Goal: Information Seeking & Learning: Learn about a topic

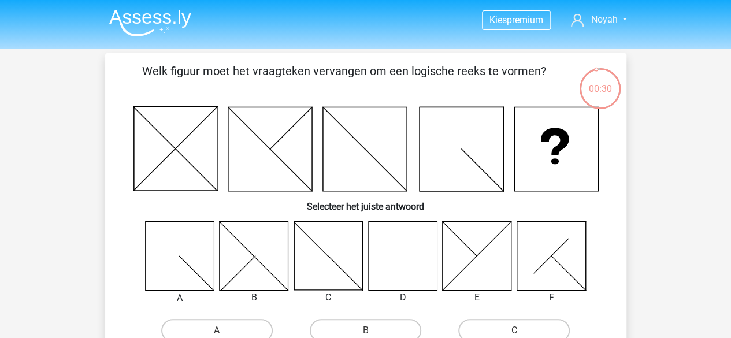
click at [166, 13] on img at bounding box center [150, 22] width 82 height 27
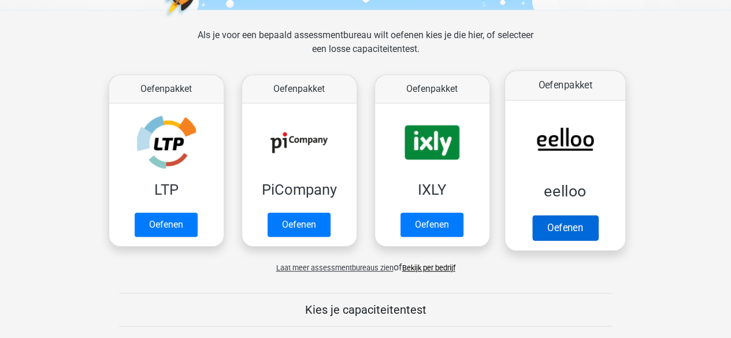
scroll to position [173, 0]
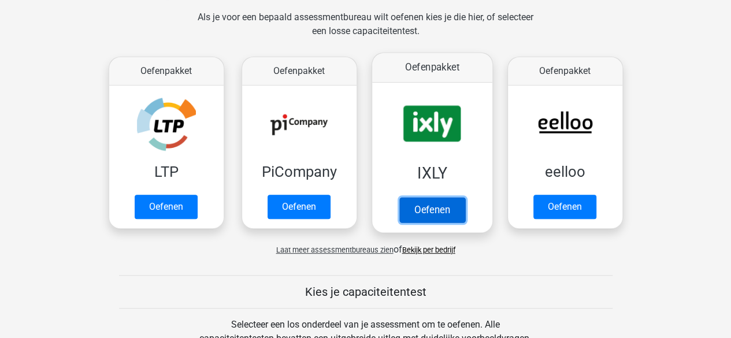
click at [437, 211] on link "Oefenen" at bounding box center [432, 209] width 66 height 25
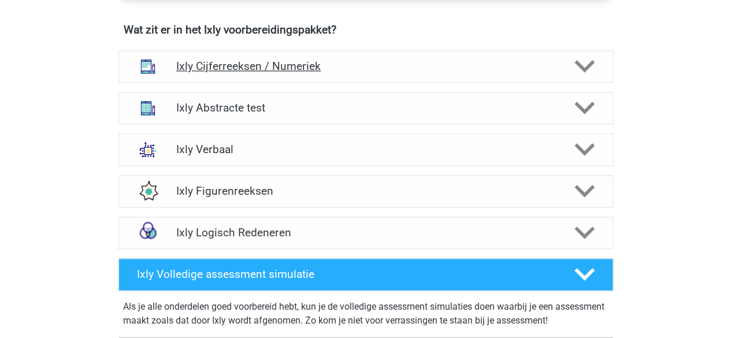
scroll to position [751, 0]
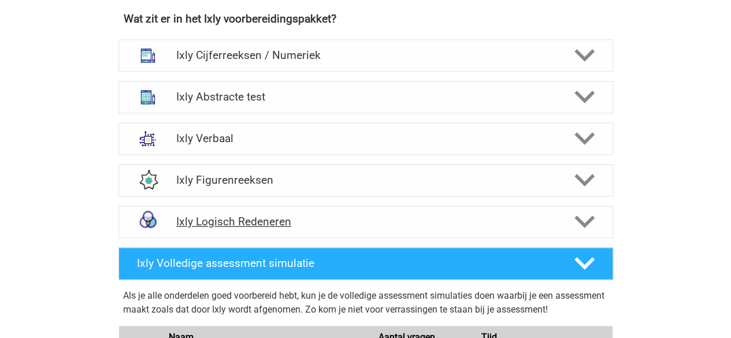
click at [282, 215] on h4 "Ixly Logisch Redeneren" at bounding box center [365, 221] width 378 height 13
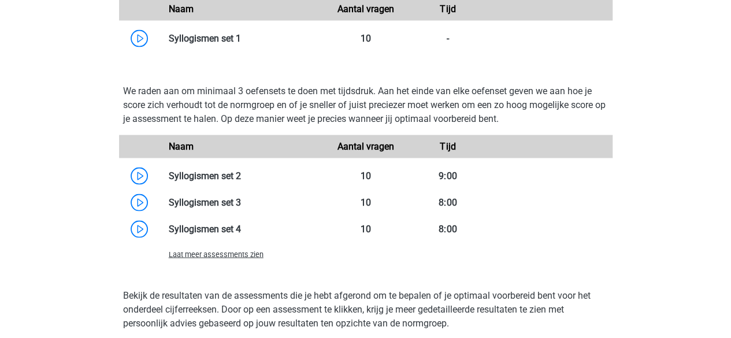
scroll to position [982, 0]
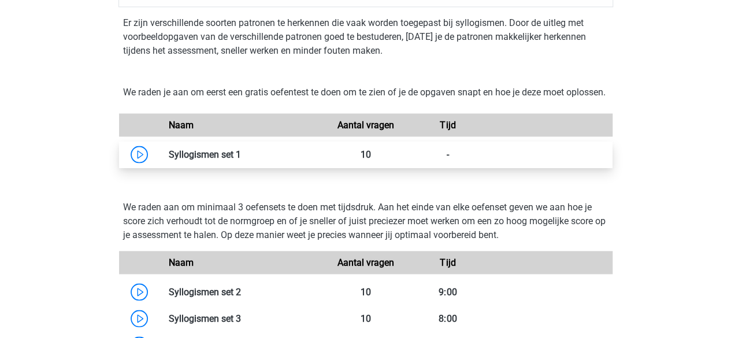
click at [241, 159] on link at bounding box center [241, 153] width 0 height 11
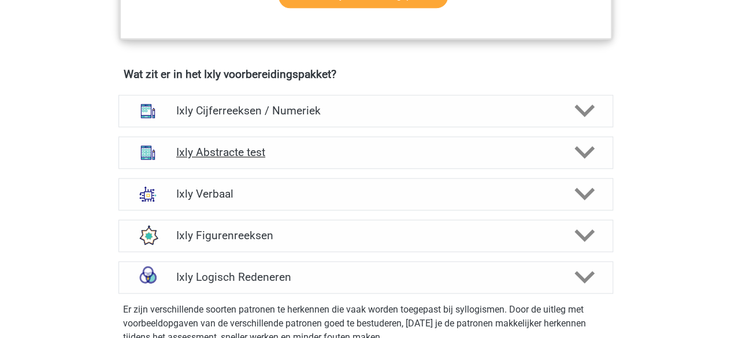
scroll to position [693, 0]
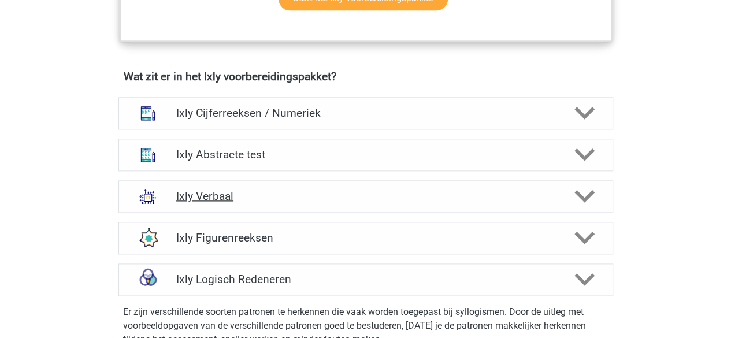
click at [289, 191] on h4 "Ixly Verbaal" at bounding box center [365, 195] width 378 height 13
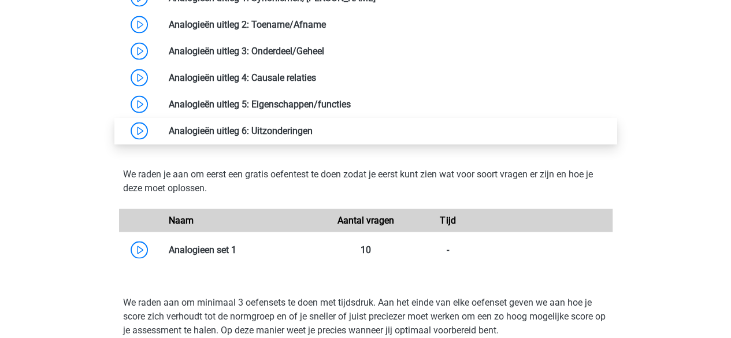
scroll to position [1040, 0]
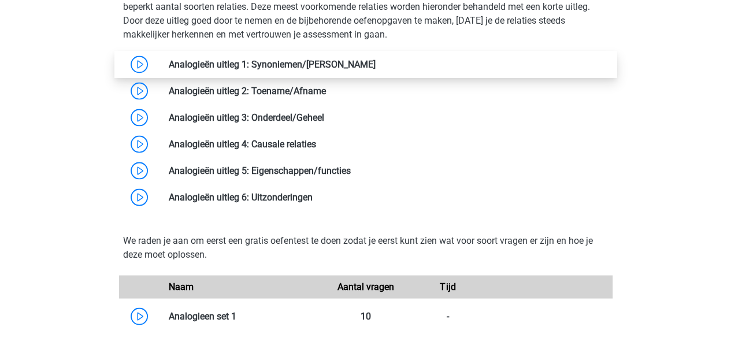
click at [375, 58] on link at bounding box center [375, 63] width 0 height 11
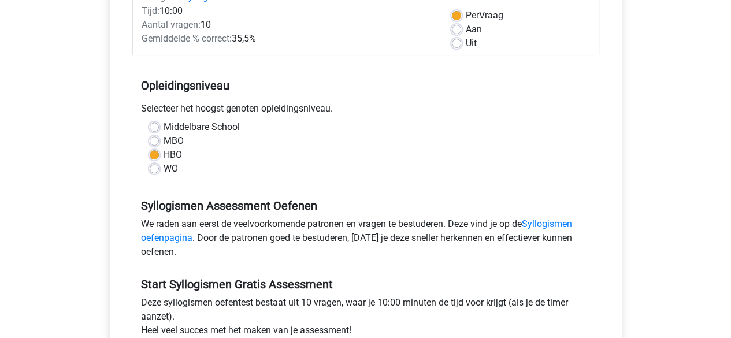
scroll to position [173, 0]
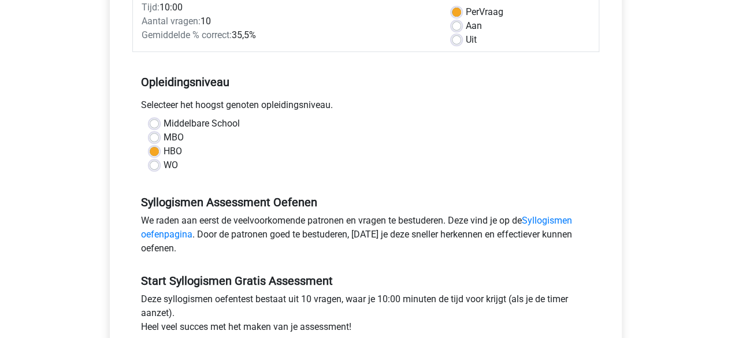
click at [466, 10] on label "Per Vraag" at bounding box center [485, 12] width 38 height 14
click at [455, 10] on input "Per Vraag" at bounding box center [456, 11] width 9 height 12
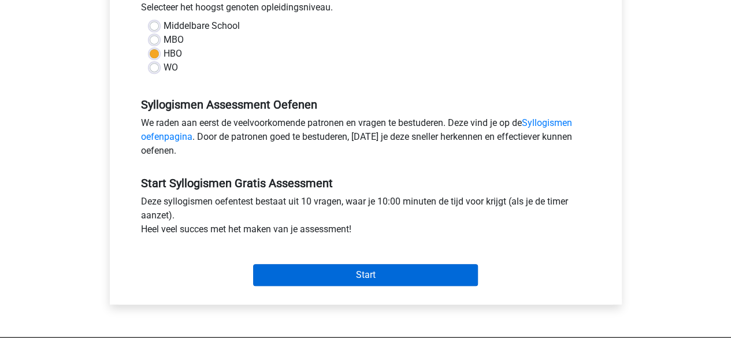
scroll to position [289, 0]
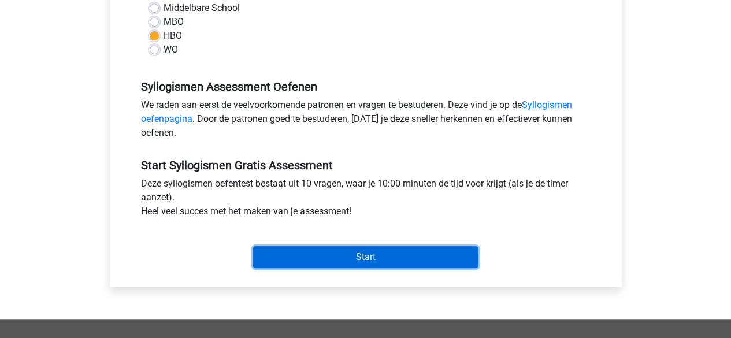
click at [388, 251] on input "Start" at bounding box center [365, 257] width 225 height 22
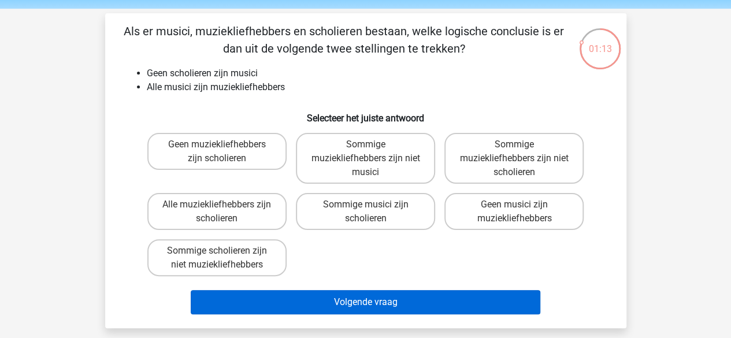
scroll to position [58, 0]
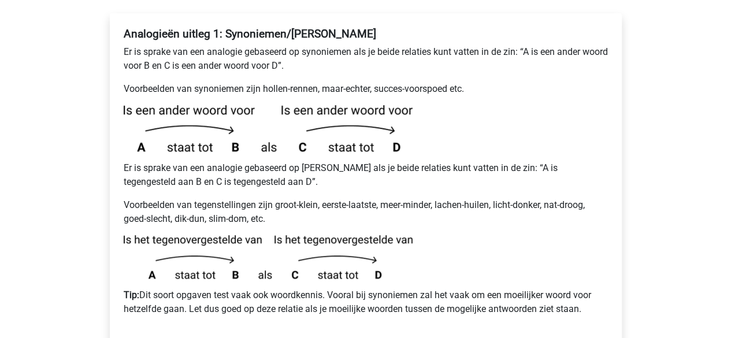
scroll to position [231, 0]
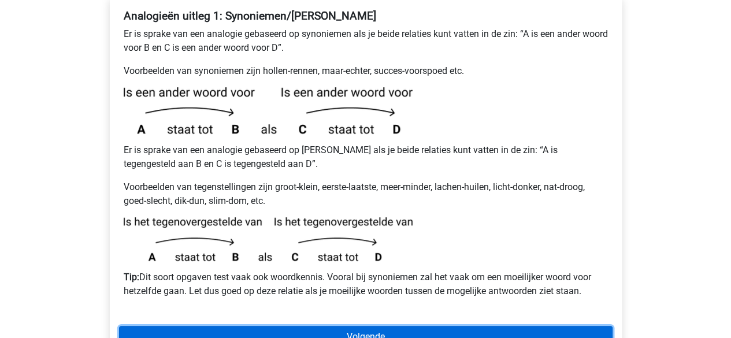
click at [350, 326] on link "Volgende" at bounding box center [365, 337] width 493 height 22
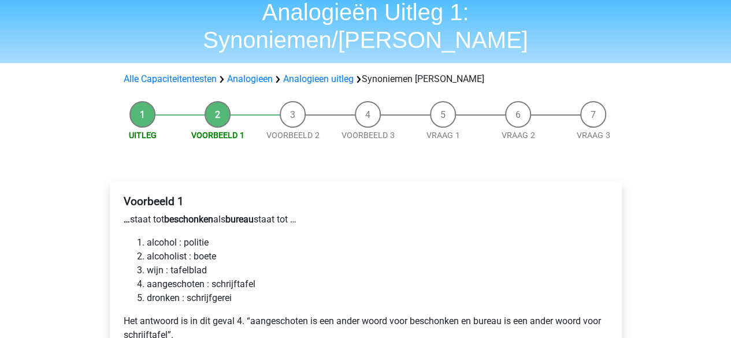
scroll to position [116, 0]
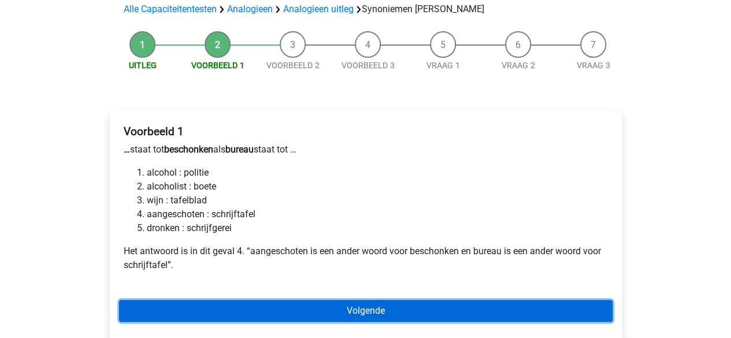
click at [259, 300] on link "Volgende" at bounding box center [365, 311] width 493 height 22
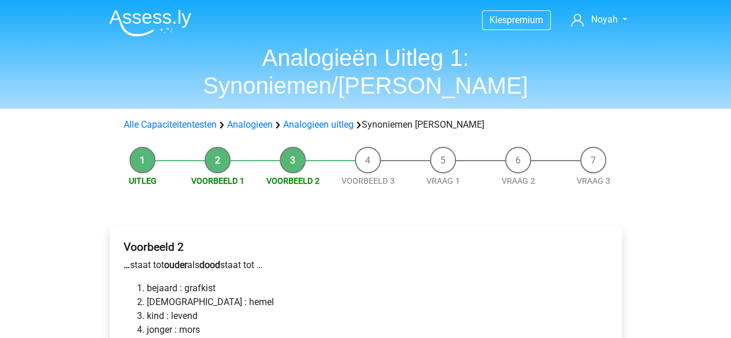
click at [215, 147] on li "Voorbeeld 1" at bounding box center [217, 167] width 75 height 40
click at [315, 119] on link "Analogieen uitleg" at bounding box center [318, 124] width 70 height 11
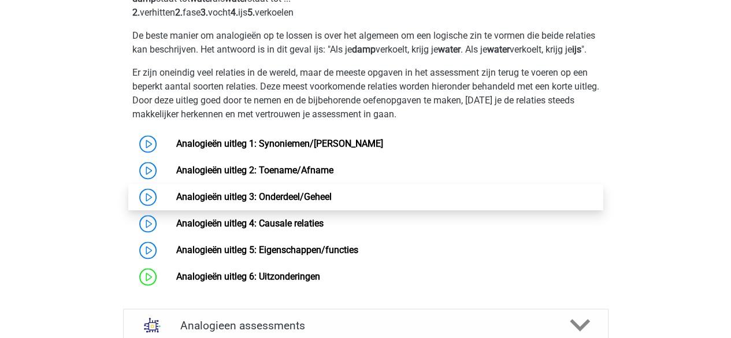
scroll to position [814, 0]
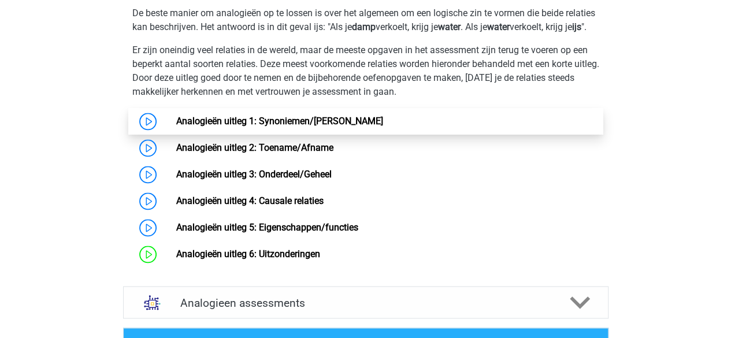
click at [176, 126] on link "Analogieën uitleg 1: Synoniemen/[PERSON_NAME]" at bounding box center [279, 121] width 207 height 11
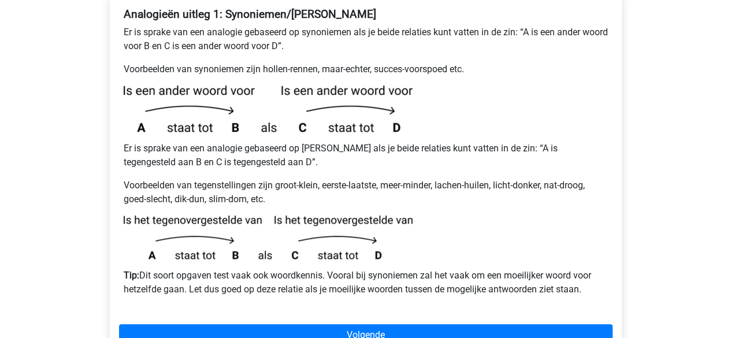
scroll to position [289, 0]
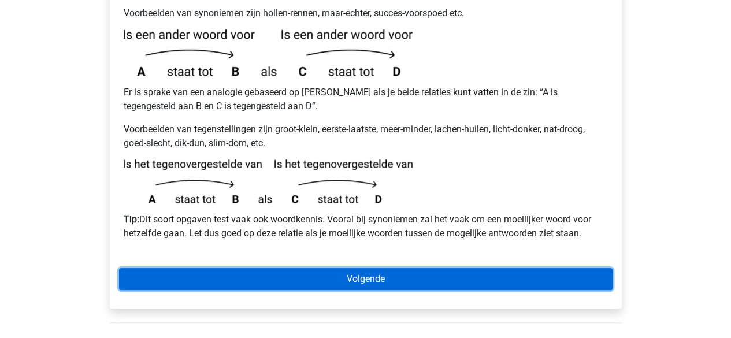
click at [326, 268] on link "Volgende" at bounding box center [365, 279] width 493 height 22
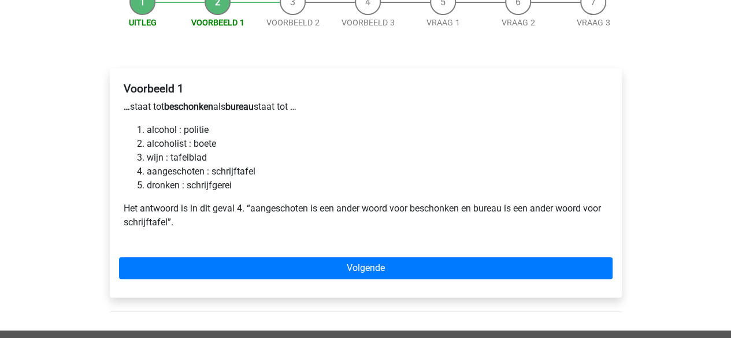
scroll to position [116, 0]
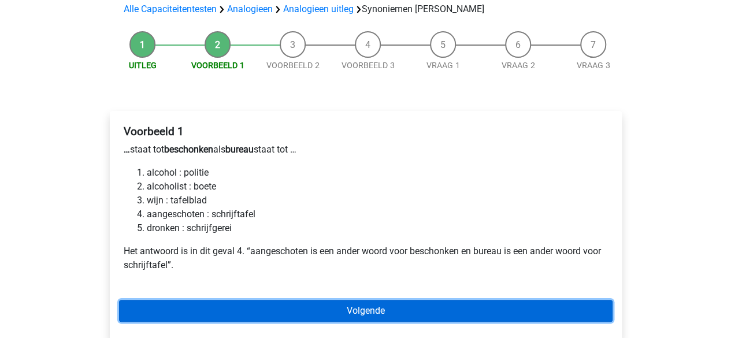
click at [271, 300] on link "Volgende" at bounding box center [365, 311] width 493 height 22
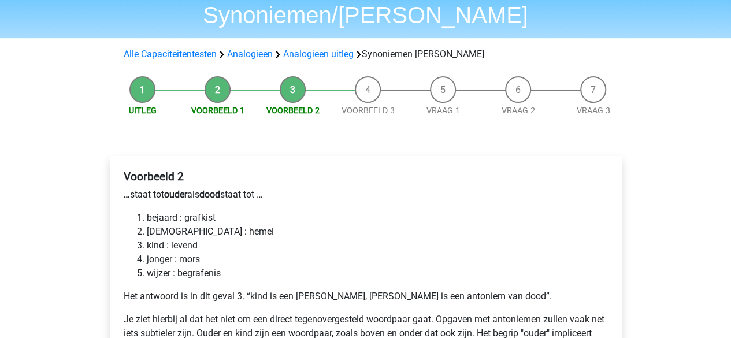
scroll to position [116, 0]
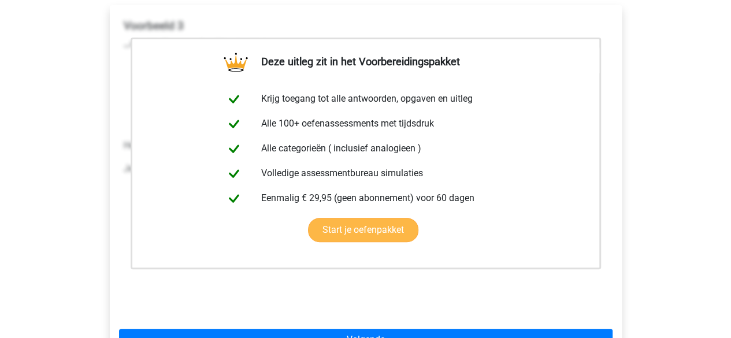
scroll to position [347, 0]
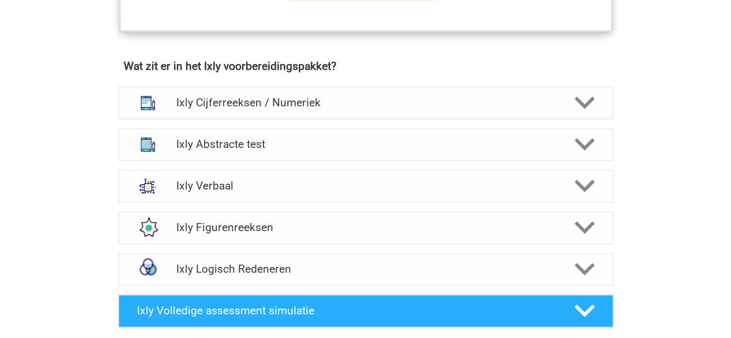
scroll to position [751, 0]
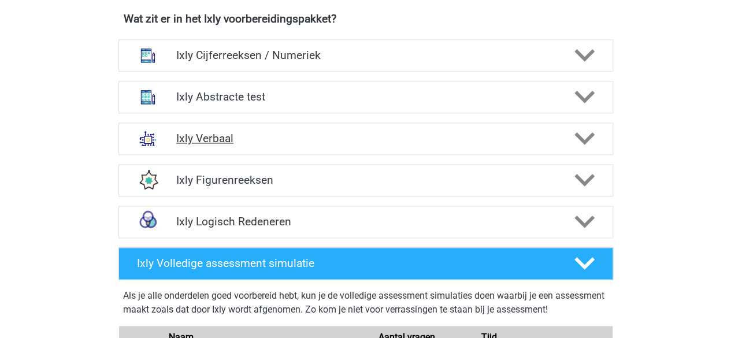
click at [295, 151] on div "Ixly Verbaal" at bounding box center [365, 138] width 494 height 32
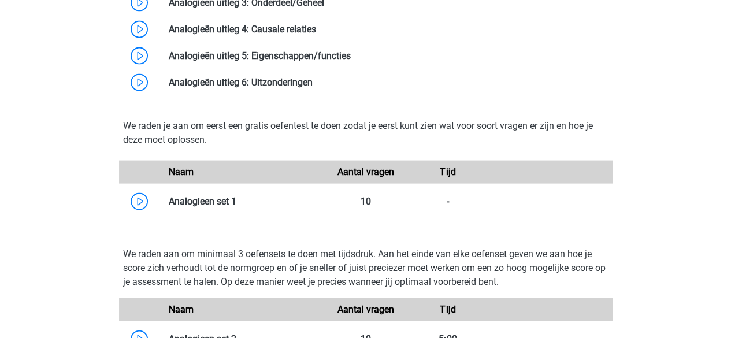
scroll to position [1155, 0]
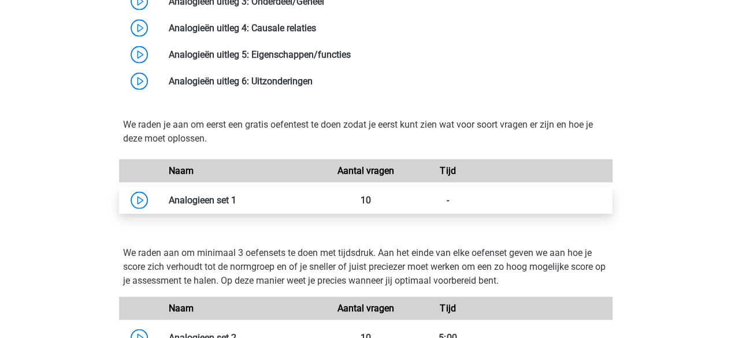
click at [236, 199] on link at bounding box center [236, 200] width 0 height 11
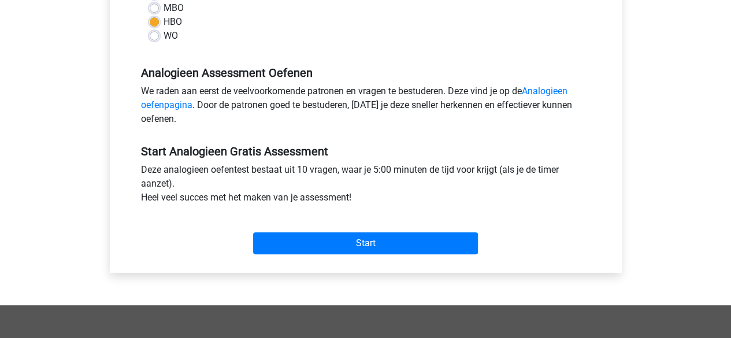
scroll to position [347, 0]
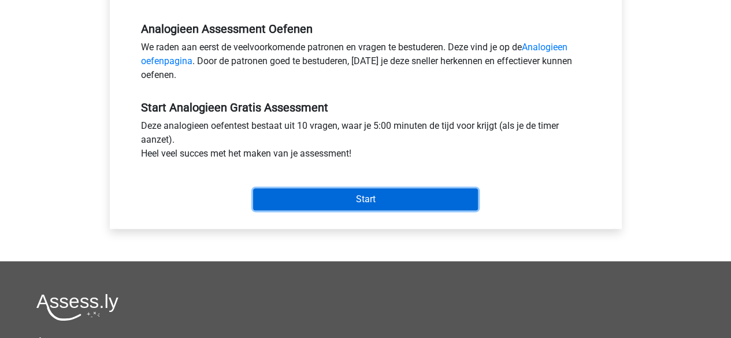
click at [358, 191] on input "Start" at bounding box center [365, 199] width 225 height 22
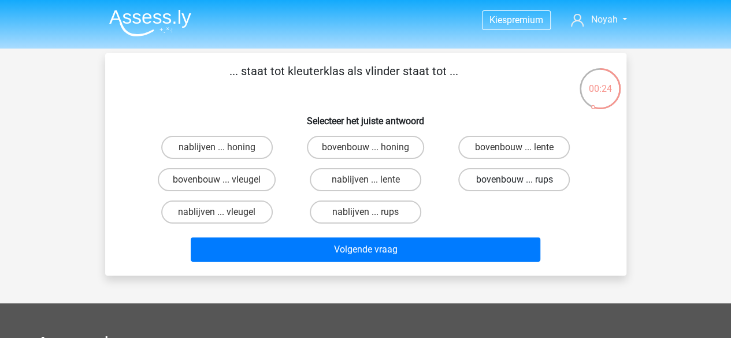
click at [509, 185] on label "bovenbouw ... rups" at bounding box center [513, 179] width 111 height 23
click at [514, 185] on input "bovenbouw ... rups" at bounding box center [518, 184] width 8 height 8
radio input "true"
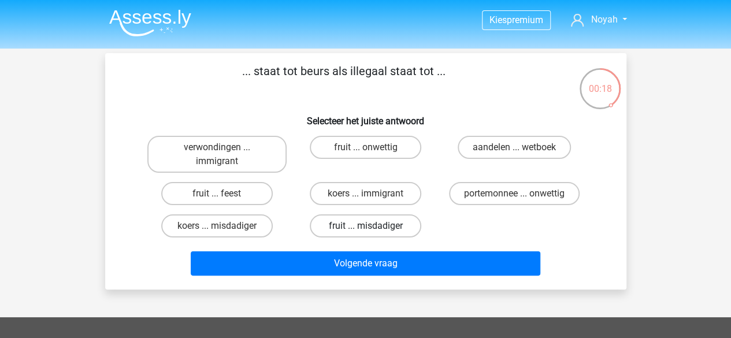
click at [356, 229] on label "fruit ... misdadiger" at bounding box center [365, 225] width 111 height 23
click at [365, 229] on input "fruit ... misdadiger" at bounding box center [369, 230] width 8 height 8
radio input "true"
click at [494, 193] on label "portemonnee ... onwettig" at bounding box center [514, 193] width 131 height 23
click at [514, 193] on input "portemonnee ... onwettig" at bounding box center [518, 197] width 8 height 8
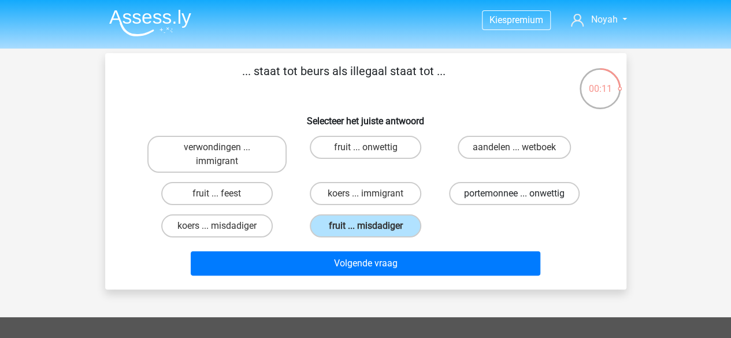
radio input "true"
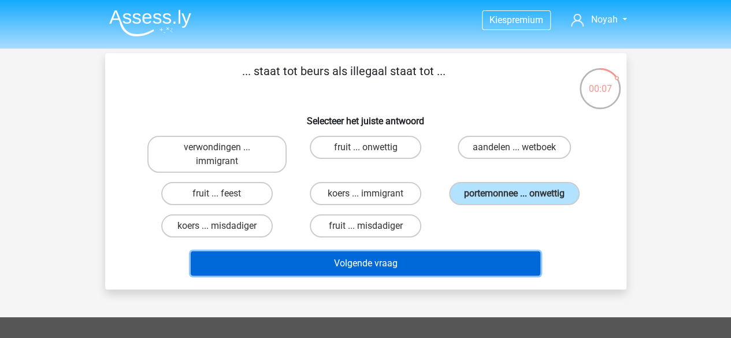
click at [375, 256] on button "Volgende vraag" at bounding box center [365, 263] width 349 height 24
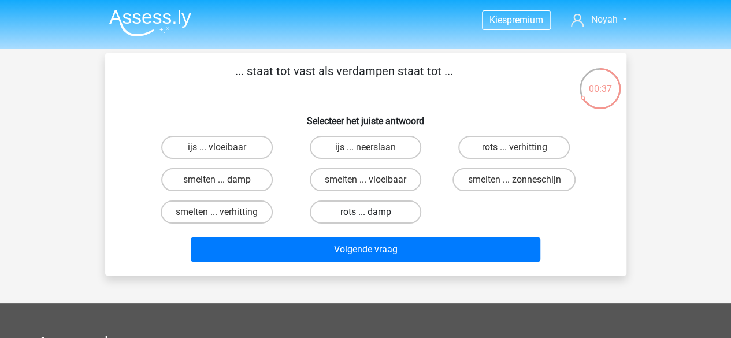
click at [397, 214] on label "rots ... damp" at bounding box center [365, 211] width 111 height 23
click at [373, 214] on input "rots ... damp" at bounding box center [369, 216] width 8 height 8
radio input "true"
click at [243, 184] on label "smelten ... damp" at bounding box center [216, 179] width 111 height 23
click at [224, 184] on input "smelten ... damp" at bounding box center [221, 184] width 8 height 8
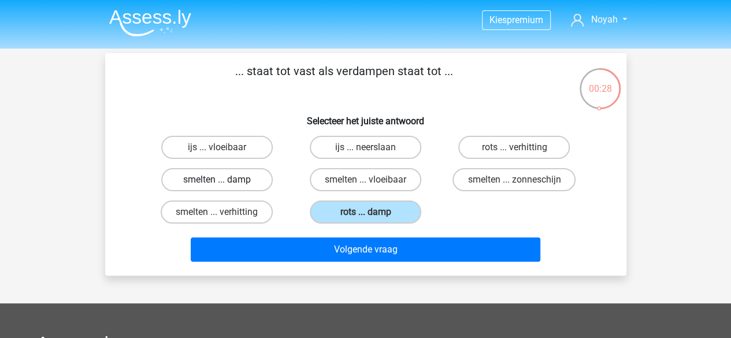
radio input "true"
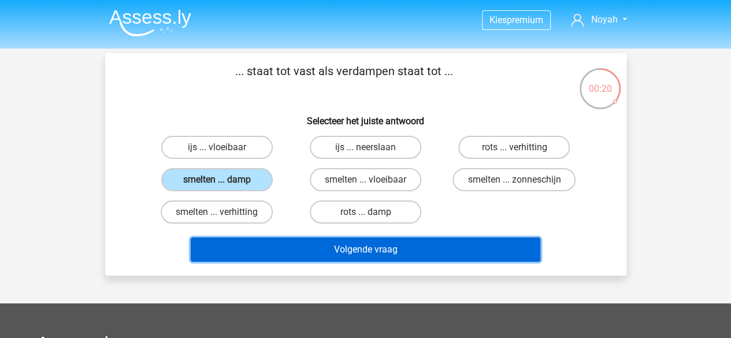
click at [333, 248] on button "Volgende vraag" at bounding box center [365, 249] width 349 height 24
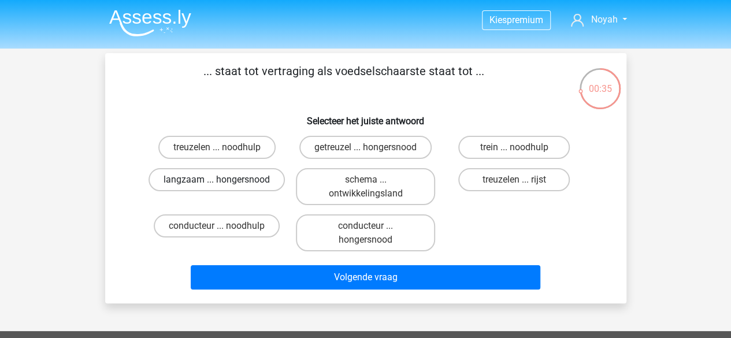
click at [239, 182] on label "langzaam ... hongersnood" at bounding box center [216, 179] width 136 height 23
click at [224, 182] on input "langzaam ... hongersnood" at bounding box center [221, 184] width 8 height 8
radio input "true"
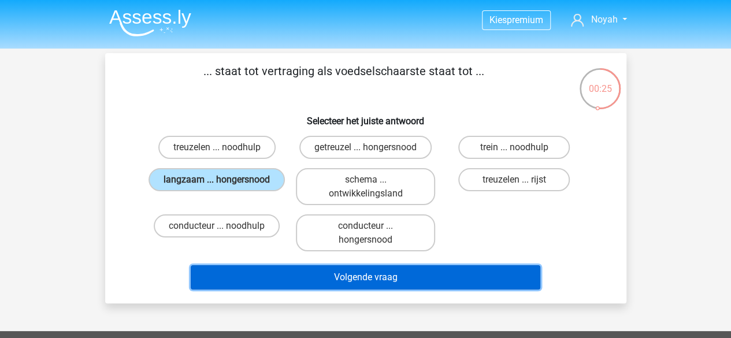
click at [306, 275] on button "Volgende vraag" at bounding box center [365, 277] width 349 height 24
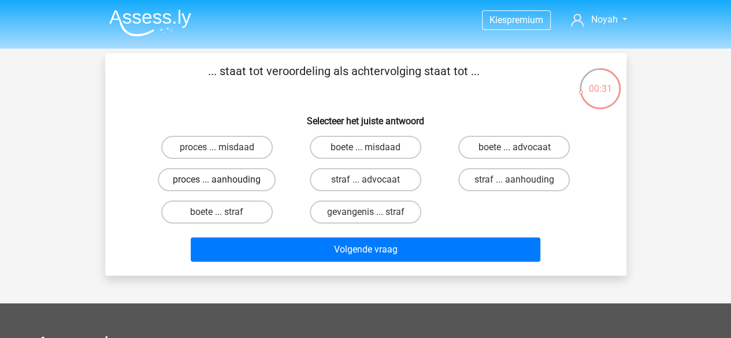
click at [250, 184] on label "proces ... aanhouding" at bounding box center [217, 179] width 118 height 23
click at [224, 184] on input "proces ... aanhouding" at bounding box center [221, 184] width 8 height 8
radio input "true"
click at [389, 262] on div "Volgende vraag" at bounding box center [366, 251] width 446 height 29
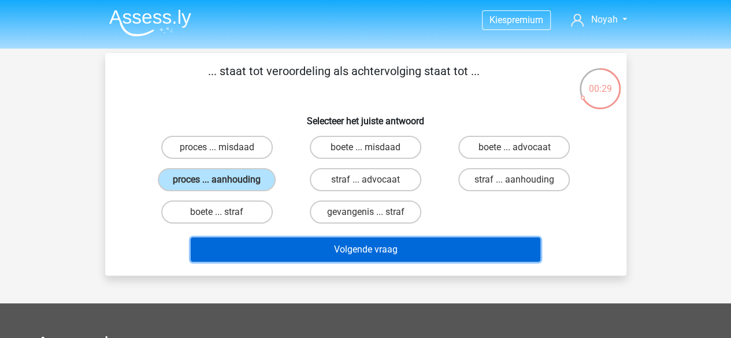
click at [387, 251] on button "Volgende vraag" at bounding box center [365, 249] width 349 height 24
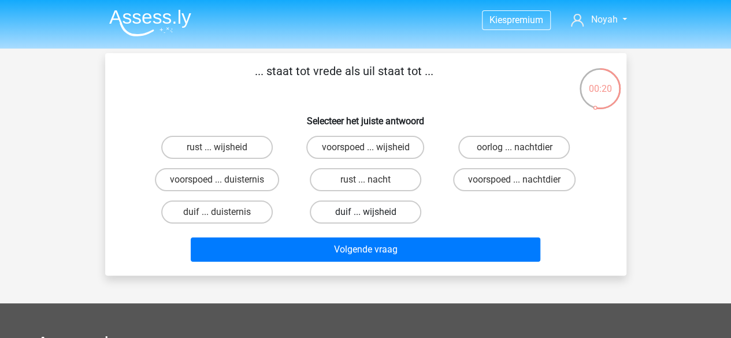
click at [351, 218] on label "duif ... wijsheid" at bounding box center [365, 211] width 111 height 23
click at [365, 218] on input "duif ... wijsheid" at bounding box center [369, 216] width 8 height 8
radio input "true"
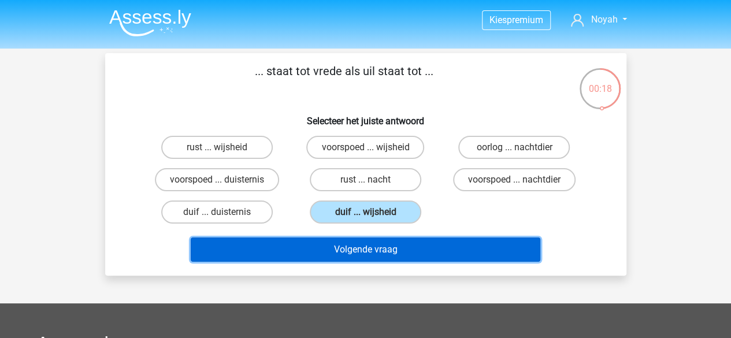
click at [393, 241] on button "Volgende vraag" at bounding box center [365, 249] width 349 height 24
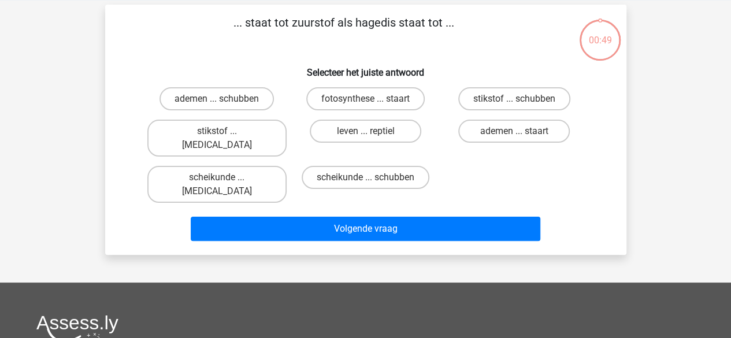
scroll to position [53, 0]
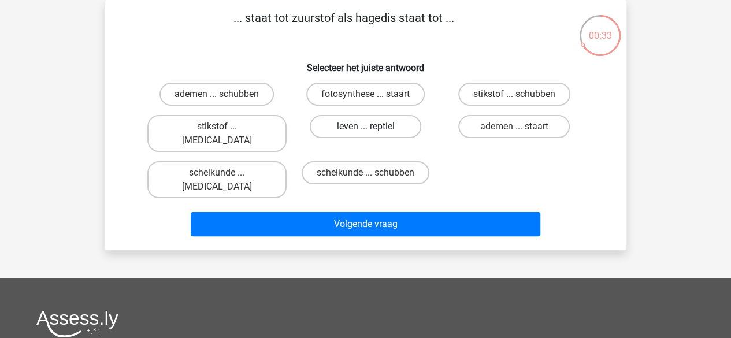
click at [374, 133] on label "leven ... reptiel" at bounding box center [365, 126] width 111 height 23
click at [373, 133] on input "leven ... reptiel" at bounding box center [369, 130] width 8 height 8
radio input "true"
click at [248, 129] on label "stikstof ... krokodil" at bounding box center [216, 133] width 139 height 37
click at [224, 129] on input "stikstof ... krokodil" at bounding box center [221, 130] width 8 height 8
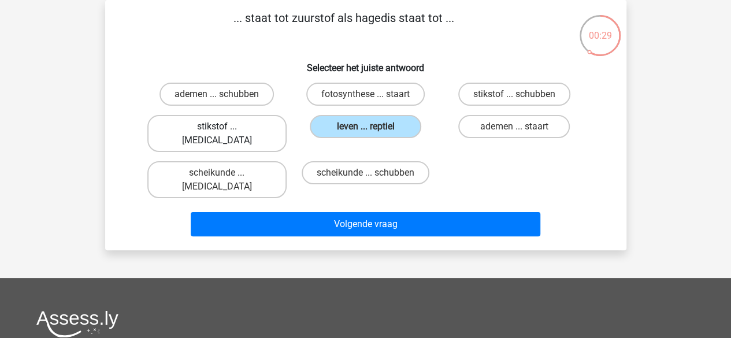
radio input "true"
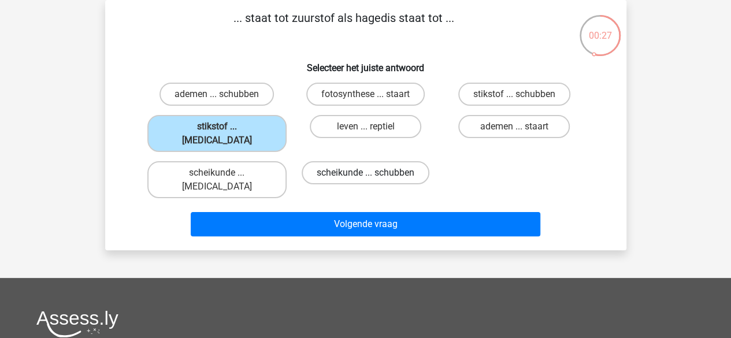
click at [355, 161] on label "scheikunde ... schubben" at bounding box center [365, 172] width 128 height 23
click at [365, 173] on input "scheikunde ... schubben" at bounding box center [369, 177] width 8 height 8
radio input "true"
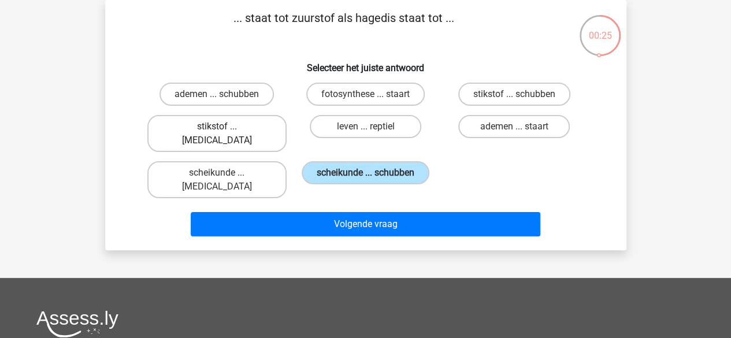
click at [241, 128] on label "stikstof ... krokodil" at bounding box center [216, 133] width 139 height 37
click at [224, 128] on input "stikstof ... krokodil" at bounding box center [221, 130] width 8 height 8
radio input "true"
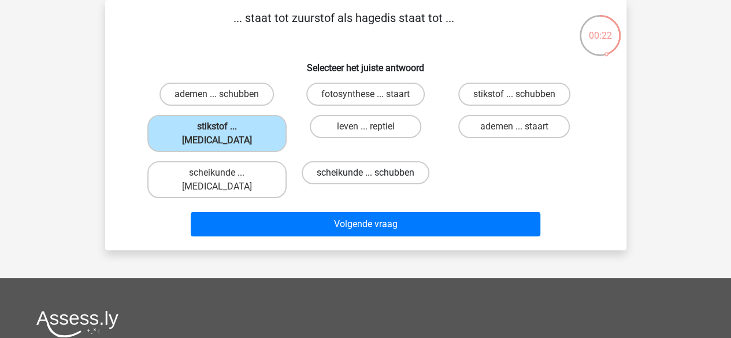
click at [383, 161] on label "scheikunde ... schubben" at bounding box center [365, 172] width 128 height 23
click at [373, 173] on input "scheikunde ... schubben" at bounding box center [369, 177] width 8 height 8
radio input "true"
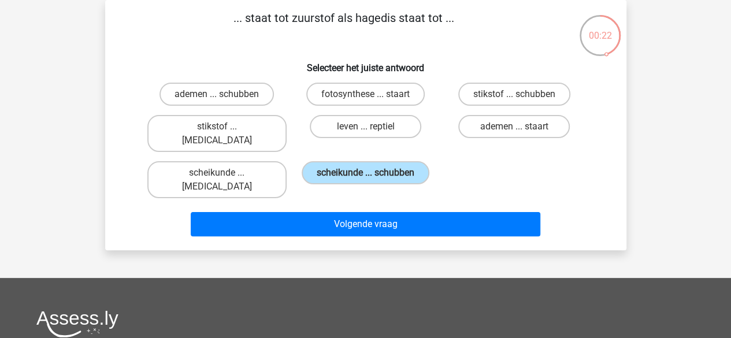
click at [367, 129] on input "leven ... reptiel" at bounding box center [369, 130] width 8 height 8
radio input "true"
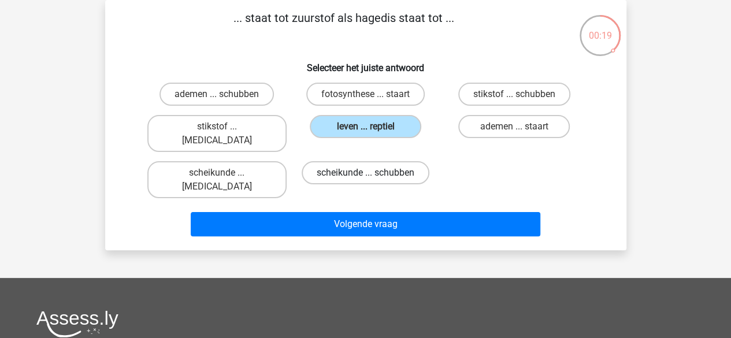
click at [362, 163] on label "scheikunde ... schubben" at bounding box center [365, 172] width 128 height 23
click at [365, 173] on input "scheikunde ... schubben" at bounding box center [369, 177] width 8 height 8
radio input "true"
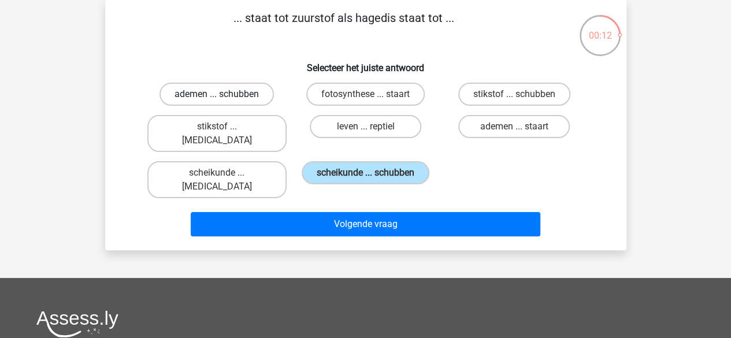
click at [259, 90] on label "ademen ... schubben" at bounding box center [216, 94] width 114 height 23
click at [224, 94] on input "ademen ... schubben" at bounding box center [221, 98] width 8 height 8
radio input "true"
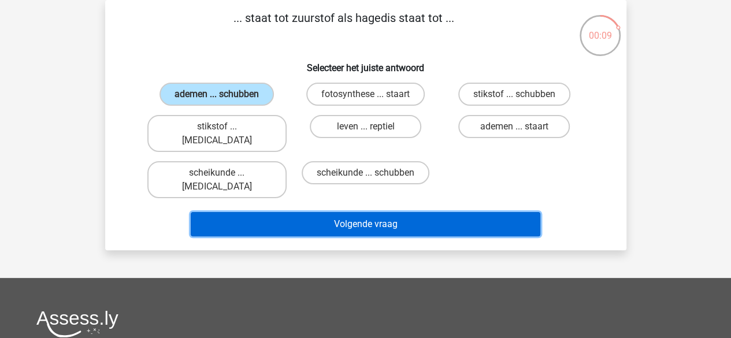
click at [405, 212] on button "Volgende vraag" at bounding box center [365, 224] width 349 height 24
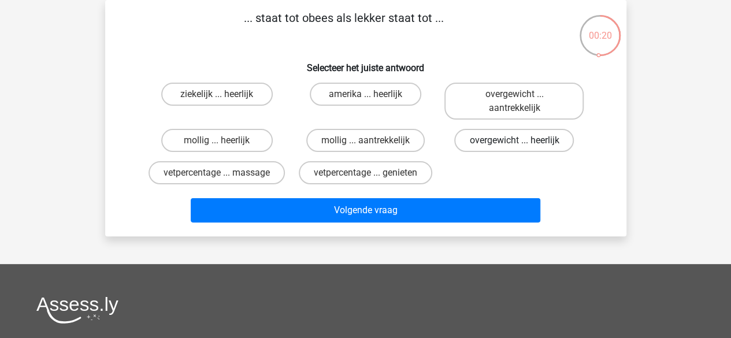
click at [502, 142] on label "overgewicht ... heerlijk" at bounding box center [514, 140] width 120 height 23
click at [514, 142] on input "overgewicht ... heerlijk" at bounding box center [518, 144] width 8 height 8
radio input "true"
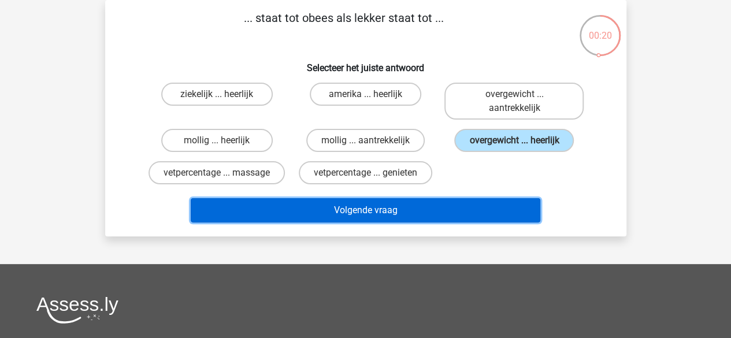
click at [433, 214] on button "Volgende vraag" at bounding box center [365, 210] width 349 height 24
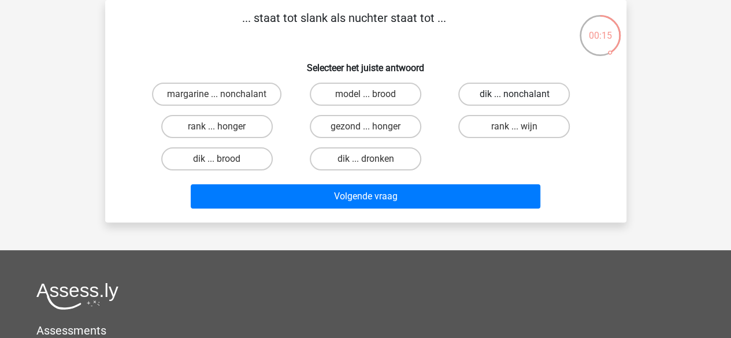
click at [482, 97] on label "dik ... nonchalant" at bounding box center [513, 94] width 111 height 23
click at [514, 97] on input "dik ... nonchalant" at bounding box center [518, 98] width 8 height 8
radio input "true"
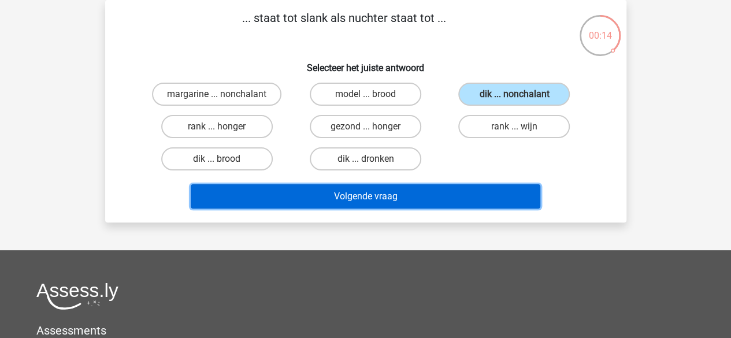
click at [407, 201] on button "Volgende vraag" at bounding box center [365, 196] width 349 height 24
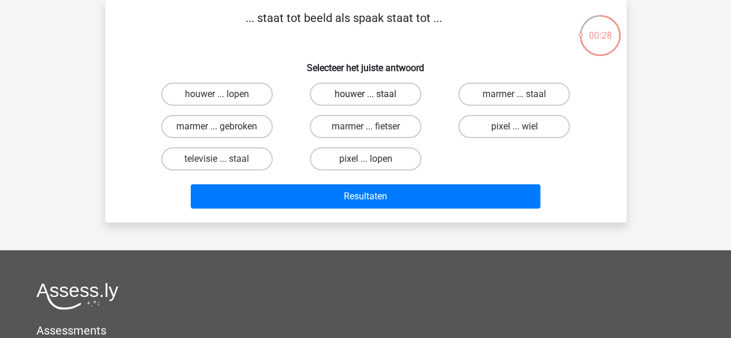
click at [349, 91] on label "houwer ... staal" at bounding box center [365, 94] width 111 height 23
click at [365, 94] on input "houwer ... staal" at bounding box center [369, 98] width 8 height 8
radio input "true"
click at [487, 88] on label "marmer ... staal" at bounding box center [513, 94] width 111 height 23
click at [514, 94] on input "marmer ... staal" at bounding box center [518, 98] width 8 height 8
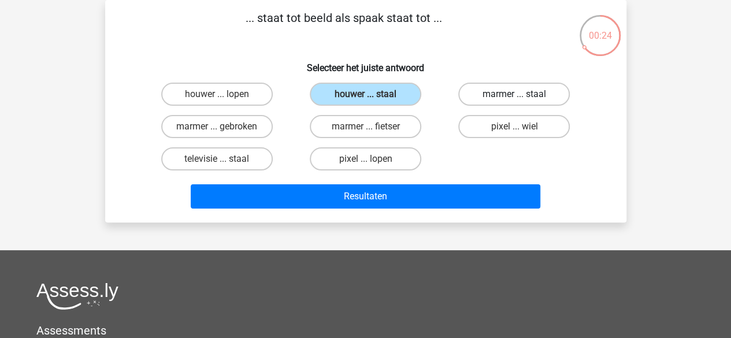
radio input "true"
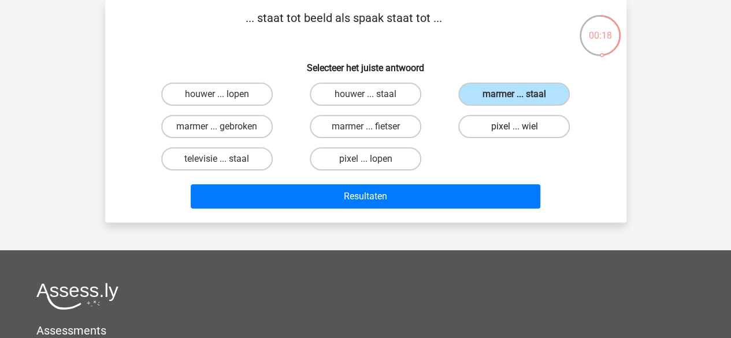
click at [504, 131] on label "pixel ... wiel" at bounding box center [513, 126] width 111 height 23
click at [514, 131] on input "pixel ... wiel" at bounding box center [518, 130] width 8 height 8
radio input "true"
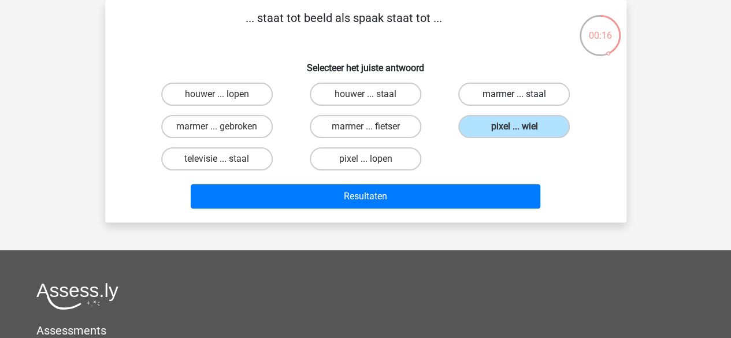
click at [485, 96] on label "marmer ... staal" at bounding box center [513, 94] width 111 height 23
click at [514, 96] on input "marmer ... staal" at bounding box center [518, 98] width 8 height 8
radio input "true"
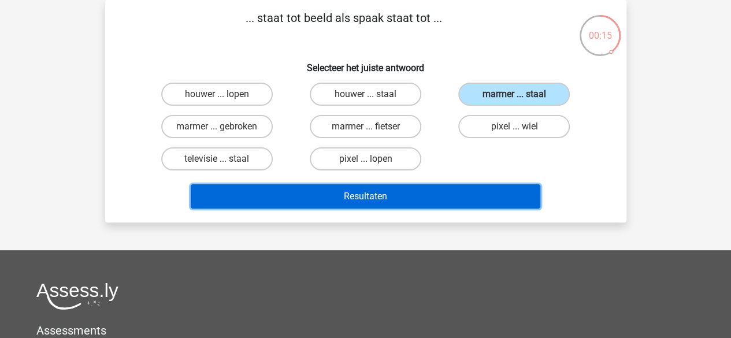
click at [411, 194] on button "Resultaten" at bounding box center [365, 196] width 349 height 24
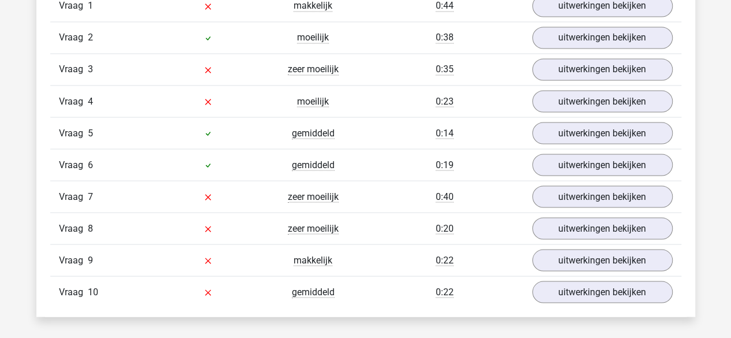
scroll to position [982, 0]
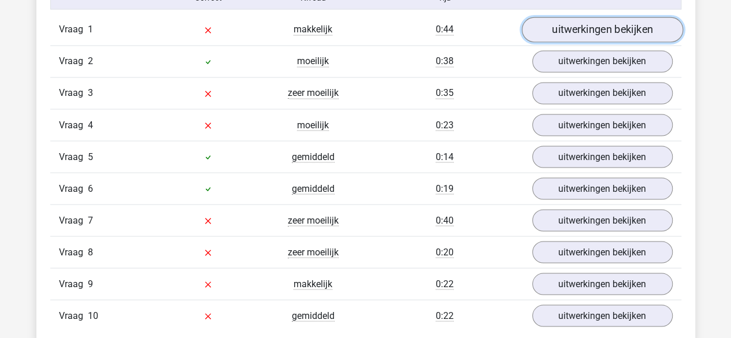
click at [597, 23] on link "uitwerkingen bekijken" at bounding box center [601, 29] width 161 height 25
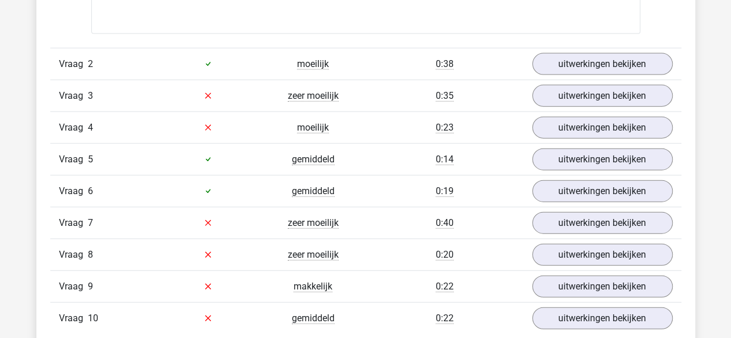
scroll to position [1271, 0]
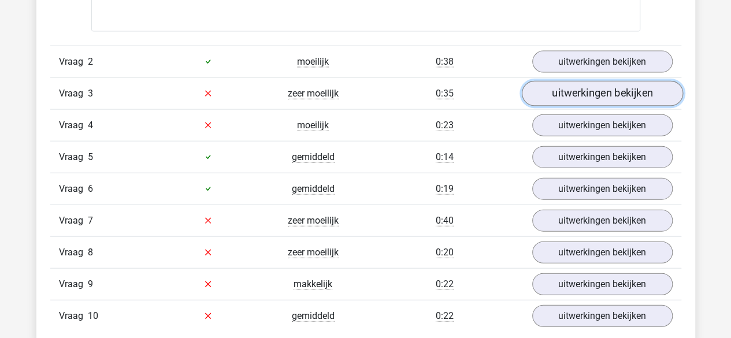
click at [609, 92] on link "uitwerkingen bekijken" at bounding box center [601, 93] width 161 height 25
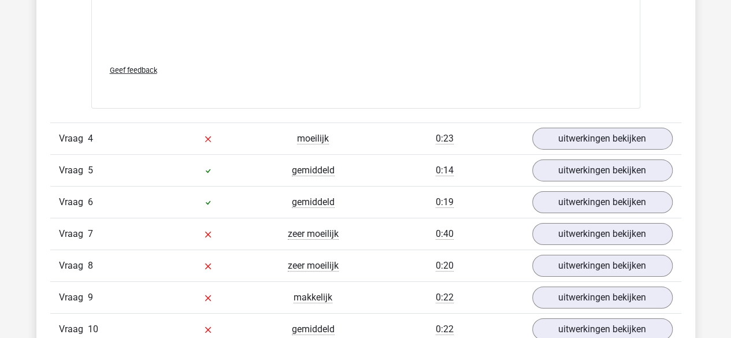
scroll to position [1869, 0]
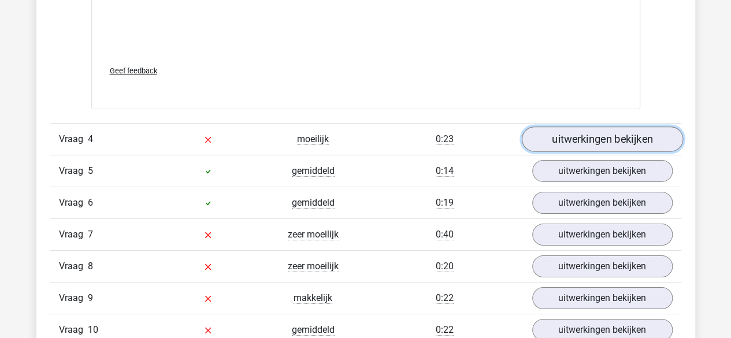
click at [595, 139] on link "uitwerkingen bekijken" at bounding box center [601, 138] width 161 height 25
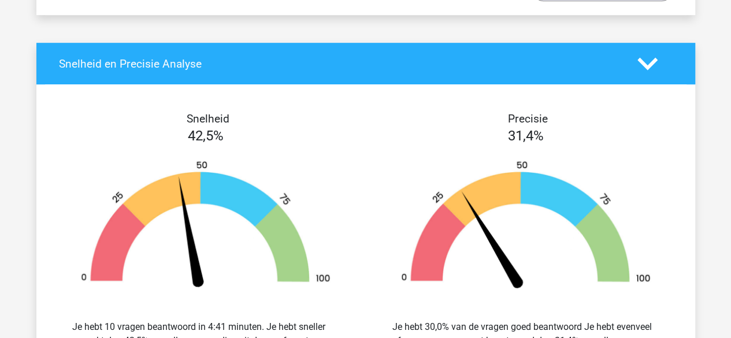
scroll to position [2514, 0]
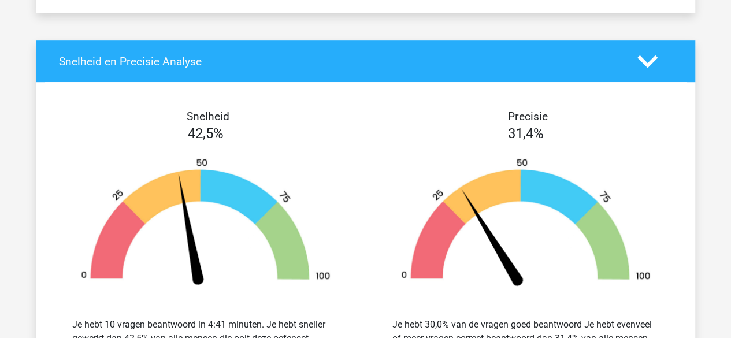
drag, startPoint x: 280, startPoint y: 137, endPoint x: 288, endPoint y: 141, distance: 8.8
click at [288, 144] on div at bounding box center [205, 224] width 303 height 160
drag, startPoint x: 295, startPoint y: 145, endPoint x: 316, endPoint y: 101, distance: 48.8
click at [302, 114] on div "Snelheid 42,5% Je hebt 10 vragen beantwoord in 4:41 minuten. Je hebt sneller ge…" at bounding box center [206, 248] width 320 height 277
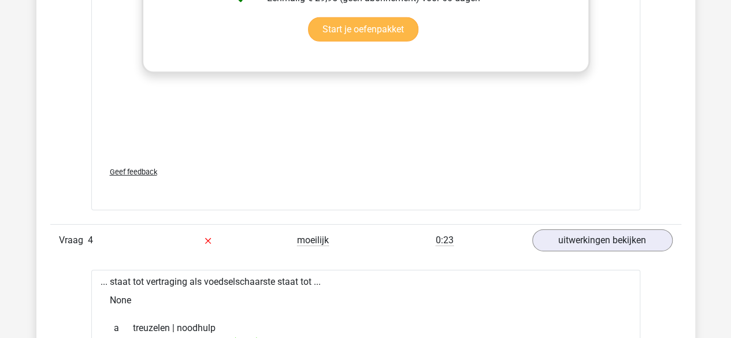
scroll to position [1763, 0]
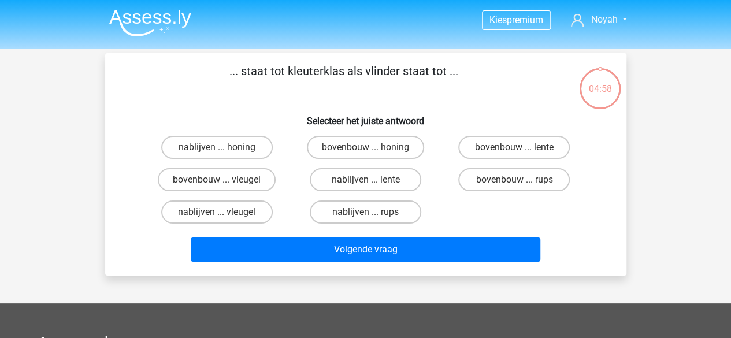
click at [147, 8] on li at bounding box center [145, 21] width 91 height 32
click at [154, 21] on img at bounding box center [150, 22] width 82 height 27
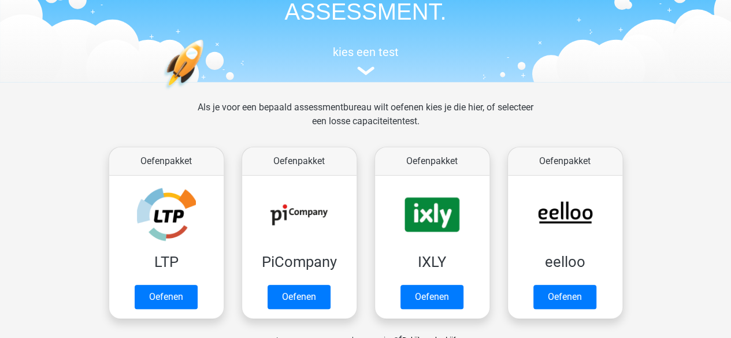
scroll to position [58, 0]
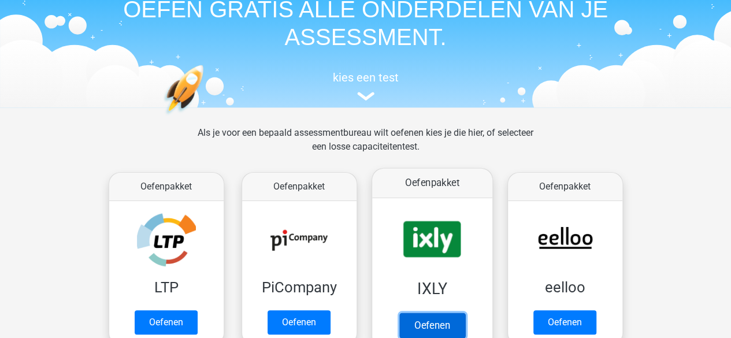
click at [459, 319] on link "Oefenen" at bounding box center [432, 324] width 66 height 25
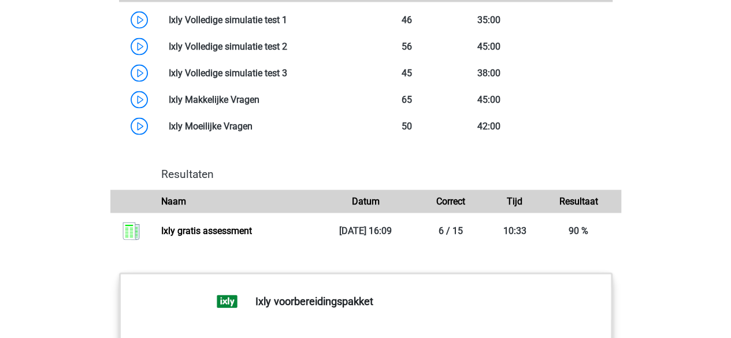
scroll to position [1040, 0]
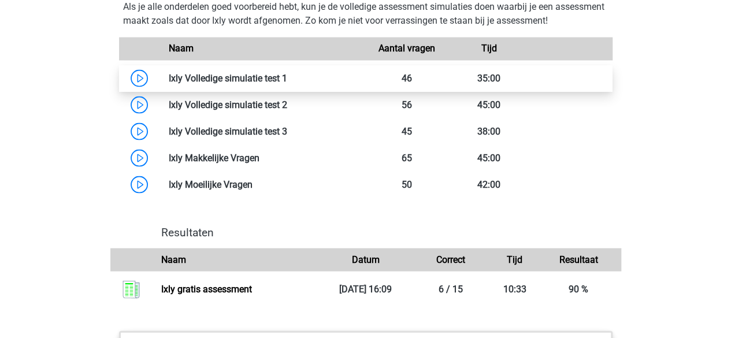
click at [287, 81] on link at bounding box center [287, 77] width 0 height 11
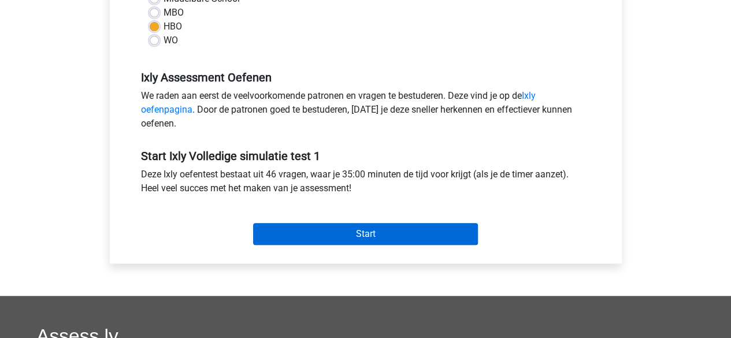
scroll to position [347, 0]
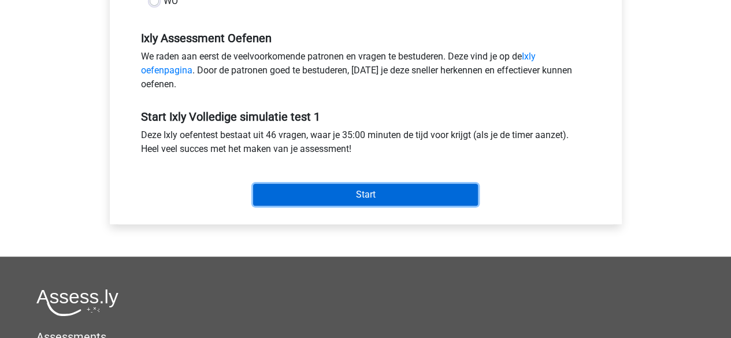
click at [327, 200] on input "Start" at bounding box center [365, 195] width 225 height 22
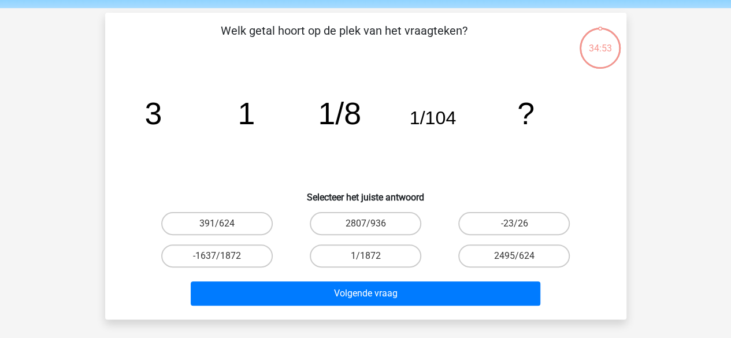
scroll to position [58, 0]
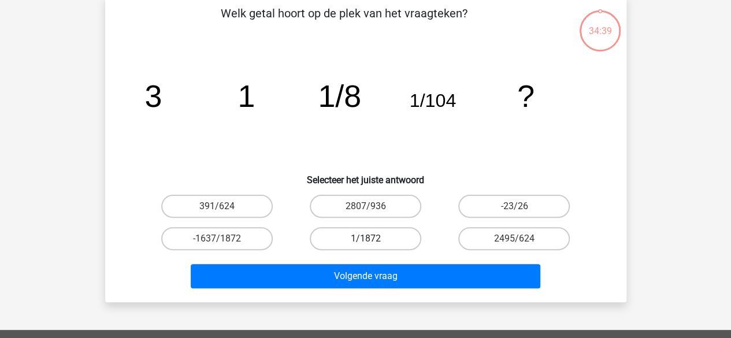
click at [384, 243] on label "1/1872" at bounding box center [365, 238] width 111 height 23
click at [373, 243] on input "1/1872" at bounding box center [369, 243] width 8 height 8
radio input "true"
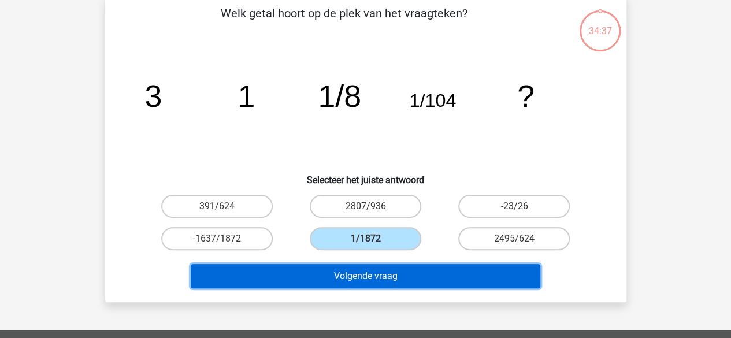
click at [388, 283] on button "Volgende vraag" at bounding box center [365, 276] width 349 height 24
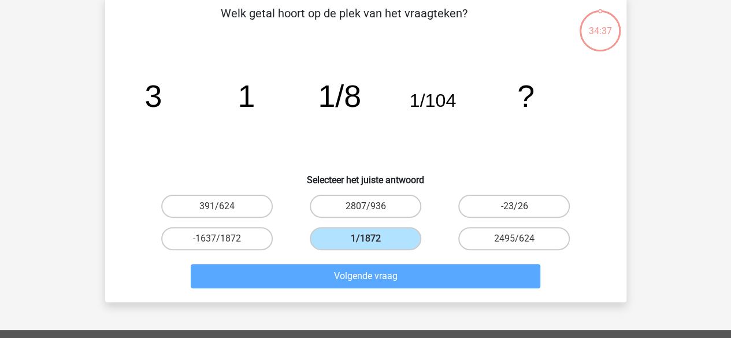
scroll to position [53, 0]
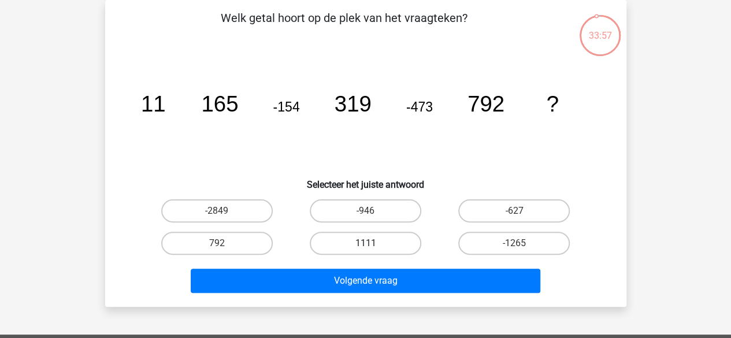
click at [373, 238] on label "1111" at bounding box center [365, 243] width 111 height 23
click at [373, 243] on input "1111" at bounding box center [369, 247] width 8 height 8
radio input "true"
click at [526, 242] on label "-1265" at bounding box center [513, 243] width 111 height 23
click at [522, 243] on input "-1265" at bounding box center [518, 247] width 8 height 8
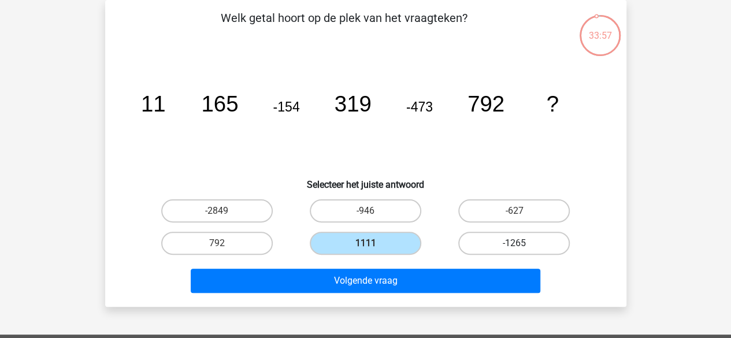
radio input "true"
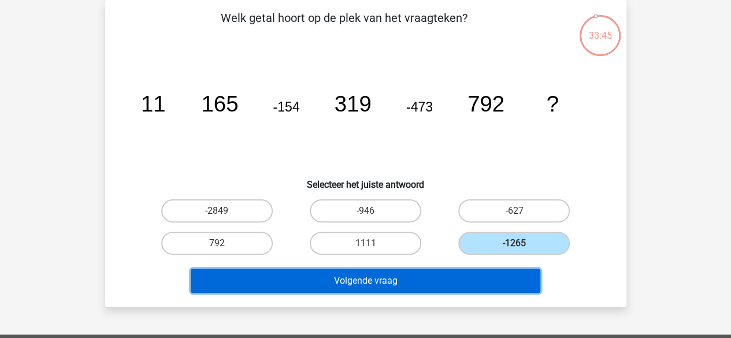
click at [405, 277] on button "Volgende vraag" at bounding box center [365, 281] width 349 height 24
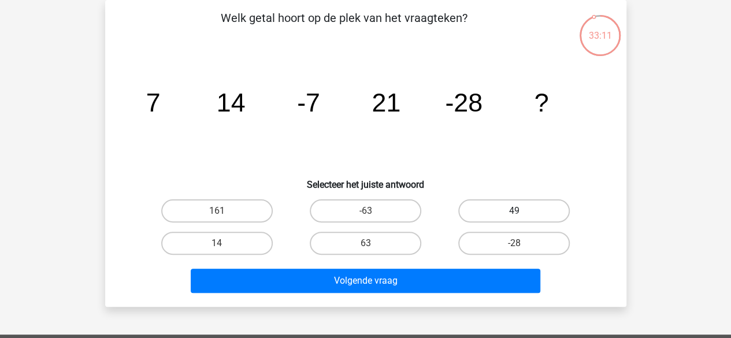
click at [528, 209] on label "49" at bounding box center [513, 210] width 111 height 23
click at [522, 211] on input "49" at bounding box center [518, 215] width 8 height 8
radio input "true"
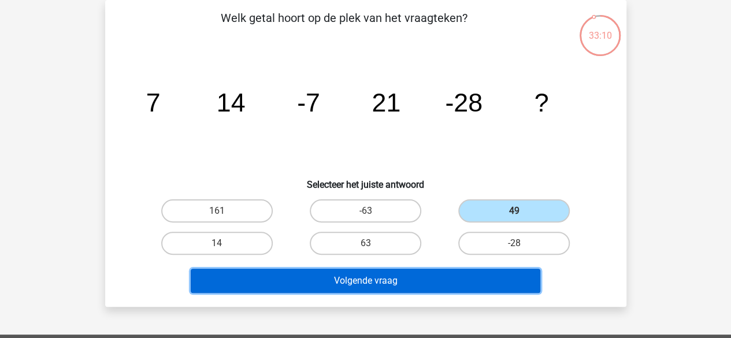
click at [462, 285] on button "Volgende vraag" at bounding box center [365, 281] width 349 height 24
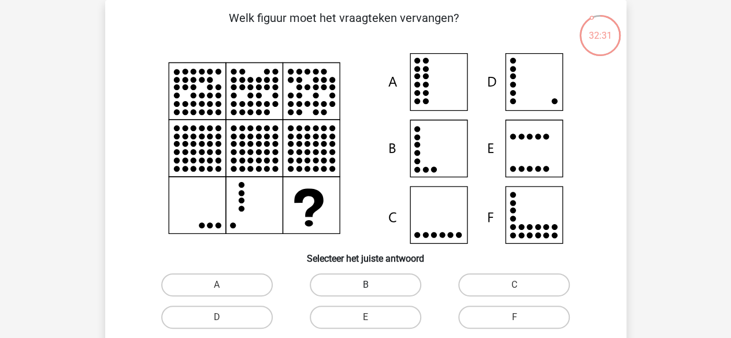
drag, startPoint x: 259, startPoint y: 317, endPoint x: 326, endPoint y: 284, distance: 75.4
click at [259, 316] on label "D" at bounding box center [216, 317] width 111 height 23
click at [224, 317] on input "D" at bounding box center [221, 321] width 8 height 8
radio input "true"
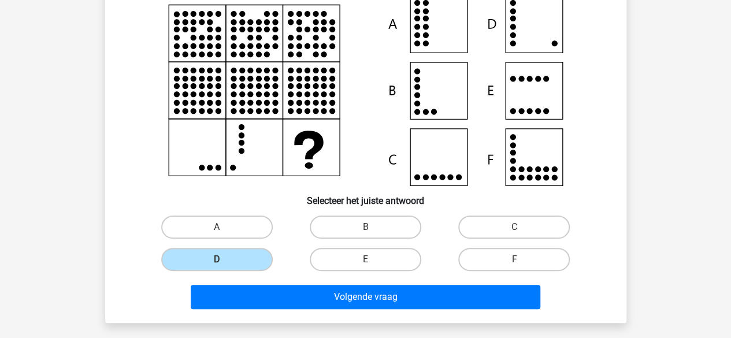
scroll to position [169, 0]
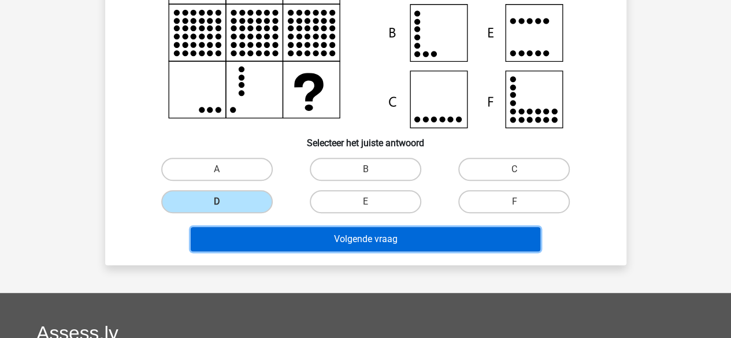
click at [396, 244] on button "Volgende vraag" at bounding box center [365, 239] width 349 height 24
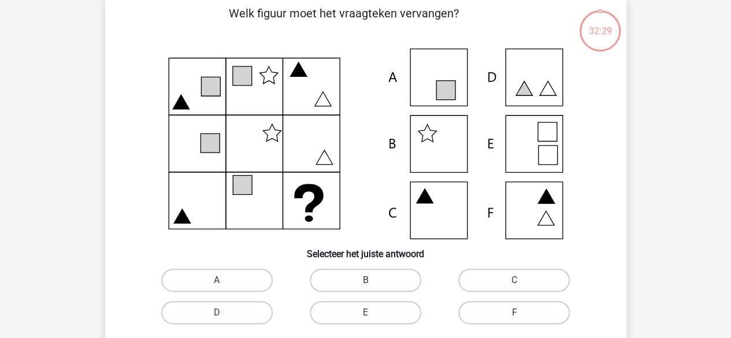
scroll to position [53, 0]
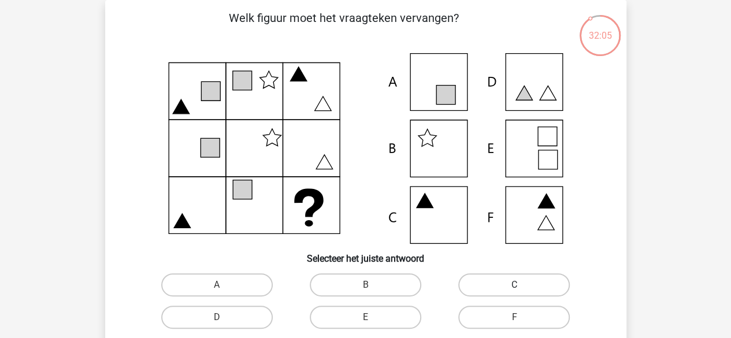
click at [535, 277] on label "C" at bounding box center [513, 284] width 111 height 23
click at [522, 285] on input "C" at bounding box center [518, 289] width 8 height 8
radio input "true"
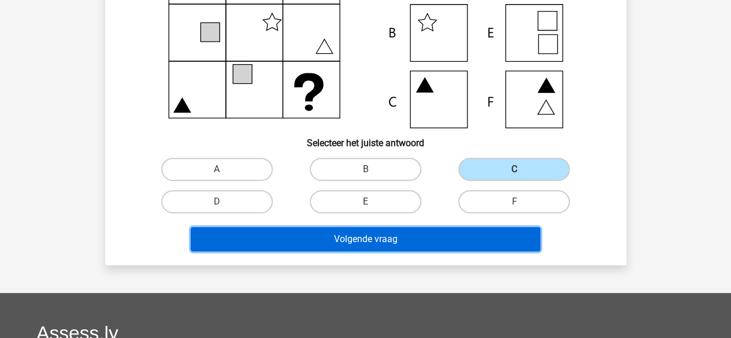
click at [400, 235] on button "Volgende vraag" at bounding box center [365, 239] width 349 height 24
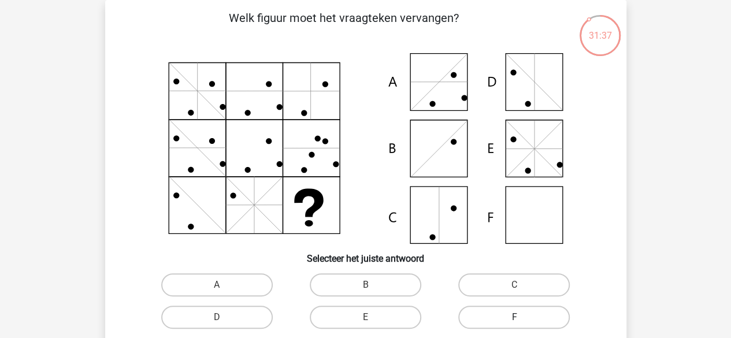
click at [498, 314] on label "F" at bounding box center [513, 317] width 111 height 23
click at [514, 317] on input "F" at bounding box center [518, 321] width 8 height 8
radio input "true"
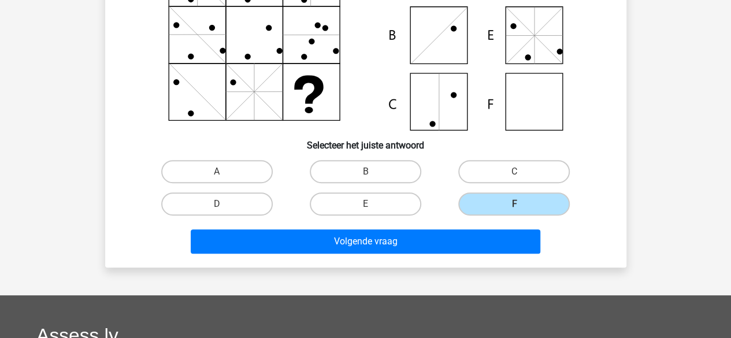
scroll to position [169, 0]
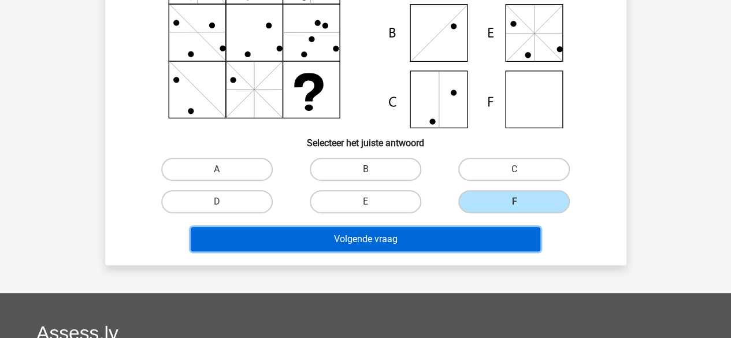
click at [371, 245] on button "Volgende vraag" at bounding box center [365, 239] width 349 height 24
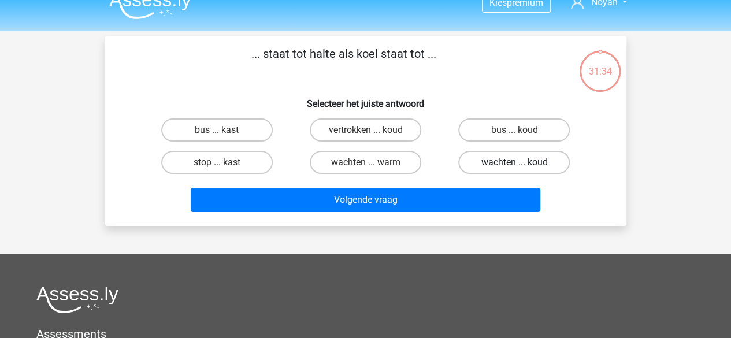
scroll to position [0, 0]
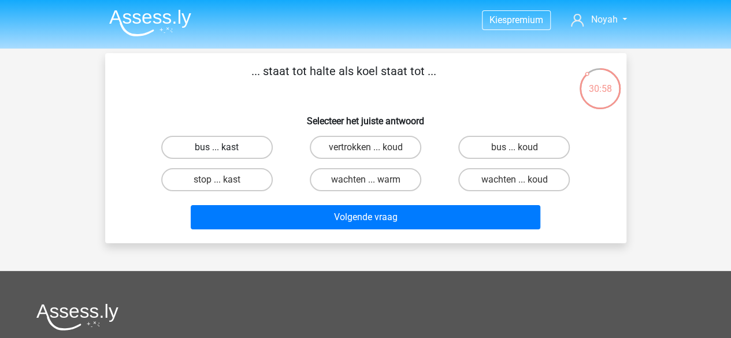
click at [226, 151] on label "bus ... kast" at bounding box center [216, 147] width 111 height 23
click at [224, 151] on input "bus ... kast" at bounding box center [221, 151] width 8 height 8
radio input "true"
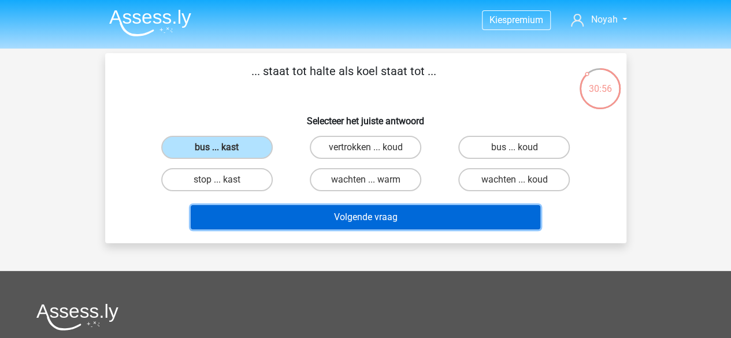
click at [329, 215] on button "Volgende vraag" at bounding box center [365, 217] width 349 height 24
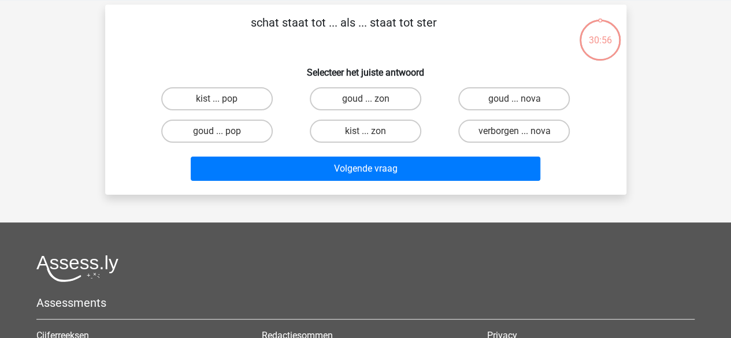
scroll to position [53, 0]
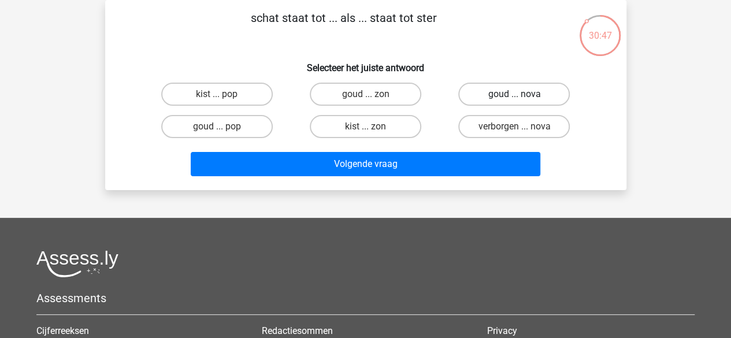
click at [519, 93] on label "goud ... nova" at bounding box center [513, 94] width 111 height 23
click at [519, 94] on input "goud ... nova" at bounding box center [518, 98] width 8 height 8
radio input "true"
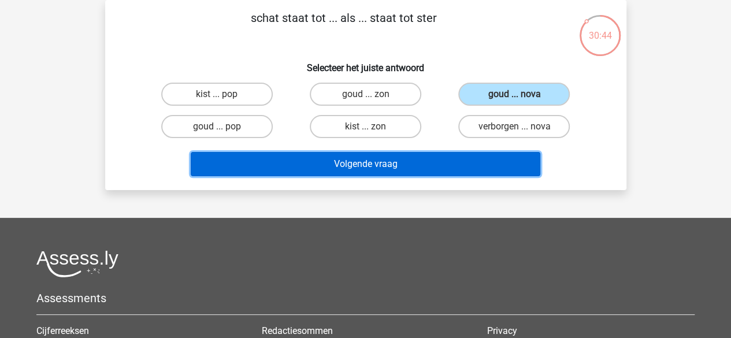
click at [402, 163] on button "Volgende vraag" at bounding box center [365, 164] width 349 height 24
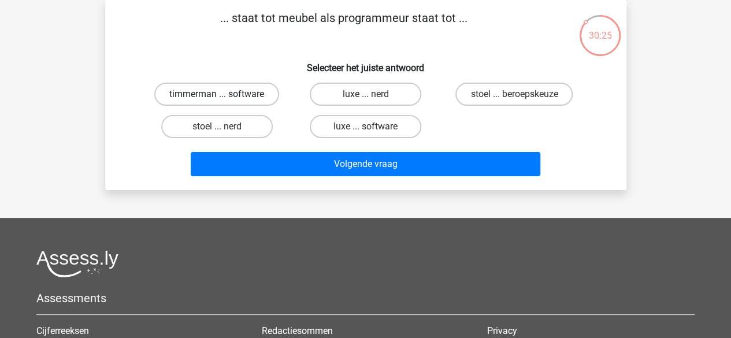
click at [256, 98] on label "timmerman ... software" at bounding box center [216, 94] width 125 height 23
click at [224, 98] on input "timmerman ... software" at bounding box center [221, 98] width 8 height 8
radio input "true"
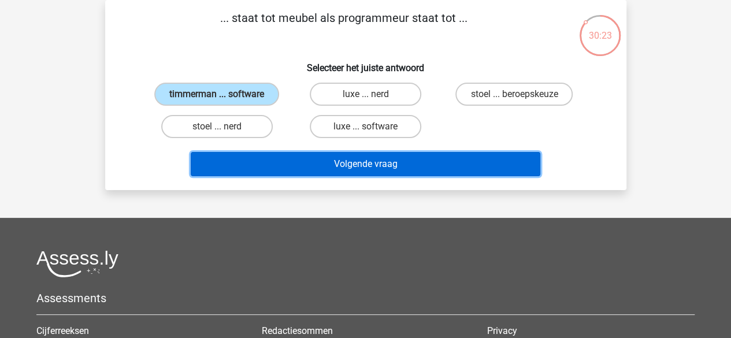
click at [374, 166] on button "Volgende vraag" at bounding box center [365, 164] width 349 height 24
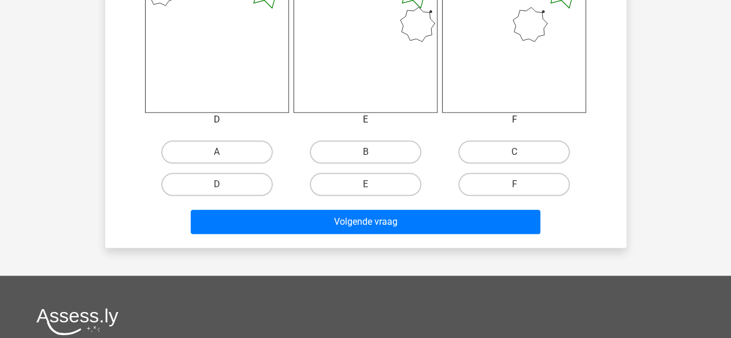
scroll to position [520, 0]
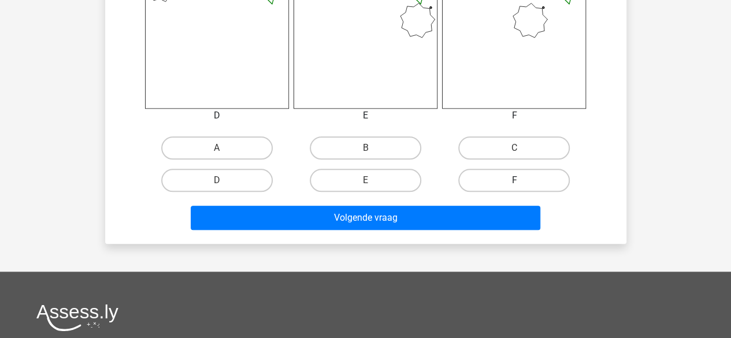
click at [494, 180] on label "F" at bounding box center [513, 180] width 111 height 23
click at [514, 180] on input "F" at bounding box center [518, 184] width 8 height 8
radio input "true"
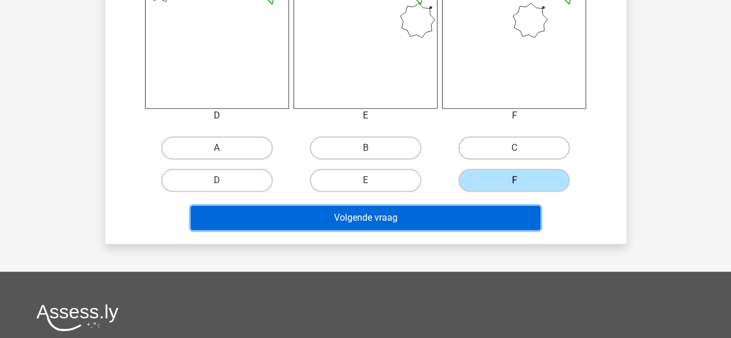
click at [457, 218] on button "Volgende vraag" at bounding box center [365, 218] width 349 height 24
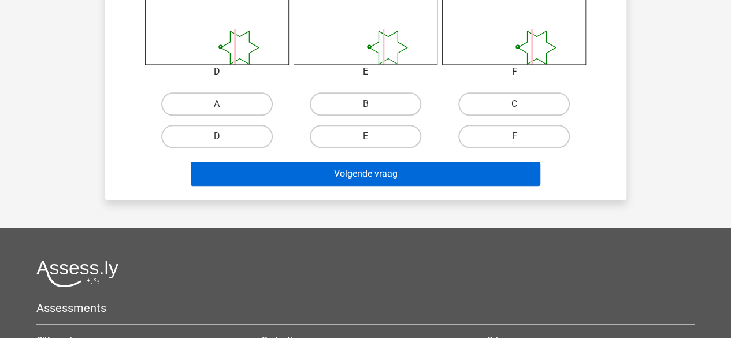
scroll to position [573, 0]
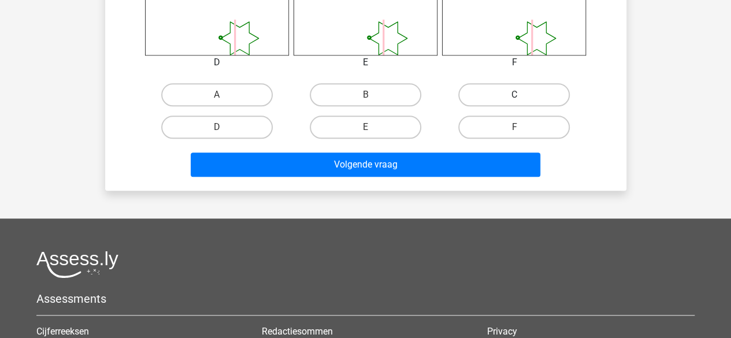
click at [499, 94] on label "C" at bounding box center [513, 94] width 111 height 23
click at [514, 95] on input "C" at bounding box center [518, 99] width 8 height 8
radio input "true"
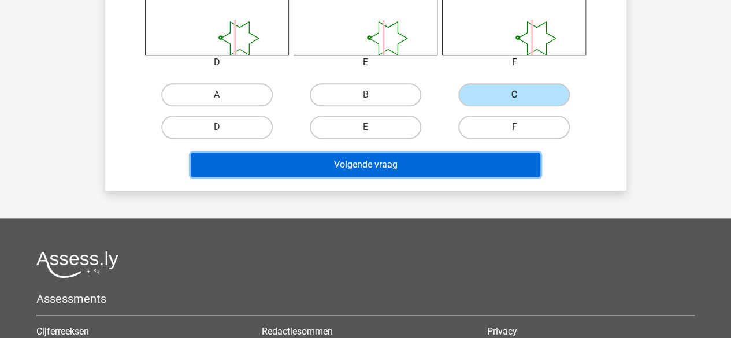
click at [431, 165] on button "Volgende vraag" at bounding box center [365, 164] width 349 height 24
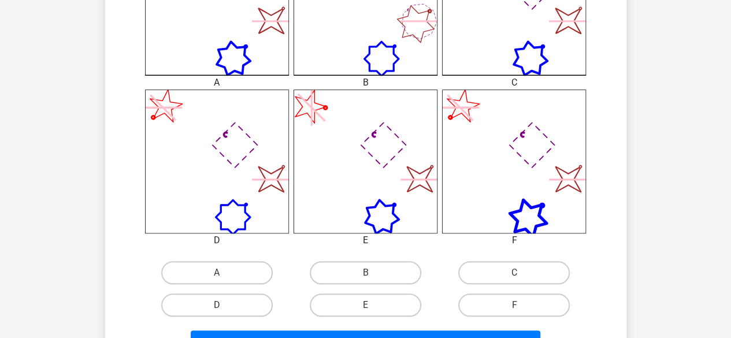
scroll to position [515, 0]
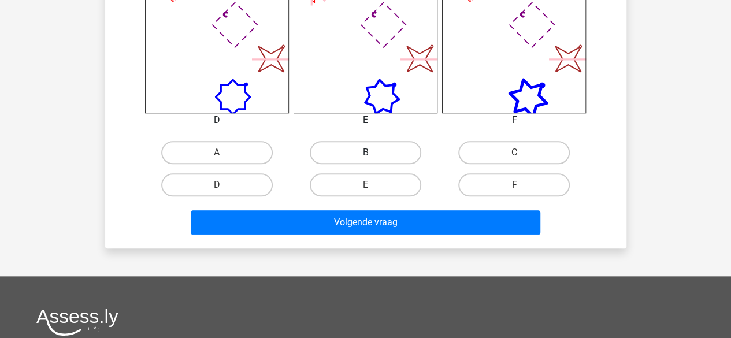
click at [379, 151] on label "B" at bounding box center [365, 152] width 111 height 23
click at [373, 152] on input "B" at bounding box center [369, 156] width 8 height 8
radio input "true"
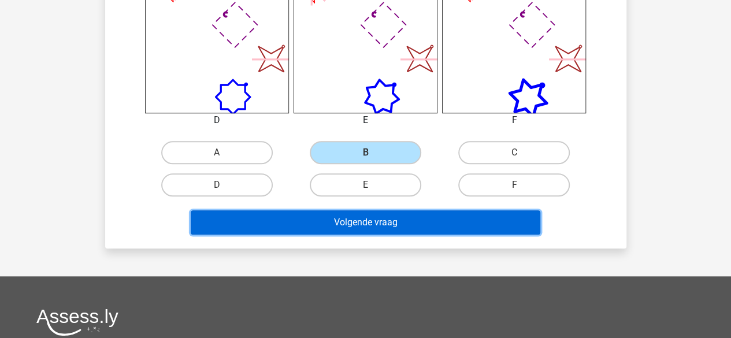
click at [378, 217] on button "Volgende vraag" at bounding box center [365, 222] width 349 height 24
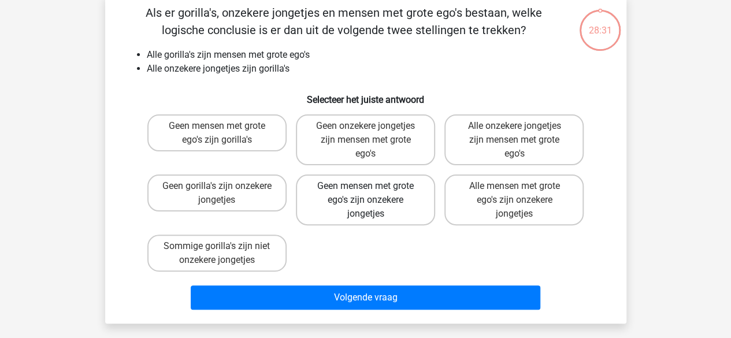
scroll to position [53, 0]
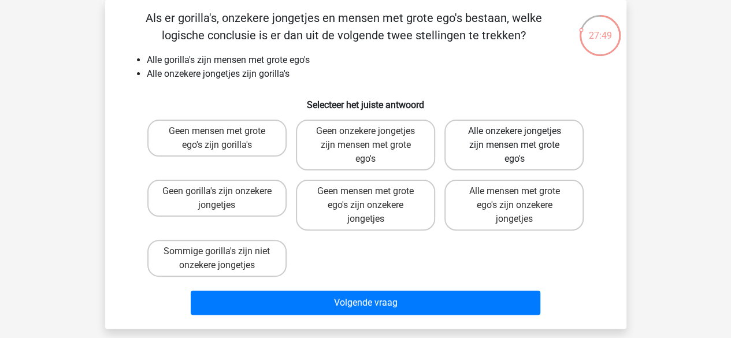
click at [531, 155] on label "Alle onzekere jongetjes zijn mensen met grote ego's" at bounding box center [513, 145] width 139 height 51
click at [522, 139] on input "Alle onzekere jongetjes zijn mensen met grote ego's" at bounding box center [518, 135] width 8 height 8
radio input "true"
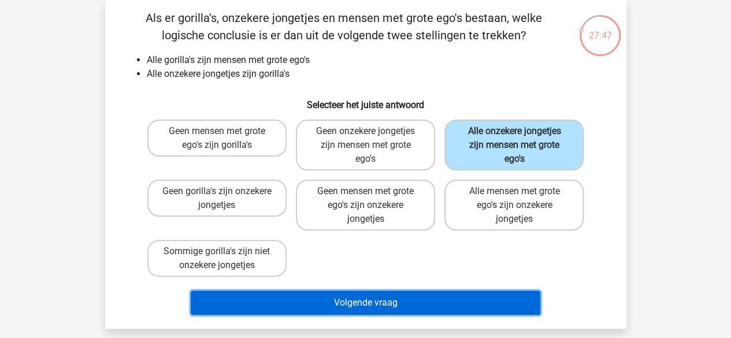
click at [316, 305] on button "Volgende vraag" at bounding box center [365, 303] width 349 height 24
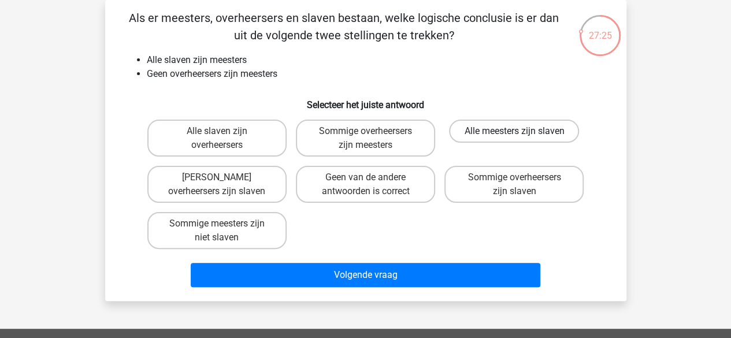
click at [501, 133] on label "Alle meesters zijn slaven" at bounding box center [514, 131] width 130 height 23
click at [514, 133] on input "Alle meesters zijn slaven" at bounding box center [518, 135] width 8 height 8
radio input "true"
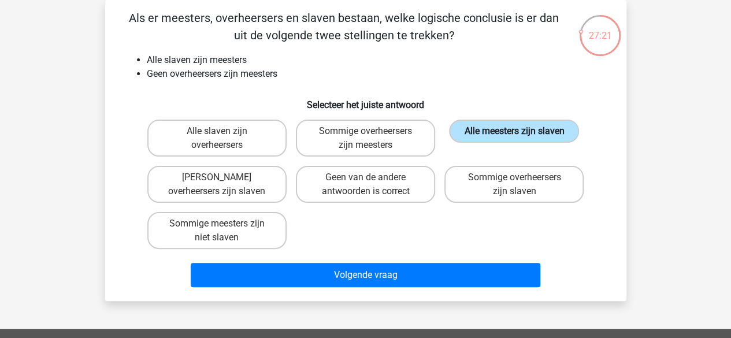
click at [494, 133] on label "Alle meesters zijn slaven" at bounding box center [514, 131] width 130 height 23
click at [514, 133] on input "Alle meesters zijn slaven" at bounding box center [518, 135] width 8 height 8
click at [361, 196] on label "Geen van de andere antwoorden is correct" at bounding box center [365, 184] width 139 height 37
click at [365, 185] on input "Geen van de andere antwoorden is correct" at bounding box center [369, 181] width 8 height 8
radio input "true"
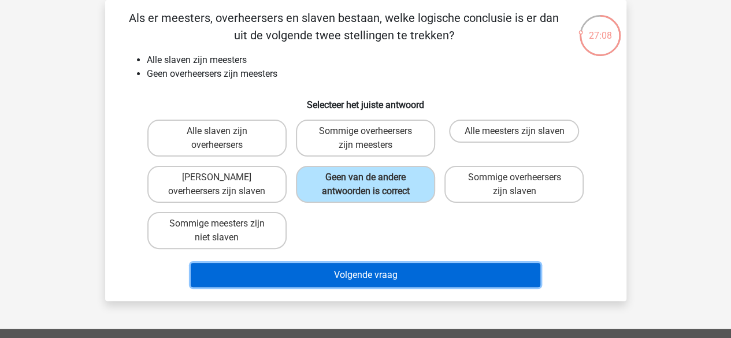
click at [344, 275] on button "Volgende vraag" at bounding box center [365, 275] width 349 height 24
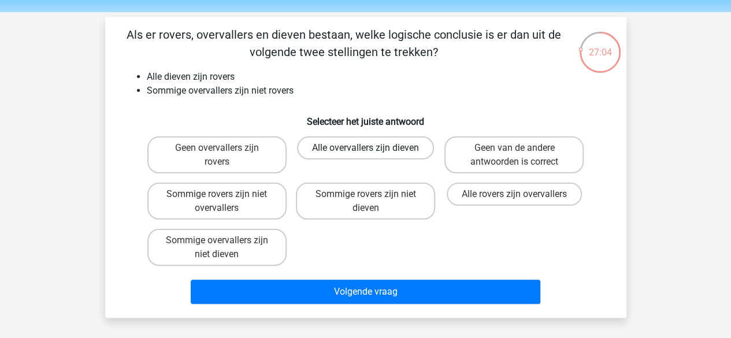
scroll to position [58, 0]
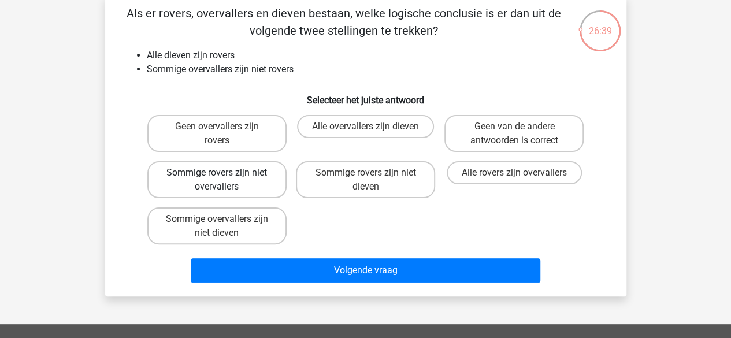
click at [251, 187] on label "Sommige rovers zijn niet overvallers" at bounding box center [216, 179] width 139 height 37
click at [224, 180] on input "Sommige rovers zijn niet overvallers" at bounding box center [221, 177] width 8 height 8
radio input "true"
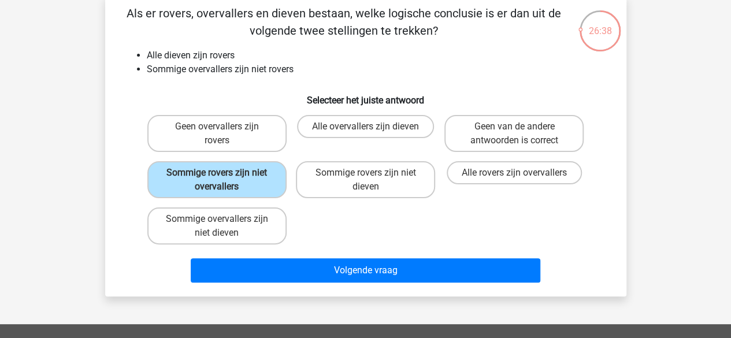
click at [365, 288] on div "Als er rovers, overvallers en dieven bestaan, welke logische conclusie is er da…" at bounding box center [365, 145] width 521 height 301
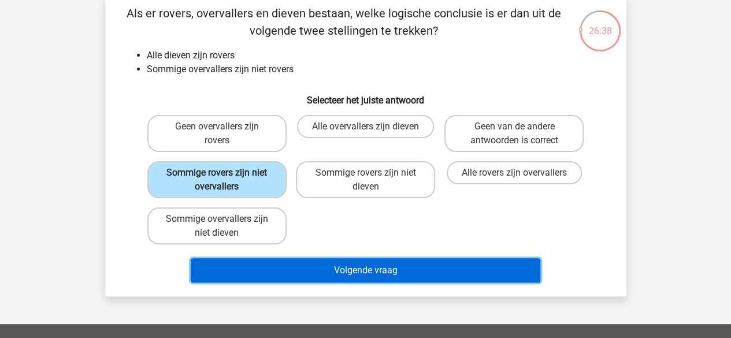
click at [359, 269] on button "Volgende vraag" at bounding box center [365, 270] width 349 height 24
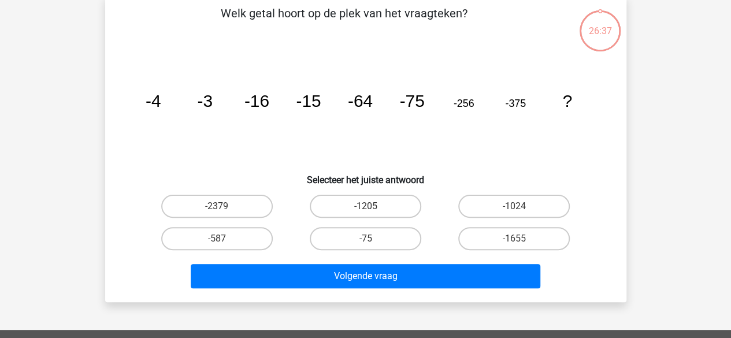
scroll to position [53, 0]
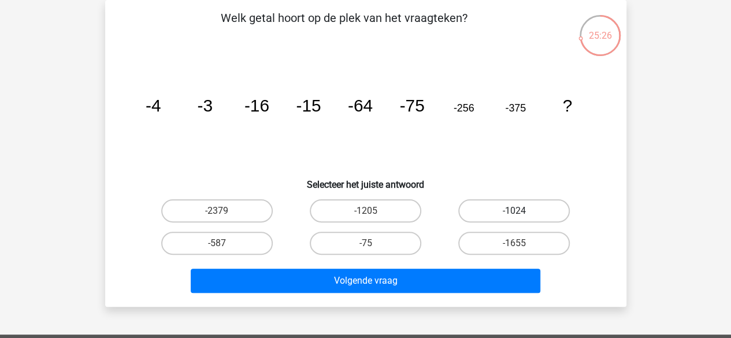
click at [515, 206] on label "-1024" at bounding box center [513, 210] width 111 height 23
click at [515, 211] on input "-1024" at bounding box center [518, 215] width 8 height 8
radio input "true"
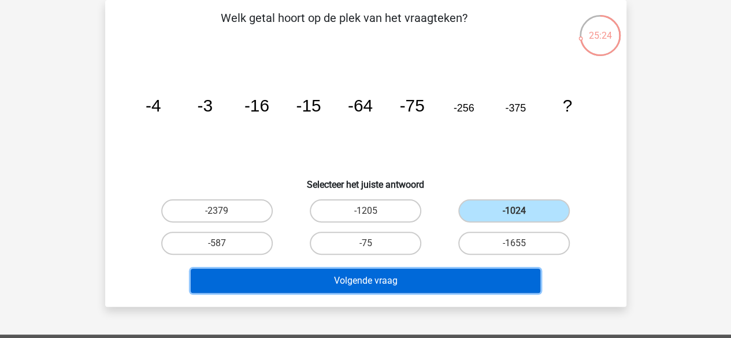
click at [359, 281] on button "Volgende vraag" at bounding box center [365, 281] width 349 height 24
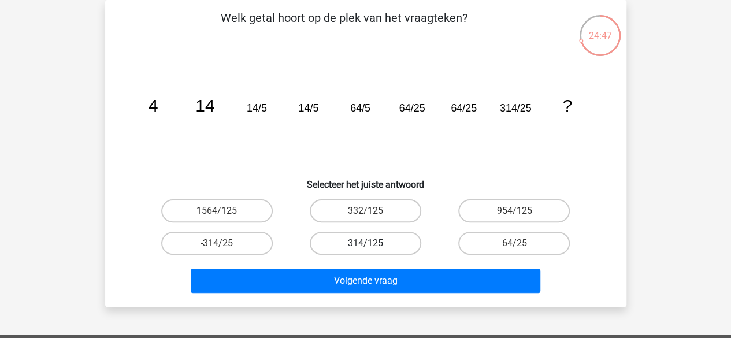
click at [390, 243] on label "314/125" at bounding box center [365, 243] width 111 height 23
click at [373, 243] on input "314/125" at bounding box center [369, 247] width 8 height 8
radio input "true"
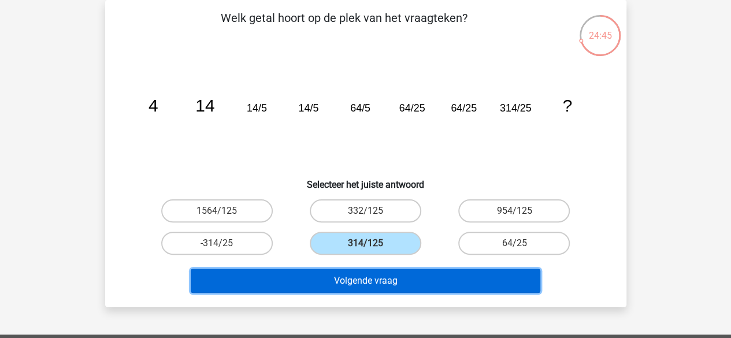
click at [405, 280] on button "Volgende vraag" at bounding box center [365, 281] width 349 height 24
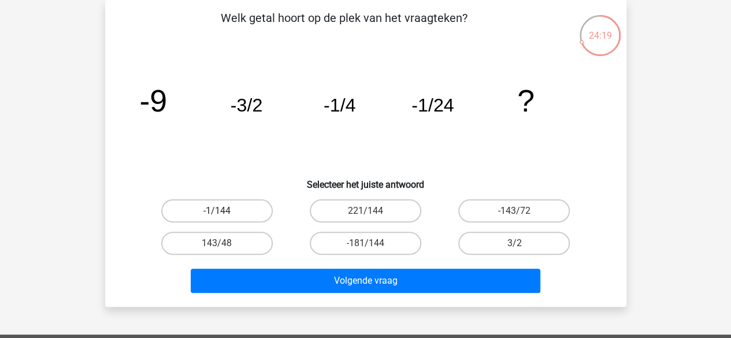
click at [244, 210] on label "-1/144" at bounding box center [216, 210] width 111 height 23
click at [224, 211] on input "-1/144" at bounding box center [221, 215] width 8 height 8
radio input "true"
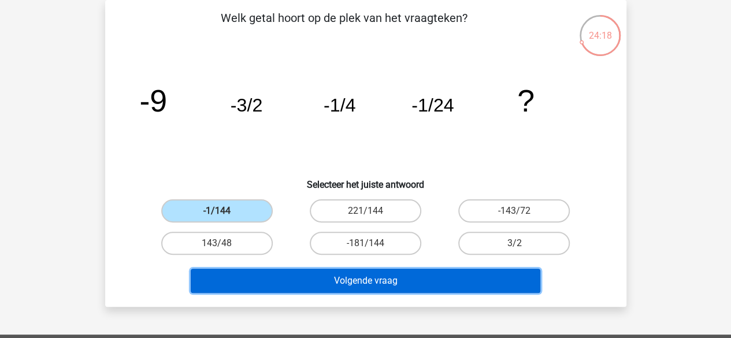
click at [408, 288] on button "Volgende vraag" at bounding box center [365, 281] width 349 height 24
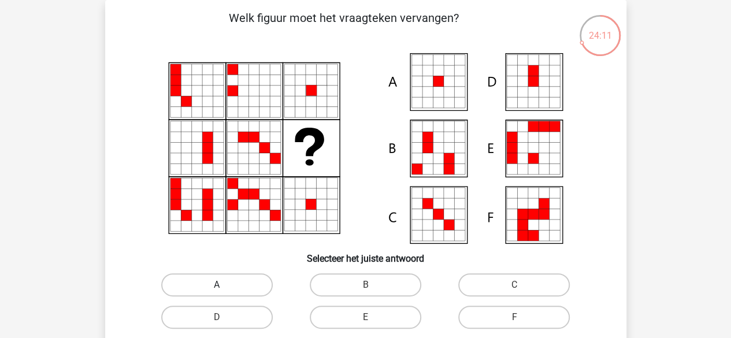
click at [245, 281] on label "A" at bounding box center [216, 284] width 111 height 23
click at [224, 285] on input "A" at bounding box center [221, 289] width 8 height 8
radio input "true"
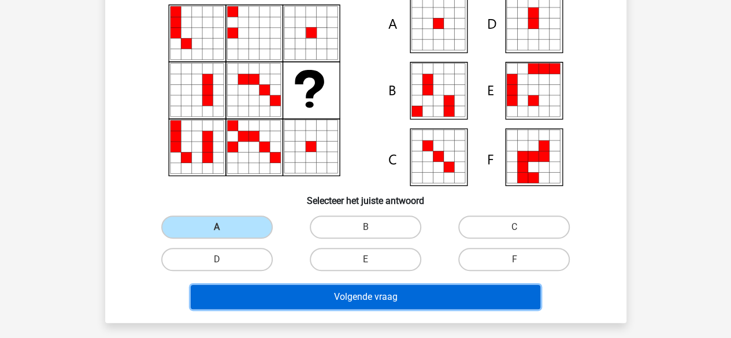
click at [397, 297] on button "Volgende vraag" at bounding box center [365, 297] width 349 height 24
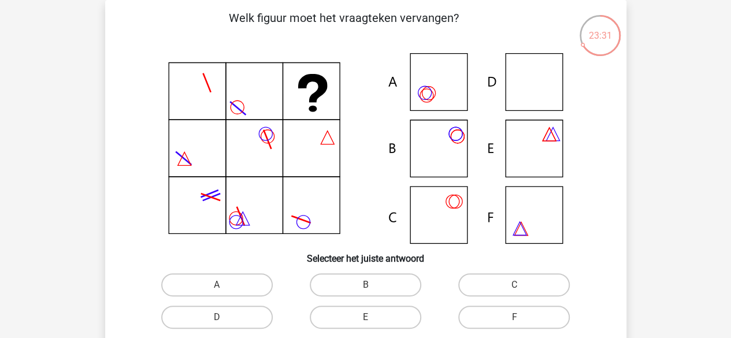
scroll to position [169, 0]
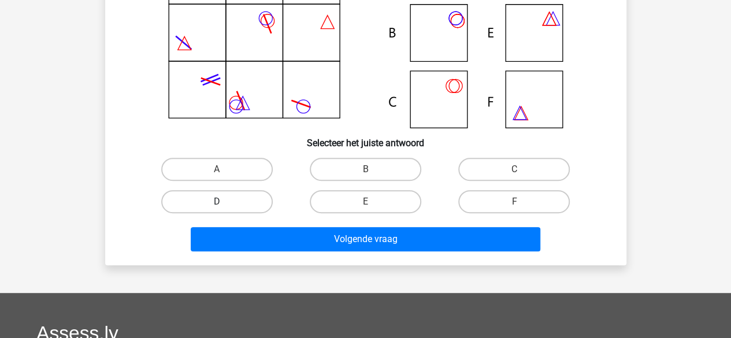
click at [232, 205] on label "D" at bounding box center [216, 201] width 111 height 23
click at [224, 205] on input "D" at bounding box center [221, 206] width 8 height 8
radio input "true"
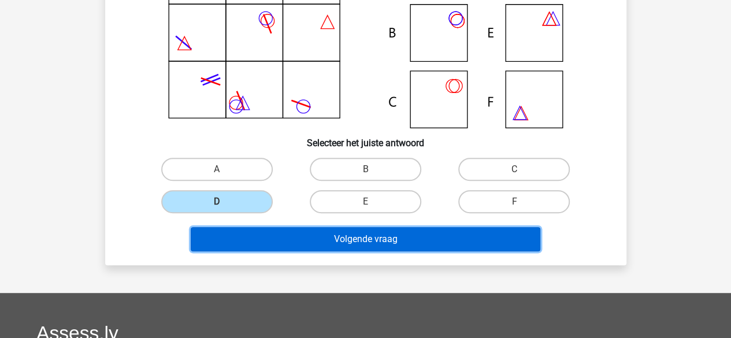
click at [310, 229] on button "Volgende vraag" at bounding box center [365, 239] width 349 height 24
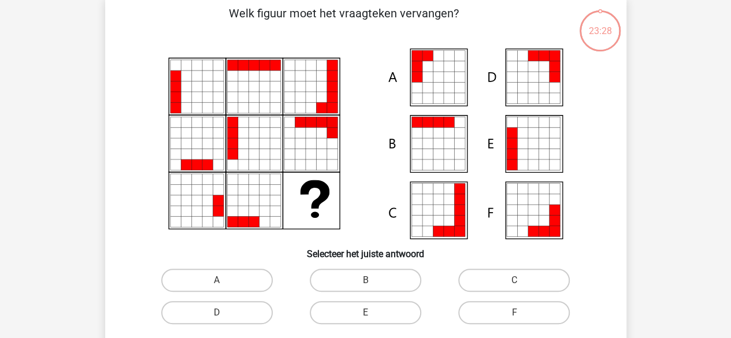
scroll to position [53, 0]
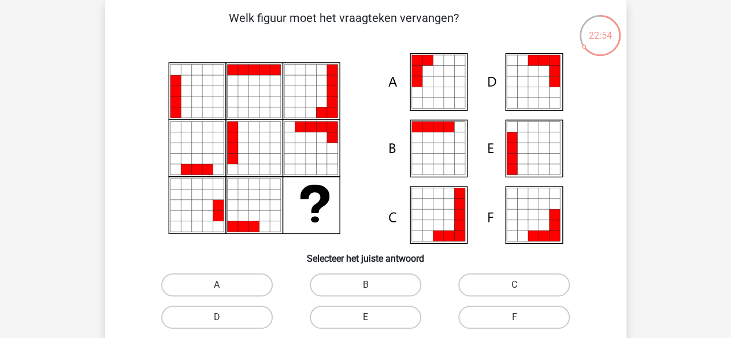
drag, startPoint x: 223, startPoint y: 280, endPoint x: 410, endPoint y: 241, distance: 191.2
click at [226, 278] on label "A" at bounding box center [216, 284] width 111 height 23
click at [224, 285] on input "A" at bounding box center [221, 289] width 8 height 8
radio input "true"
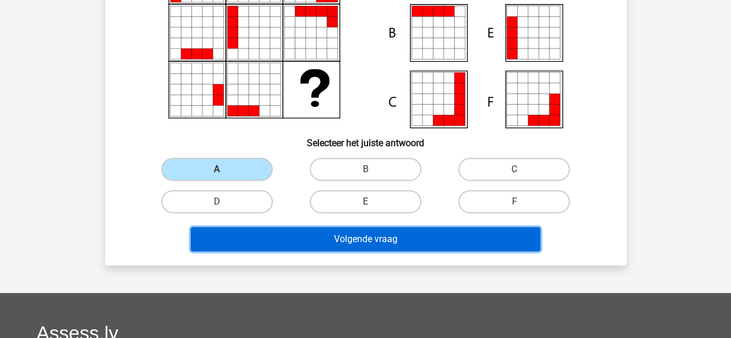
click at [332, 241] on button "Volgende vraag" at bounding box center [365, 239] width 349 height 24
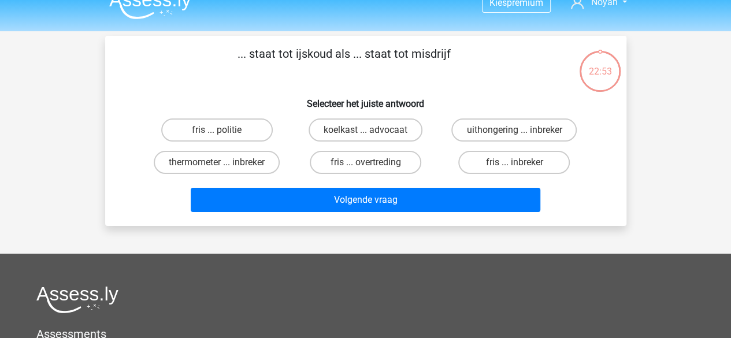
scroll to position [0, 0]
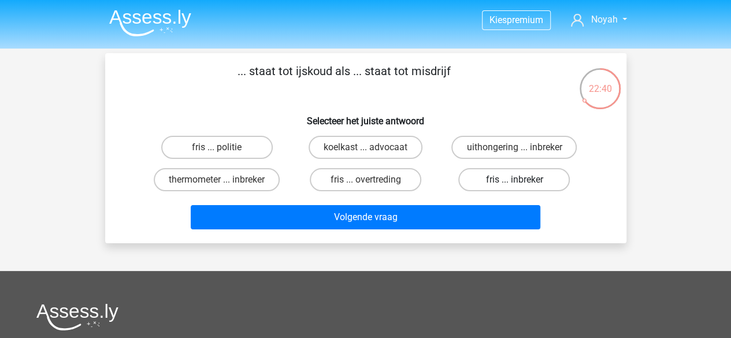
click at [504, 180] on label "fris ... inbreker" at bounding box center [513, 179] width 111 height 23
click at [514, 180] on input "fris ... inbreker" at bounding box center [518, 184] width 8 height 8
radio input "true"
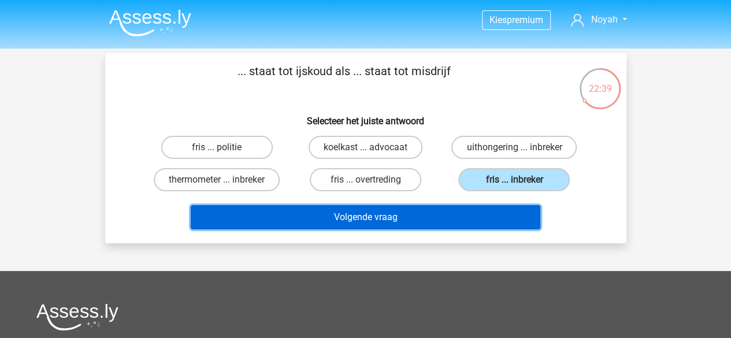
click at [430, 224] on button "Volgende vraag" at bounding box center [365, 217] width 349 height 24
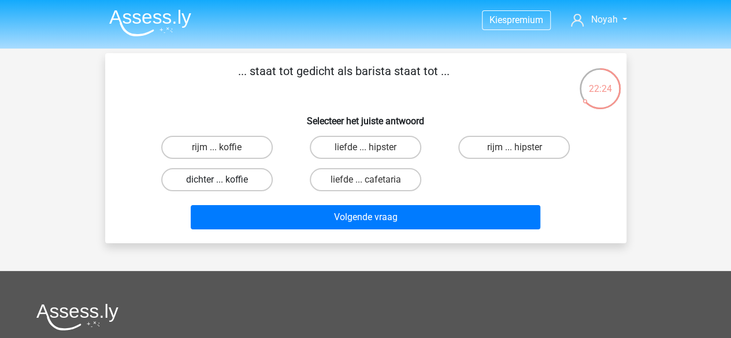
click at [234, 181] on label "dichter ... koffie" at bounding box center [216, 179] width 111 height 23
click at [224, 181] on input "dichter ... koffie" at bounding box center [221, 184] width 8 height 8
radio input "true"
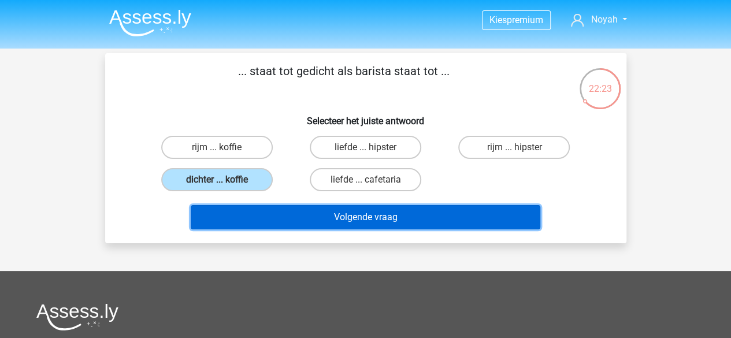
click at [359, 217] on button "Volgende vraag" at bounding box center [365, 217] width 349 height 24
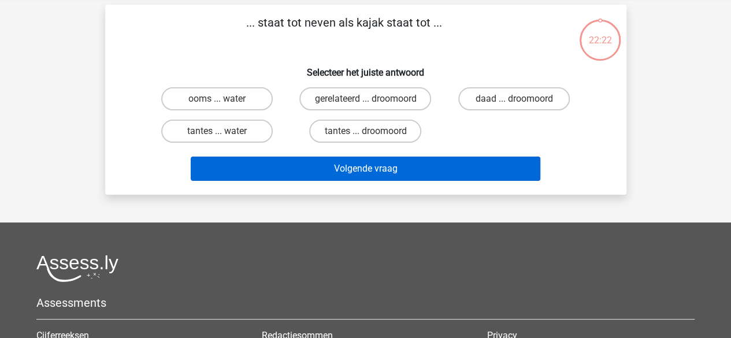
scroll to position [53, 0]
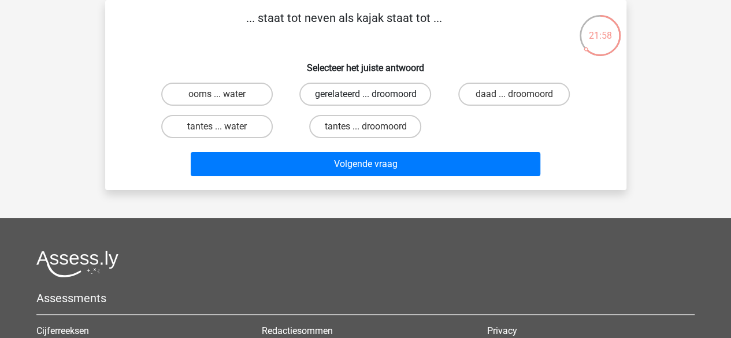
click at [383, 95] on label "gerelateerd ... droomoord" at bounding box center [365, 94] width 132 height 23
click at [373, 95] on input "gerelateerd ... droomoord" at bounding box center [369, 98] width 8 height 8
radio input "true"
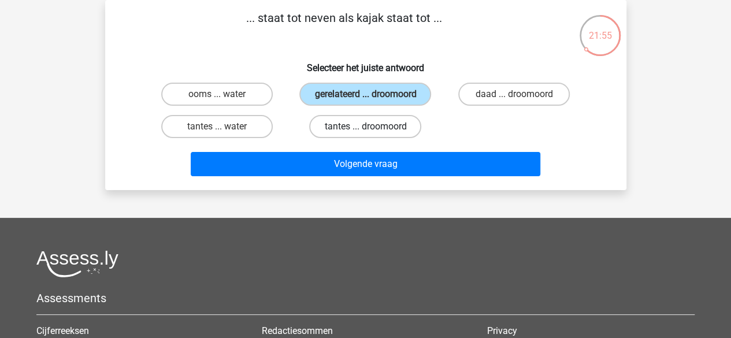
click at [378, 128] on label "tantes ... droomoord" at bounding box center [365, 126] width 112 height 23
click at [373, 128] on input "tantes ... droomoord" at bounding box center [369, 130] width 8 height 8
radio input "true"
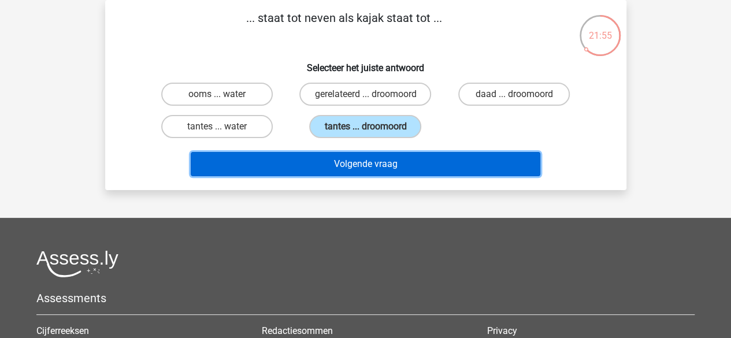
click at [399, 163] on button "Volgende vraag" at bounding box center [365, 164] width 349 height 24
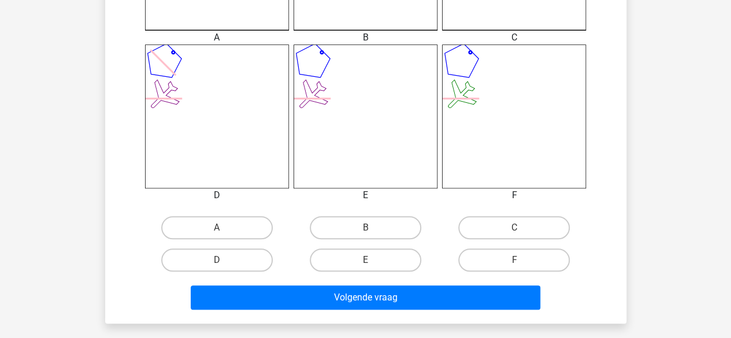
scroll to position [457, 0]
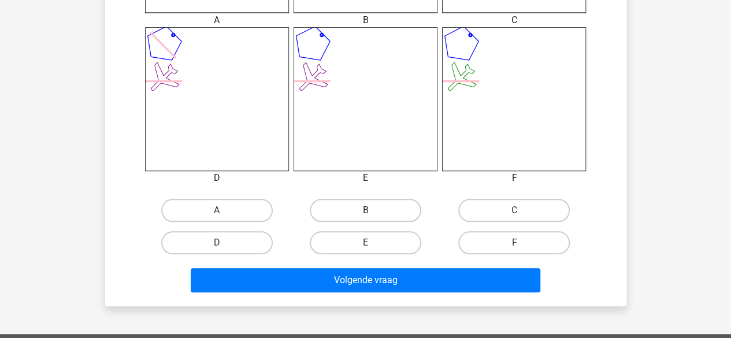
click at [394, 209] on label "B" at bounding box center [365, 210] width 111 height 23
click at [373, 210] on input "B" at bounding box center [369, 214] width 8 height 8
radio input "true"
click at [393, 243] on label "E" at bounding box center [365, 242] width 111 height 23
click at [373, 243] on input "E" at bounding box center [369, 247] width 8 height 8
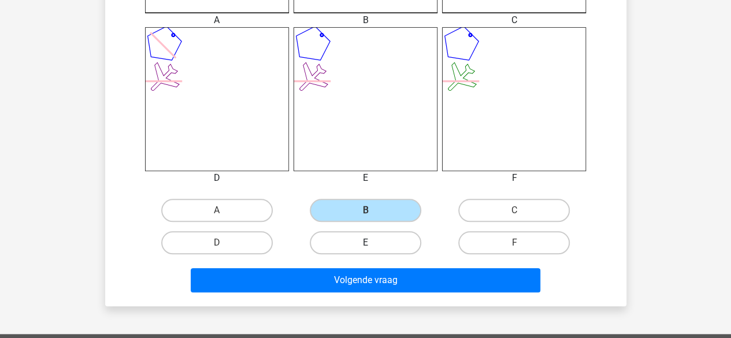
radio input "true"
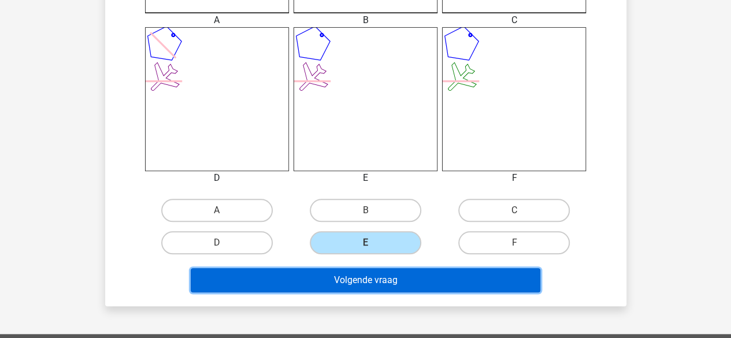
click at [393, 273] on button "Volgende vraag" at bounding box center [365, 280] width 349 height 24
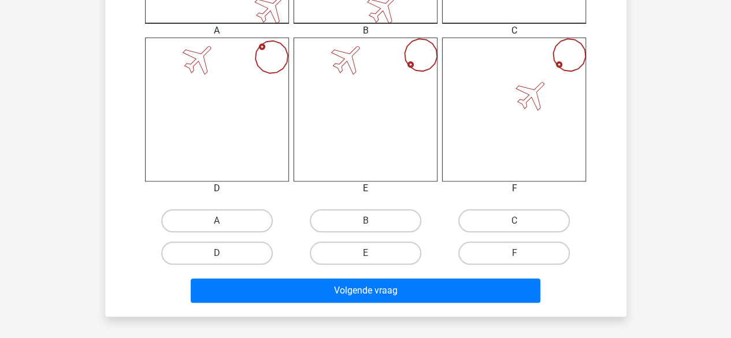
scroll to position [520, 0]
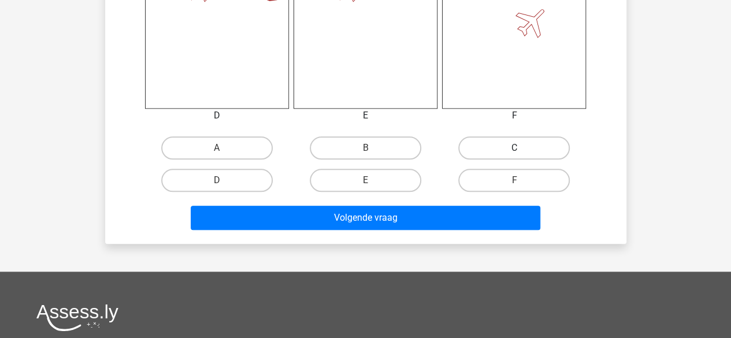
click at [502, 150] on label "C" at bounding box center [513, 147] width 111 height 23
click at [514, 150] on input "C" at bounding box center [518, 152] width 8 height 8
radio input "true"
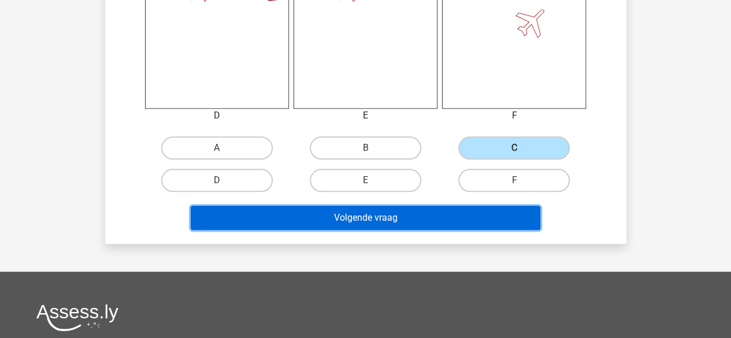
click at [440, 215] on button "Volgende vraag" at bounding box center [365, 218] width 349 height 24
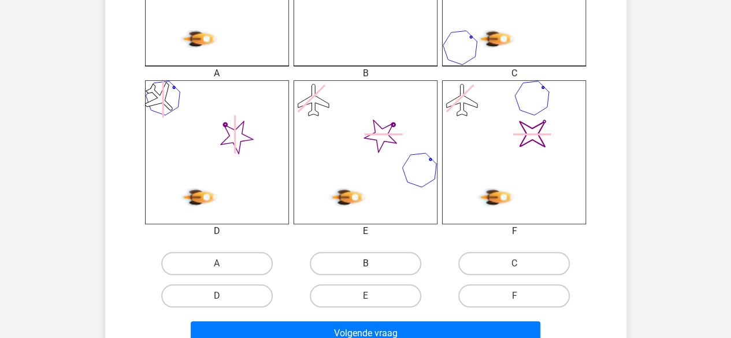
scroll to position [515, 0]
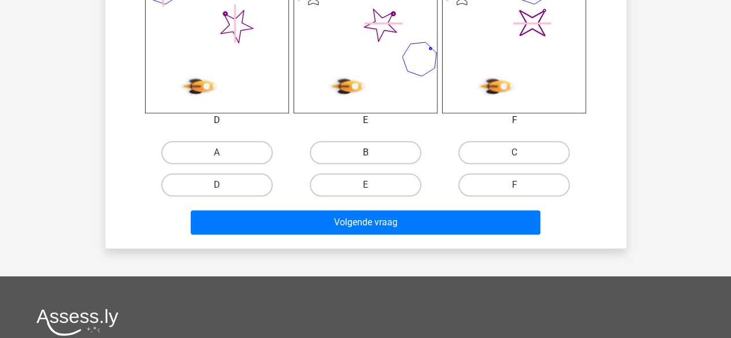
click at [363, 152] on label "B" at bounding box center [365, 152] width 111 height 23
click at [365, 152] on input "B" at bounding box center [369, 156] width 8 height 8
radio input "true"
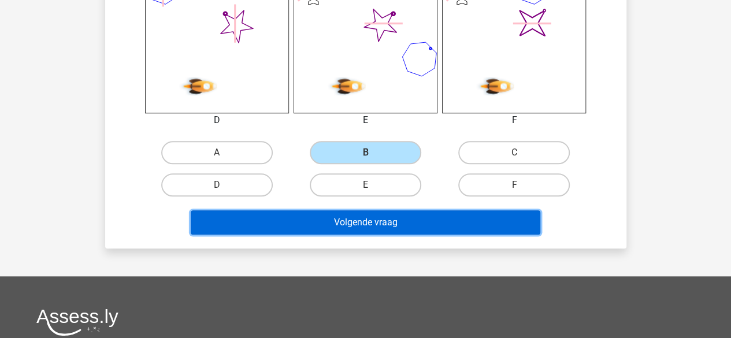
click at [373, 218] on button "Volgende vraag" at bounding box center [365, 222] width 349 height 24
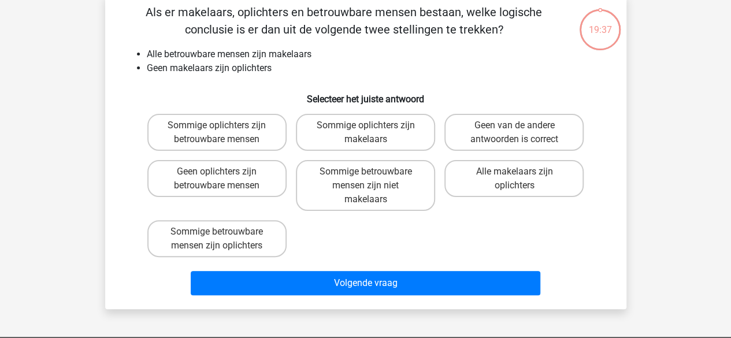
scroll to position [53, 0]
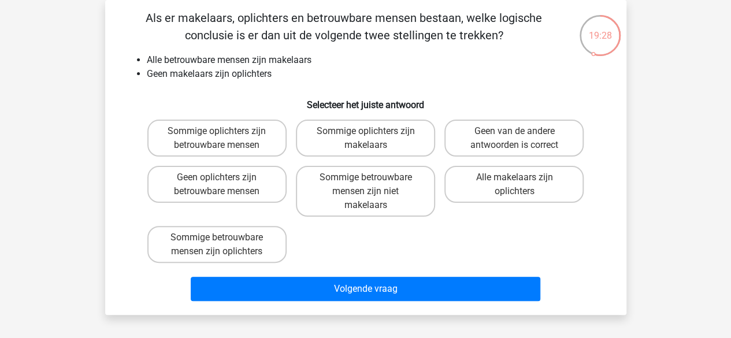
drag, startPoint x: 347, startPoint y: 193, endPoint x: 355, endPoint y: 244, distance: 51.6
click at [346, 204] on label "Sommige betrouwbare mensen zijn niet makelaars" at bounding box center [365, 191] width 139 height 51
click at [365, 185] on input "Sommige betrouwbare mensen zijn niet makelaars" at bounding box center [369, 181] width 8 height 8
radio input "true"
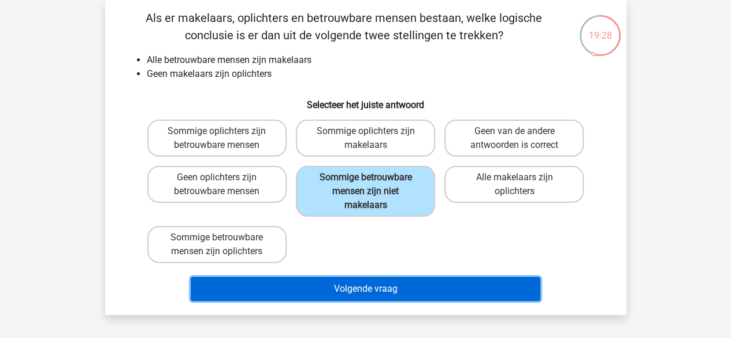
click at [366, 300] on button "Volgende vraag" at bounding box center [365, 289] width 349 height 24
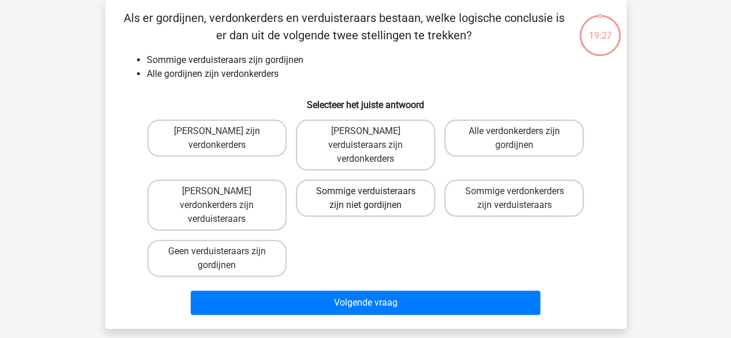
click at [340, 191] on label "Sommige verduisteraars zijn niet gordijnen" at bounding box center [365, 198] width 139 height 37
click at [365, 191] on input "Sommige verduisteraars zijn niet gordijnen" at bounding box center [369, 195] width 8 height 8
radio input "true"
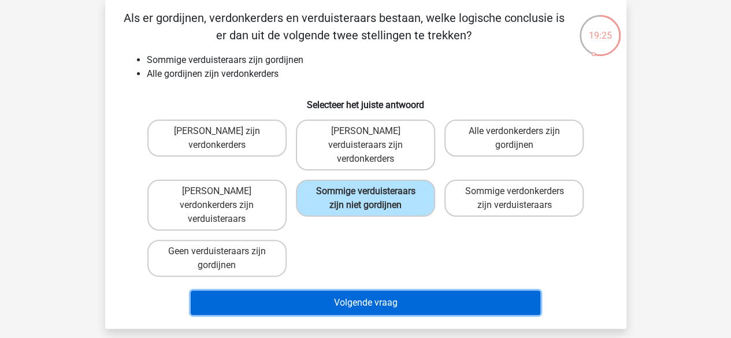
click at [363, 291] on button "Volgende vraag" at bounding box center [365, 303] width 349 height 24
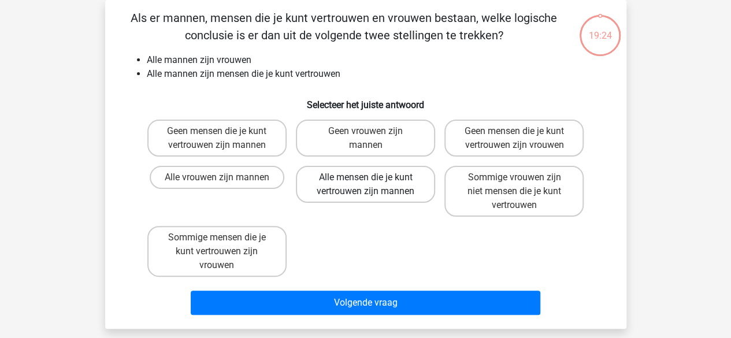
click at [355, 187] on label "Alle mensen die je kunt vertrouwen zijn mannen" at bounding box center [365, 184] width 139 height 37
click at [365, 185] on input "Alle mensen die je kunt vertrouwen zijn mannen" at bounding box center [369, 181] width 8 height 8
radio input "true"
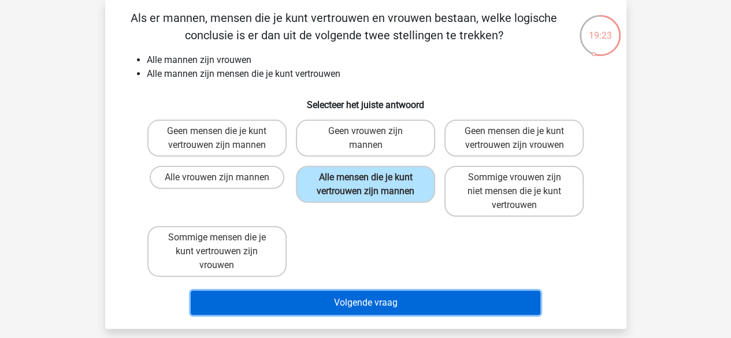
click at [364, 299] on button "Volgende vraag" at bounding box center [365, 303] width 349 height 24
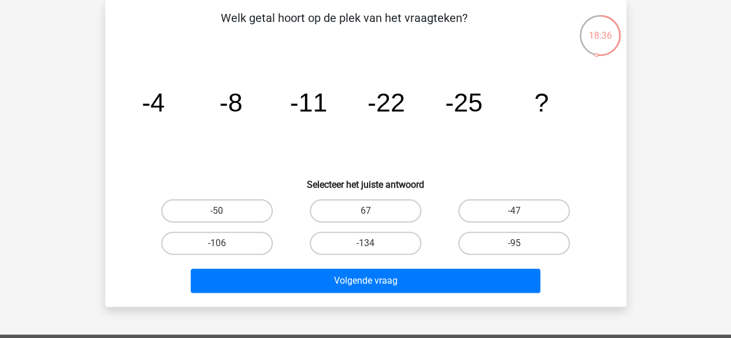
click at [207, 198] on div "-50" at bounding box center [217, 211] width 148 height 32
click at [214, 213] on label "-50" at bounding box center [216, 210] width 111 height 23
click at [217, 213] on input "-50" at bounding box center [221, 215] width 8 height 8
radio input "true"
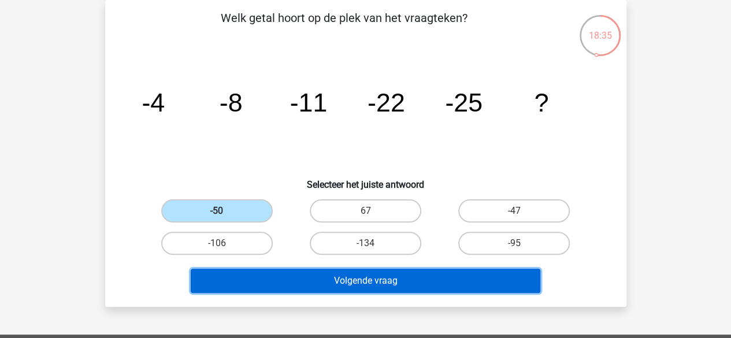
click at [375, 286] on button "Volgende vraag" at bounding box center [365, 281] width 349 height 24
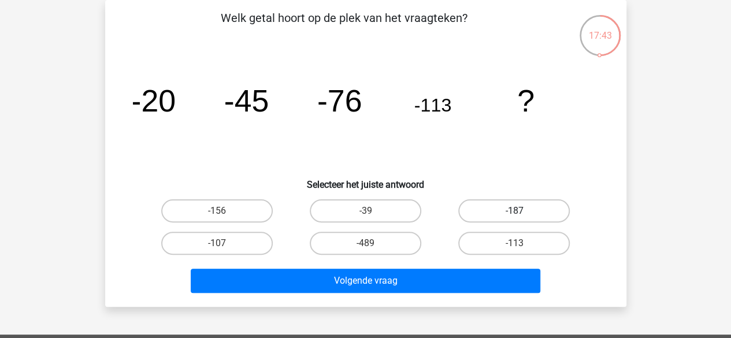
click at [498, 214] on label "-187" at bounding box center [513, 210] width 111 height 23
click at [514, 214] on input "-187" at bounding box center [518, 215] width 8 height 8
radio input "true"
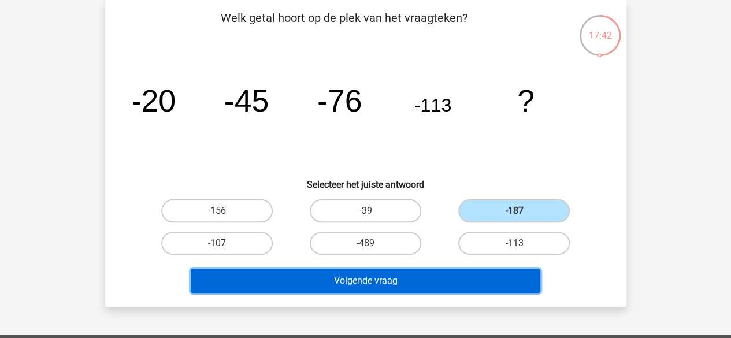
click at [390, 280] on button "Volgende vraag" at bounding box center [365, 281] width 349 height 24
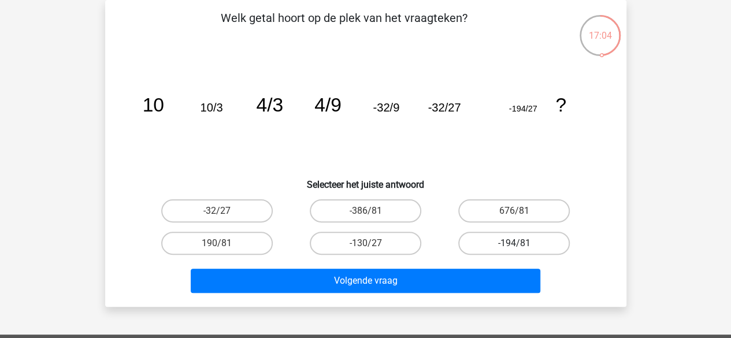
click at [503, 242] on label "-194/81" at bounding box center [513, 243] width 111 height 23
click at [514, 243] on input "-194/81" at bounding box center [518, 247] width 8 height 8
radio input "true"
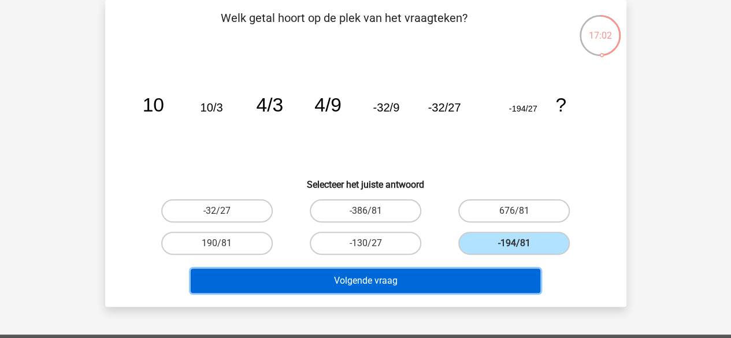
click at [462, 275] on button "Volgende vraag" at bounding box center [365, 281] width 349 height 24
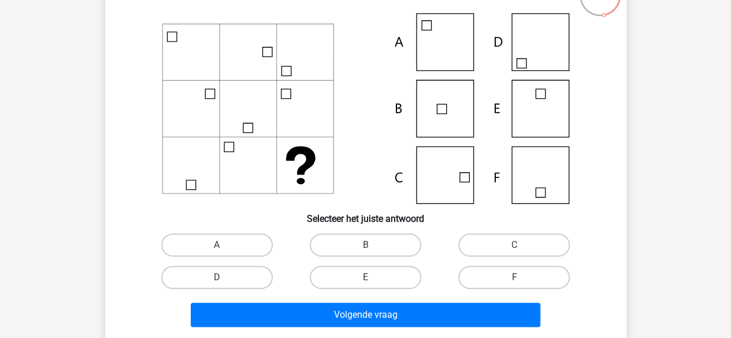
scroll to position [111, 0]
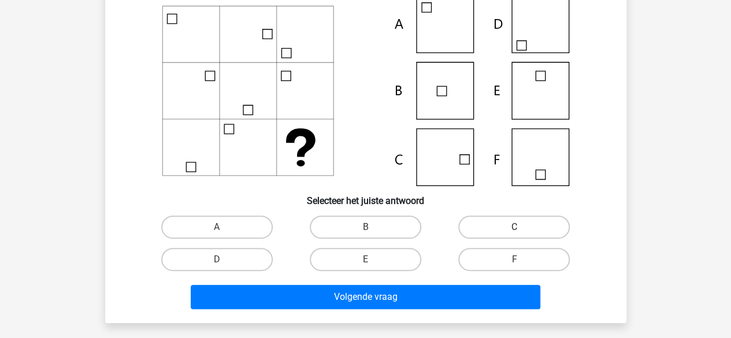
click at [486, 224] on label "C" at bounding box center [513, 226] width 111 height 23
click at [514, 227] on input "C" at bounding box center [518, 231] width 8 height 8
radio input "true"
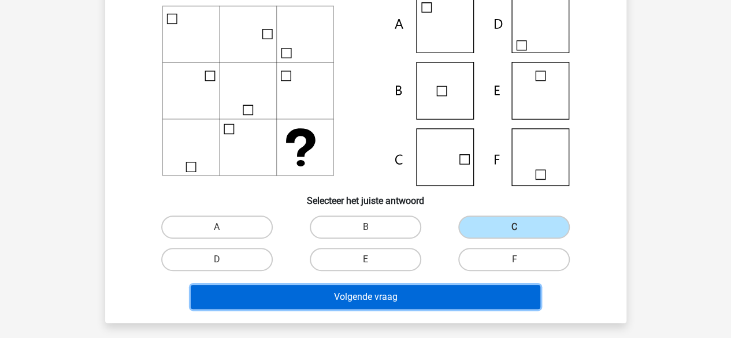
click at [422, 300] on button "Volgende vraag" at bounding box center [365, 297] width 349 height 24
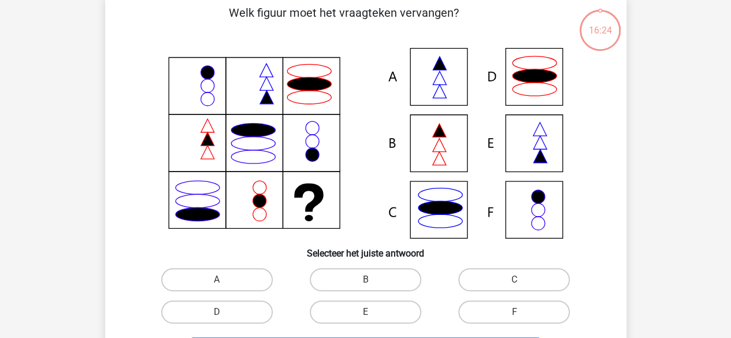
scroll to position [53, 0]
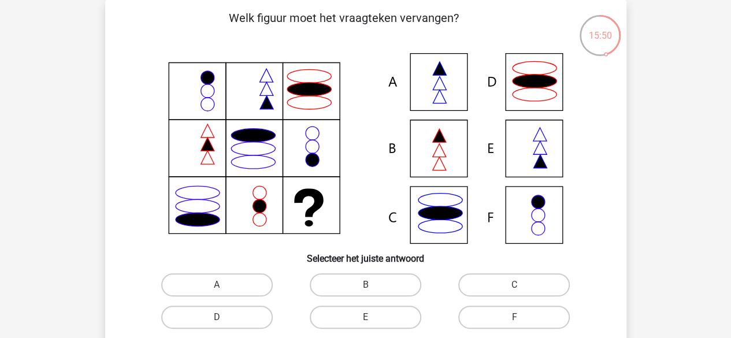
click at [412, 147] on icon at bounding box center [366, 148] width 466 height 191
click at [386, 275] on label "B" at bounding box center [365, 284] width 111 height 23
click at [373, 285] on input "B" at bounding box center [369, 289] width 8 height 8
radio input "true"
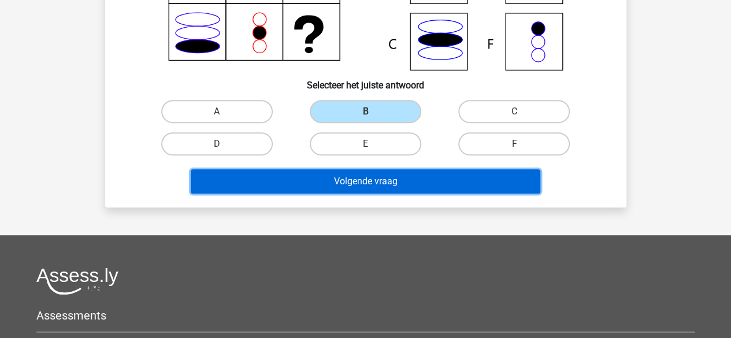
click at [427, 175] on button "Volgende vraag" at bounding box center [365, 181] width 349 height 24
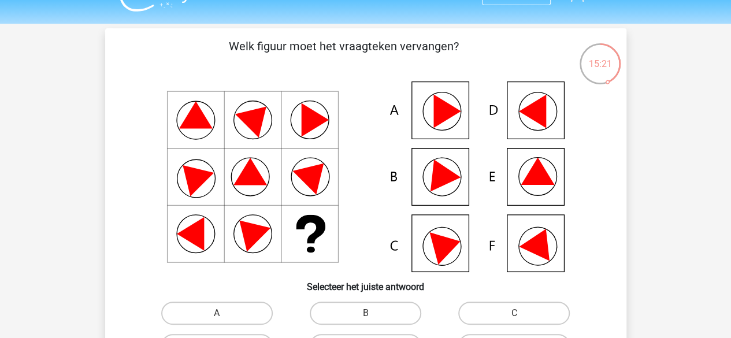
scroll to position [59, 0]
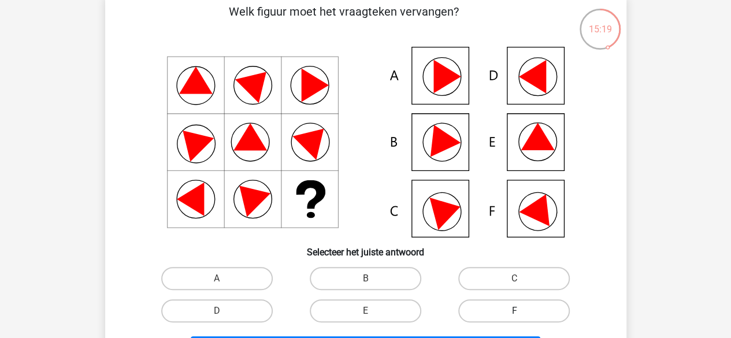
click at [487, 311] on label "F" at bounding box center [513, 310] width 111 height 23
click at [514, 311] on input "F" at bounding box center [518, 315] width 8 height 8
radio input "true"
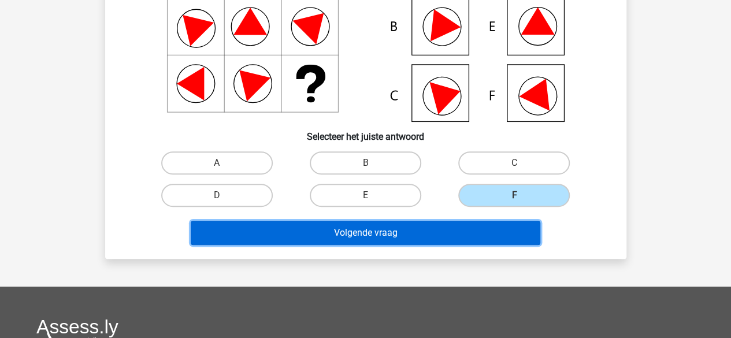
click at [457, 237] on button "Volgende vraag" at bounding box center [365, 233] width 349 height 24
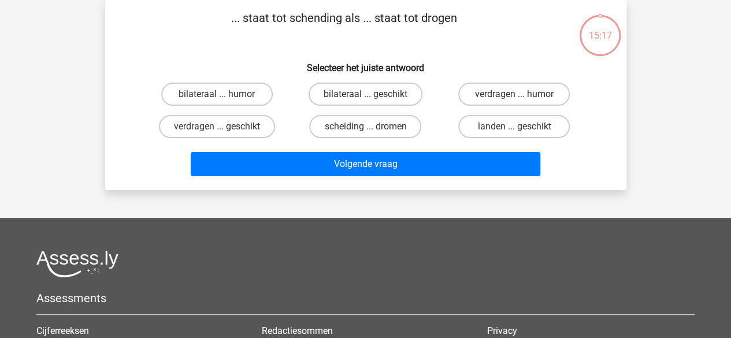
scroll to position [0, 0]
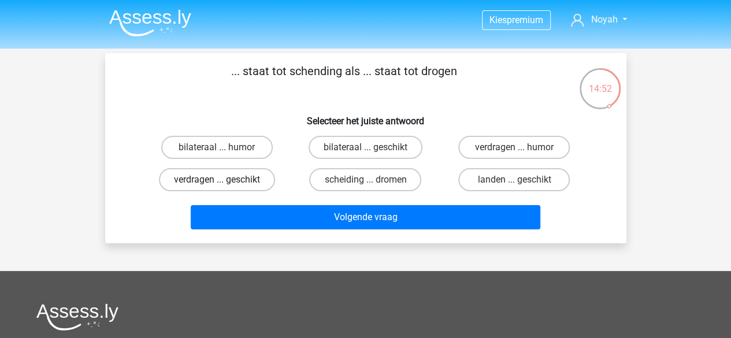
click at [243, 184] on label "verdragen ... geschikt" at bounding box center [217, 179] width 116 height 23
click at [224, 184] on input "verdragen ... geschikt" at bounding box center [221, 184] width 8 height 8
radio input "true"
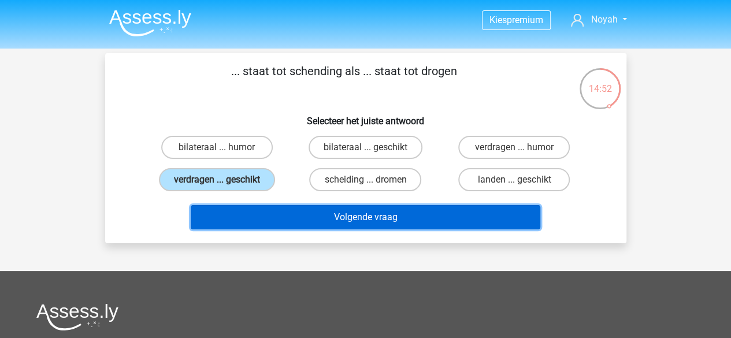
click at [308, 213] on button "Volgende vraag" at bounding box center [365, 217] width 349 height 24
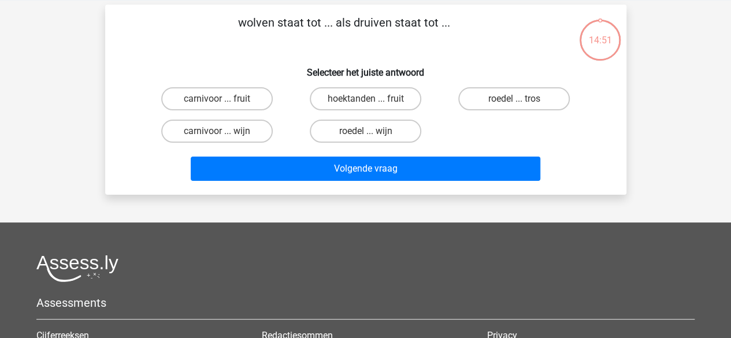
scroll to position [53, 0]
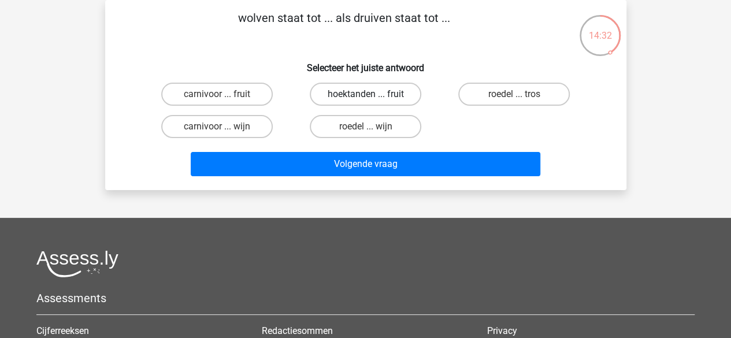
click at [362, 99] on label "hoektanden ... fruit" at bounding box center [365, 94] width 111 height 23
click at [365, 99] on input "hoektanden ... fruit" at bounding box center [369, 98] width 8 height 8
radio input "true"
click at [229, 98] on label "carnivoor ... fruit" at bounding box center [216, 94] width 111 height 23
click at [224, 98] on input "carnivoor ... fruit" at bounding box center [221, 98] width 8 height 8
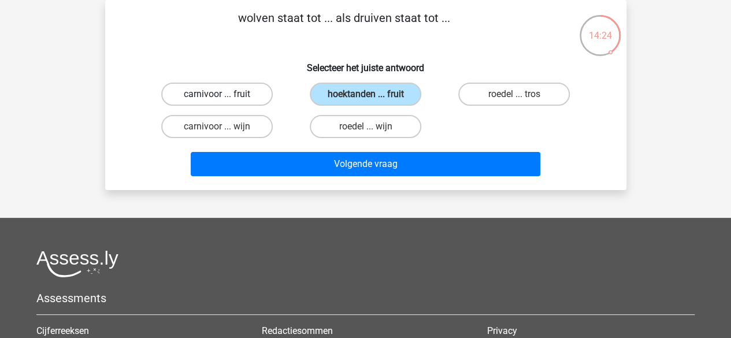
radio input "true"
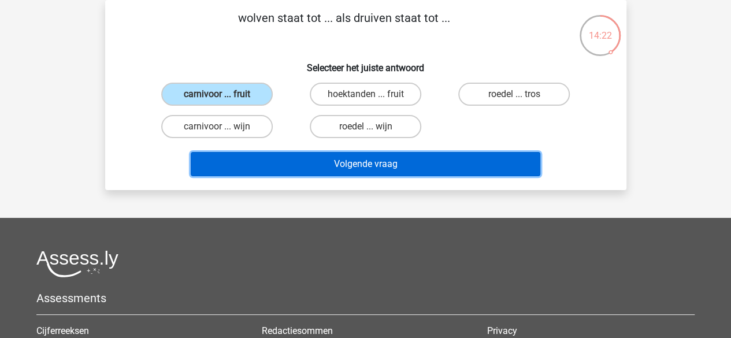
click at [337, 173] on button "Volgende vraag" at bounding box center [365, 164] width 349 height 24
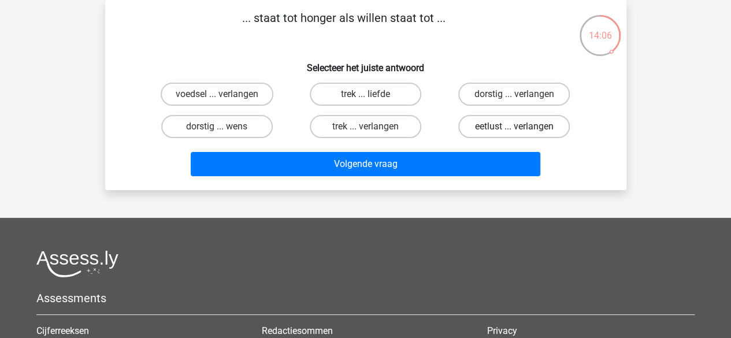
click at [534, 125] on label "eetlust ... verlangen" at bounding box center [513, 126] width 111 height 23
click at [522, 126] on input "eetlust ... verlangen" at bounding box center [518, 130] width 8 height 8
radio input "true"
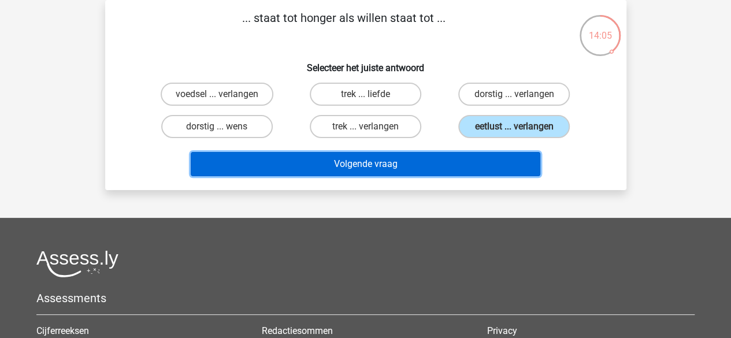
click at [475, 161] on button "Volgende vraag" at bounding box center [365, 164] width 349 height 24
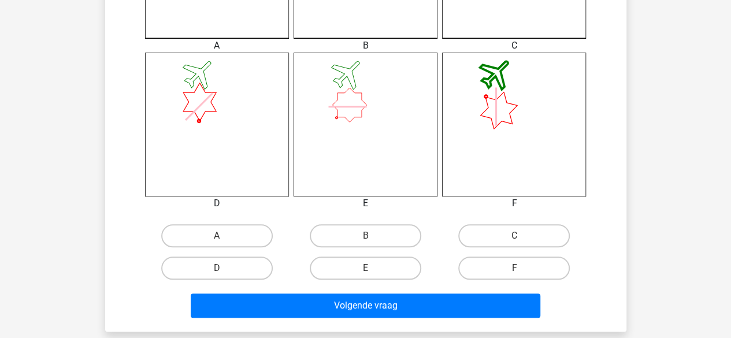
scroll to position [457, 0]
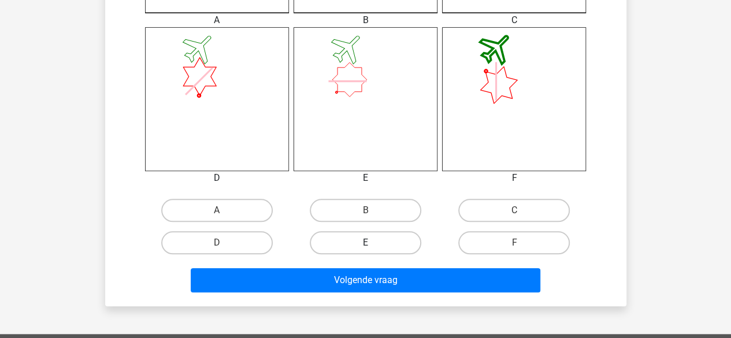
drag, startPoint x: 383, startPoint y: 242, endPoint x: 382, endPoint y: 251, distance: 8.8
click at [382, 245] on label "E" at bounding box center [365, 242] width 111 height 23
click at [373, 245] on input "E" at bounding box center [369, 247] width 8 height 8
radio input "true"
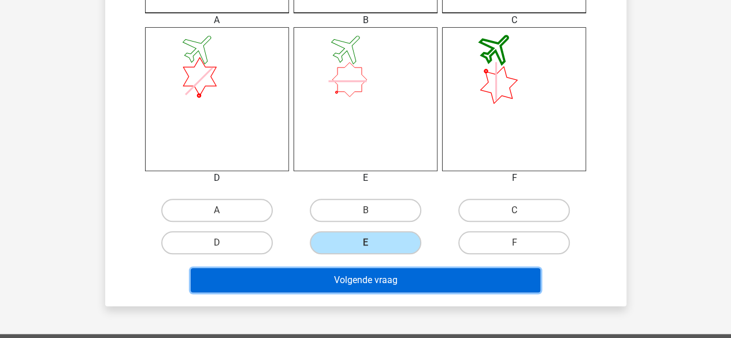
click at [388, 275] on button "Volgende vraag" at bounding box center [365, 280] width 349 height 24
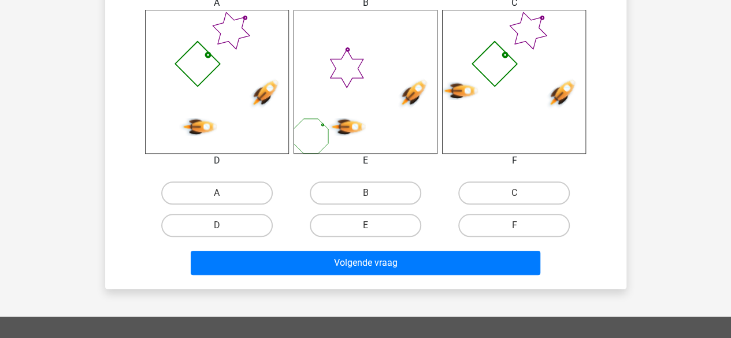
scroll to position [515, 0]
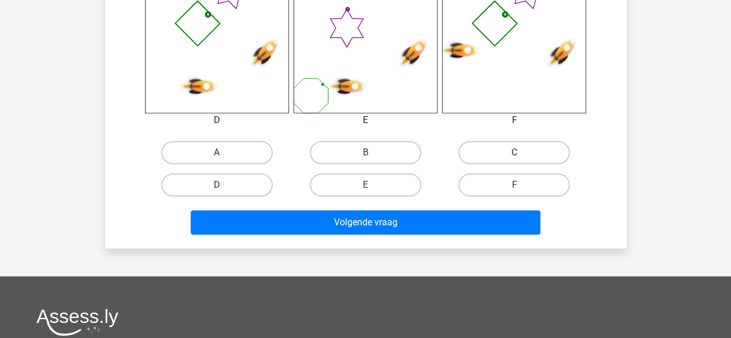
click at [535, 157] on label "C" at bounding box center [513, 152] width 111 height 23
click at [522, 157] on input "C" at bounding box center [518, 156] width 8 height 8
radio input "true"
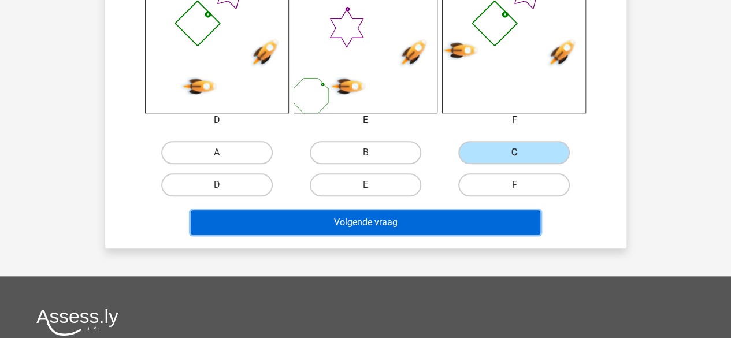
click at [450, 215] on button "Volgende vraag" at bounding box center [365, 222] width 349 height 24
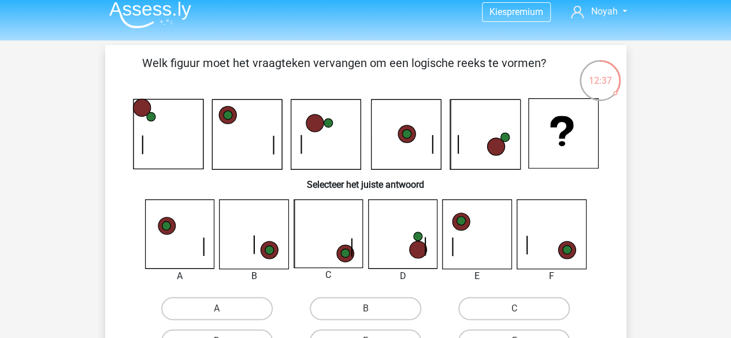
scroll to position [58, 0]
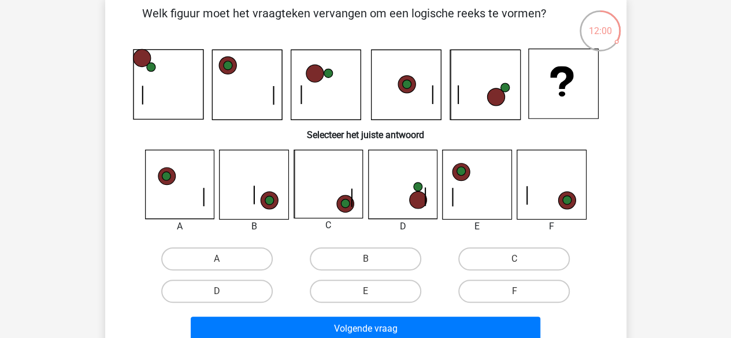
click at [425, 199] on icon at bounding box center [425, 196] width 0 height 17
click at [387, 175] on icon at bounding box center [402, 184] width 69 height 69
drag, startPoint x: 251, startPoint y: 279, endPoint x: 255, endPoint y: 286, distance: 7.7
click at [254, 285] on label "D" at bounding box center [216, 291] width 111 height 23
click at [224, 291] on input "D" at bounding box center [221, 295] width 8 height 8
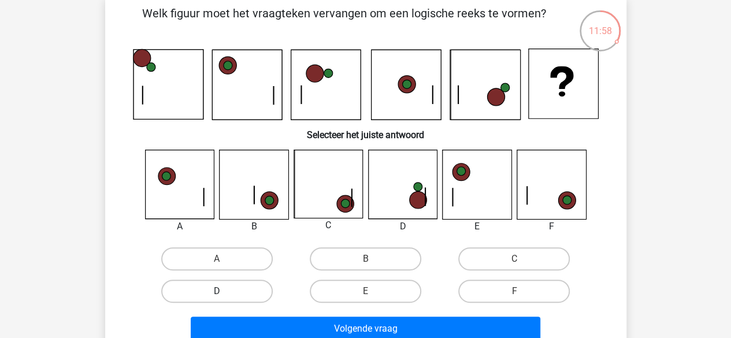
radio input "true"
click at [251, 286] on label "D" at bounding box center [216, 291] width 111 height 23
click at [224, 291] on input "D" at bounding box center [221, 295] width 8 height 8
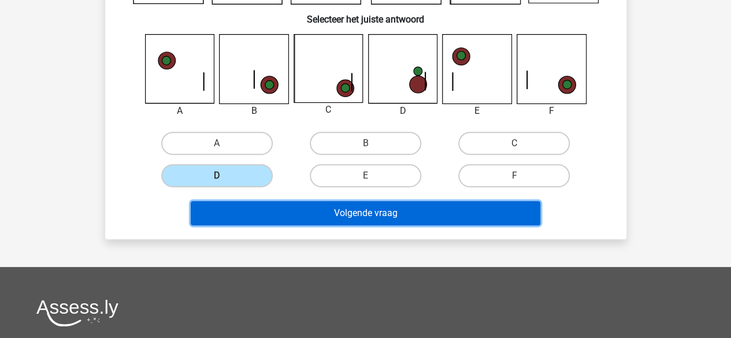
click at [374, 215] on button "Volgende vraag" at bounding box center [365, 213] width 349 height 24
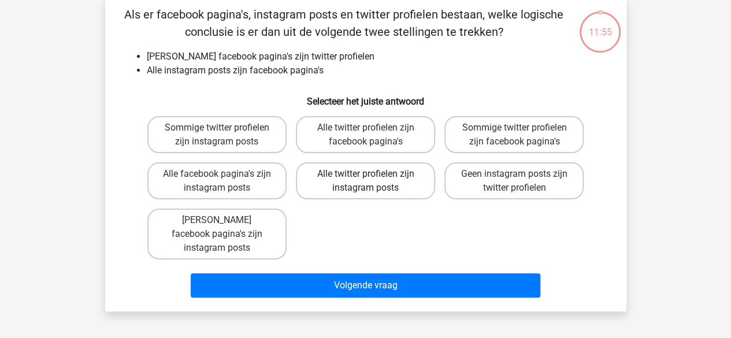
scroll to position [53, 0]
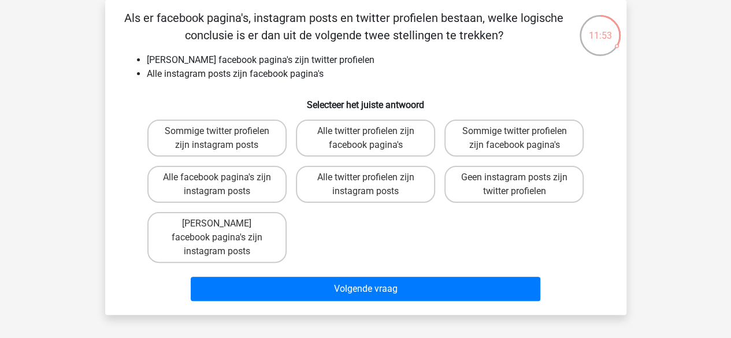
click at [385, 207] on div "Sommige twitter profielen zijn instagram posts Alle twitter profielen zijn face…" at bounding box center [366, 191] width 446 height 152
drag, startPoint x: 368, startPoint y: 185, endPoint x: 390, endPoint y: 249, distance: 67.2
click at [368, 189] on label "Alle twitter profielen zijn instagram posts" at bounding box center [365, 184] width 139 height 37
click at [368, 185] on input "Alle twitter profielen zijn instagram posts" at bounding box center [369, 181] width 8 height 8
radio input "true"
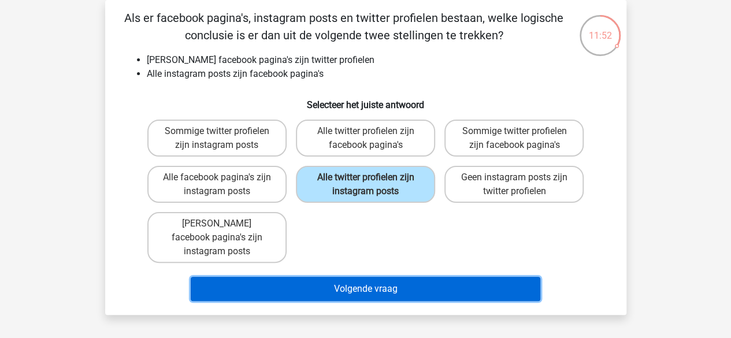
click at [380, 285] on button "Volgende vraag" at bounding box center [365, 289] width 349 height 24
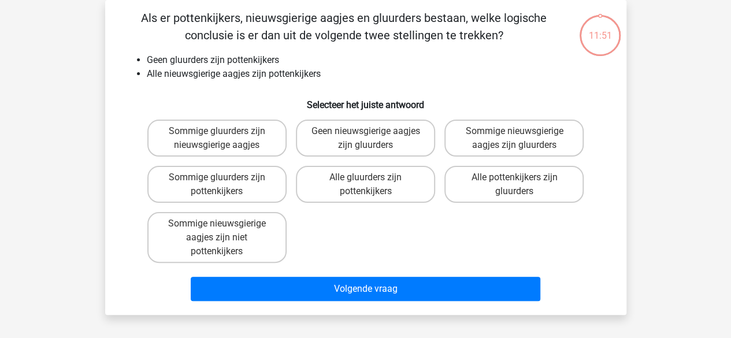
drag, startPoint x: 377, startPoint y: 182, endPoint x: 386, endPoint y: 264, distance: 82.6
click at [377, 188] on label "Alle gluurders zijn pottenkijkers" at bounding box center [365, 184] width 139 height 37
click at [373, 185] on input "Alle gluurders zijn pottenkijkers" at bounding box center [369, 181] width 8 height 8
radio input "true"
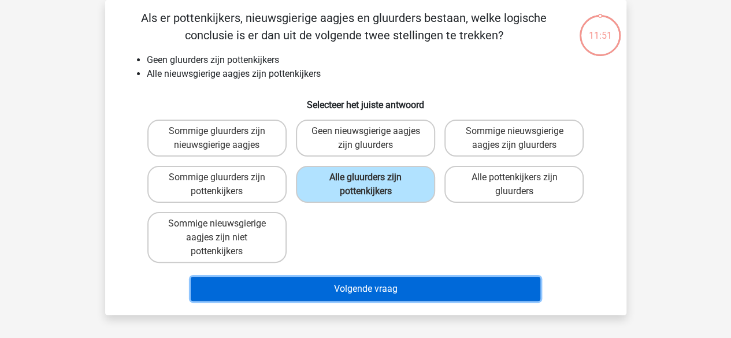
click at [383, 283] on button "Volgende vraag" at bounding box center [365, 289] width 349 height 24
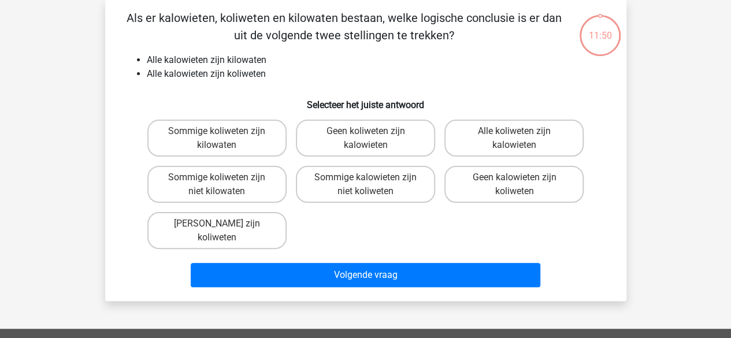
drag, startPoint x: 368, startPoint y: 176, endPoint x: 381, endPoint y: 209, distance: 35.3
click at [286, 157] on div "Sommige kalowieten zijn niet koliweten" at bounding box center [216, 138] width 139 height 37
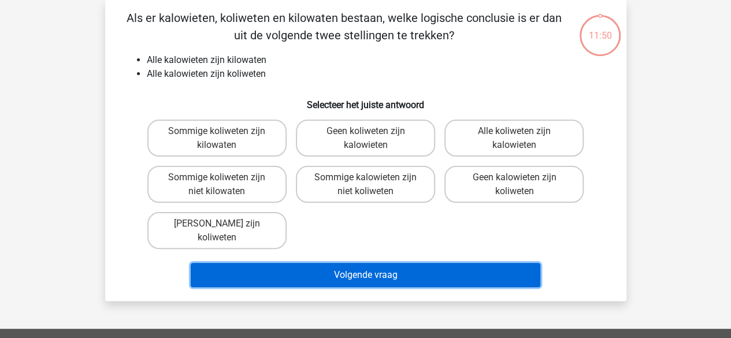
click at [386, 272] on button "Volgende vraag" at bounding box center [365, 275] width 349 height 24
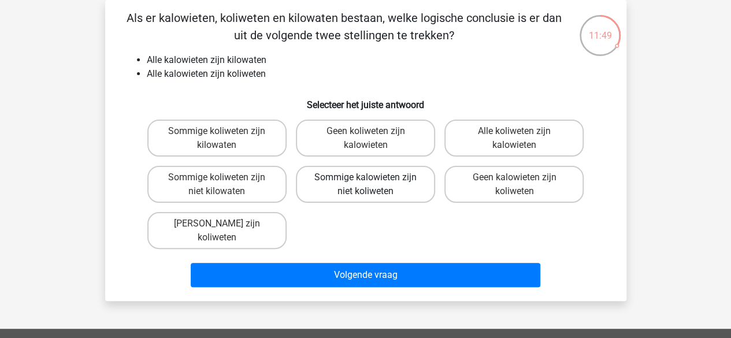
click at [372, 187] on label "Sommige kalowieten zijn niet koliweten" at bounding box center [365, 184] width 139 height 37
click at [372, 185] on input "Sommige kalowieten zijn niet koliweten" at bounding box center [369, 181] width 8 height 8
radio input "true"
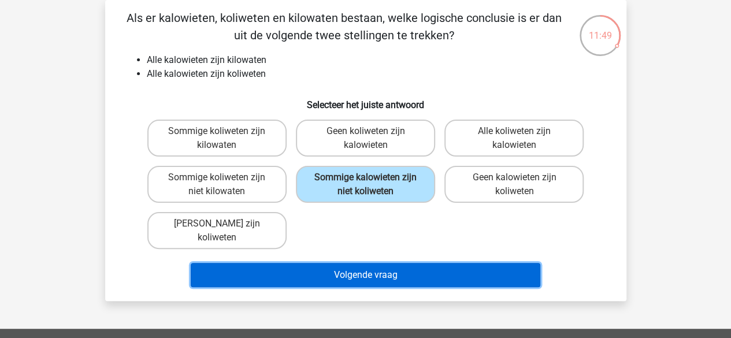
click at [386, 275] on button "Volgende vraag" at bounding box center [365, 275] width 349 height 24
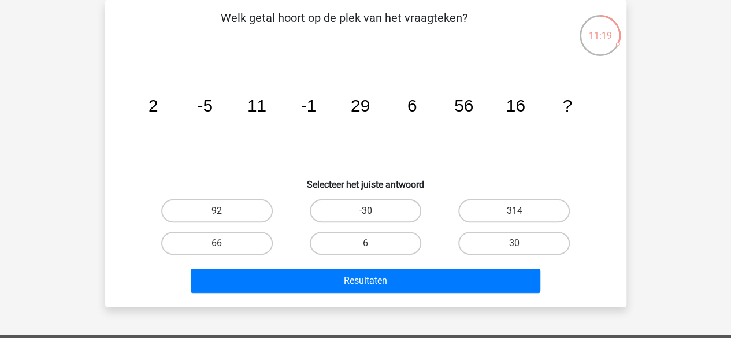
click at [649, 59] on div "Kies premium Noyah lusilawonoyah@gmail.com 2" at bounding box center [365, 293] width 731 height 692
drag, startPoint x: 708, startPoint y: 285, endPoint x: 703, endPoint y: 292, distance: 8.3
click at [709, 284] on div "Kies premium Noyah lusilawonoyah@gmail.com 2" at bounding box center [365, 293] width 731 height 692
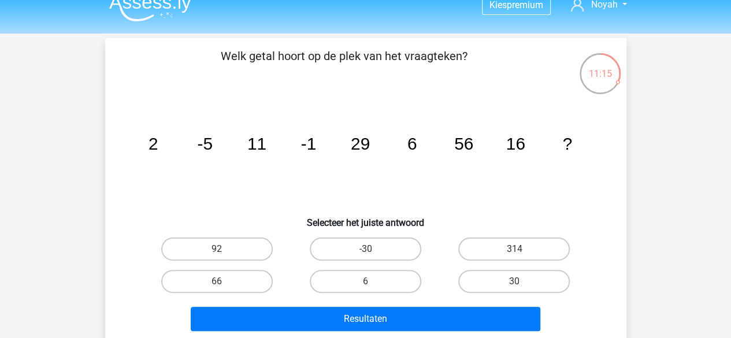
scroll to position [0, 0]
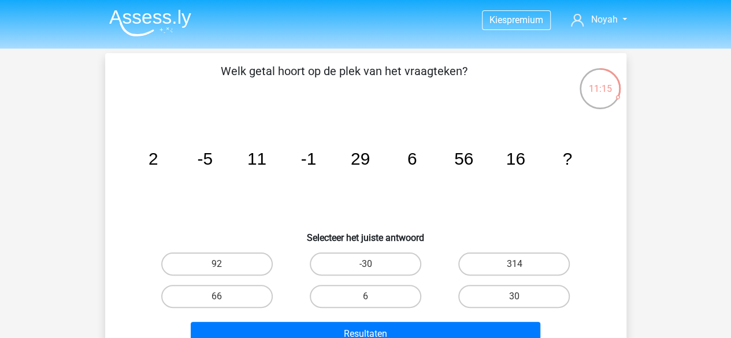
drag, startPoint x: 684, startPoint y: 147, endPoint x: 360, endPoint y: 336, distance: 374.2
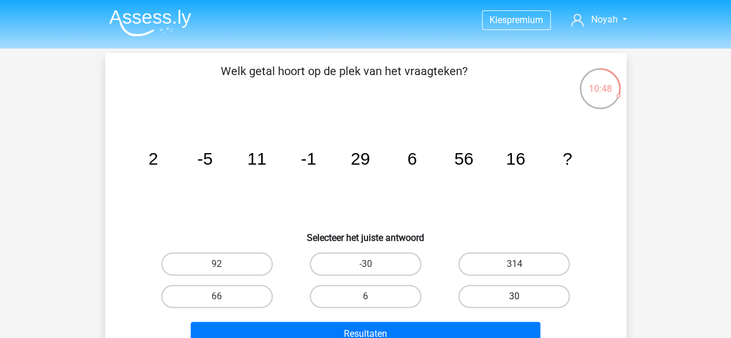
click at [505, 290] on label "30" at bounding box center [513, 296] width 111 height 23
click at [514, 296] on input "30" at bounding box center [518, 300] width 8 height 8
radio input "true"
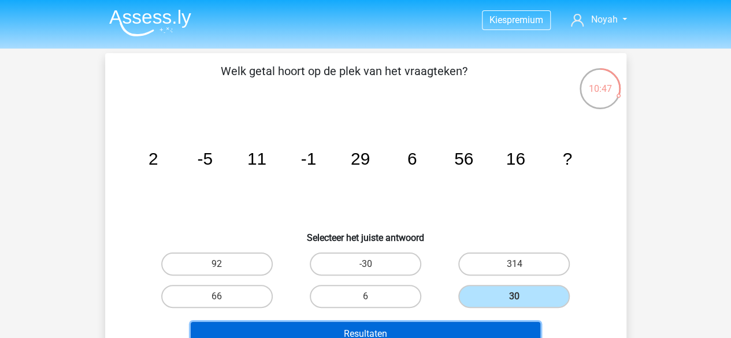
click at [418, 329] on button "Resultaten" at bounding box center [365, 334] width 349 height 24
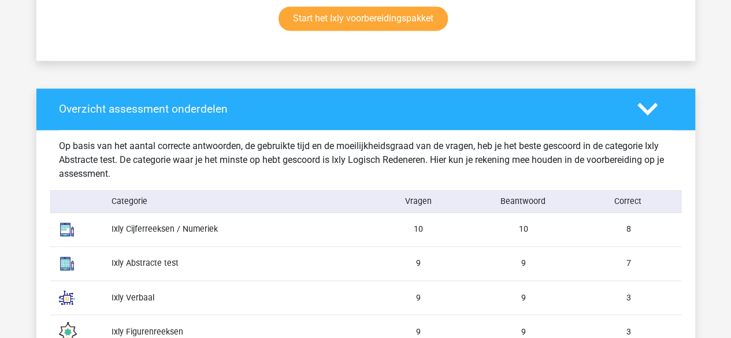
scroll to position [924, 0]
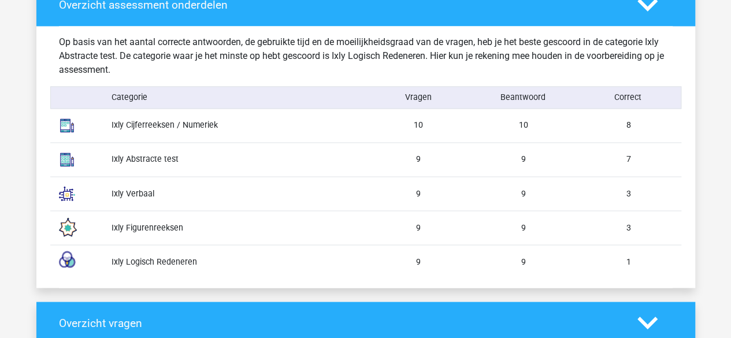
click at [154, 266] on div "Ixly Logisch Redeneren" at bounding box center [234, 261] width 263 height 12
click at [150, 159] on div "Ixly Abstracte test" at bounding box center [234, 159] width 263 height 12
drag, startPoint x: 156, startPoint y: 153, endPoint x: 200, endPoint y: 160, distance: 44.4
click at [174, 159] on div "Ixly Abstracte test" at bounding box center [234, 159] width 263 height 12
click at [199, 164] on div "Ixly Abstracte test" at bounding box center [234, 159] width 263 height 12
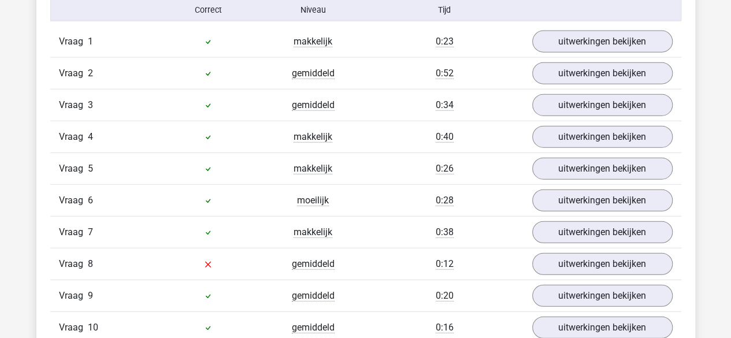
scroll to position [1386, 0]
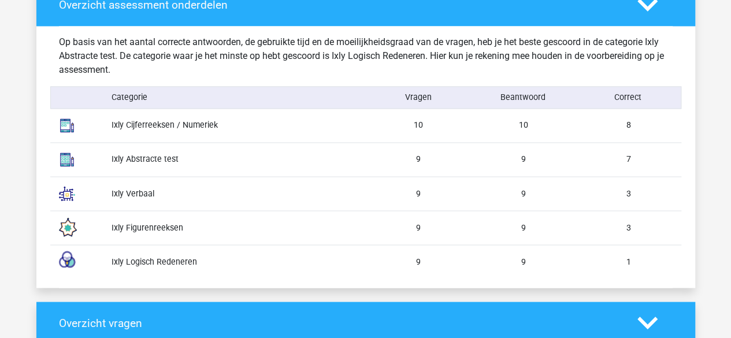
drag, startPoint x: 447, startPoint y: 176, endPoint x: 438, endPoint y: 182, distance: 10.9
click at [447, 178] on div "Ixly Verbaal 9 9 3" at bounding box center [365, 193] width 631 height 34
drag, startPoint x: 300, startPoint y: 220, endPoint x: 335, endPoint y: 150, distance: 78.8
click at [299, 221] on div "Ixly Figurenreeksen" at bounding box center [234, 227] width 263 height 12
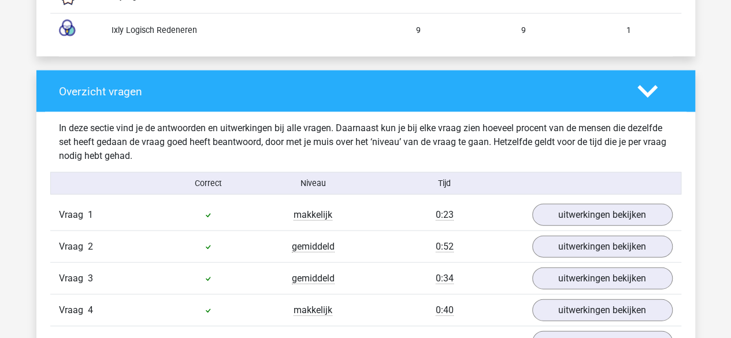
scroll to position [1271, 0]
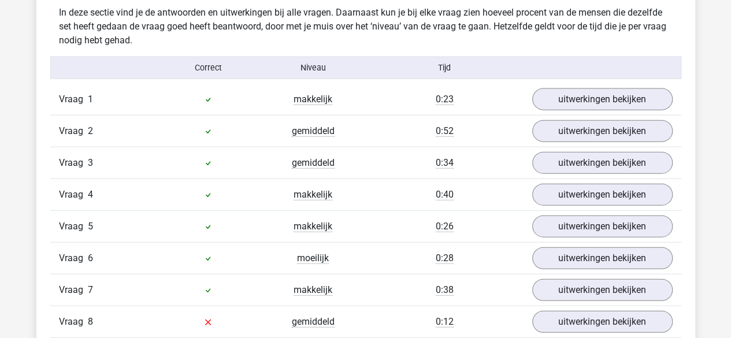
drag, startPoint x: 206, startPoint y: 319, endPoint x: 402, endPoint y: 310, distance: 196.6
click at [207, 318] on icon at bounding box center [207, 322] width 9 height 9
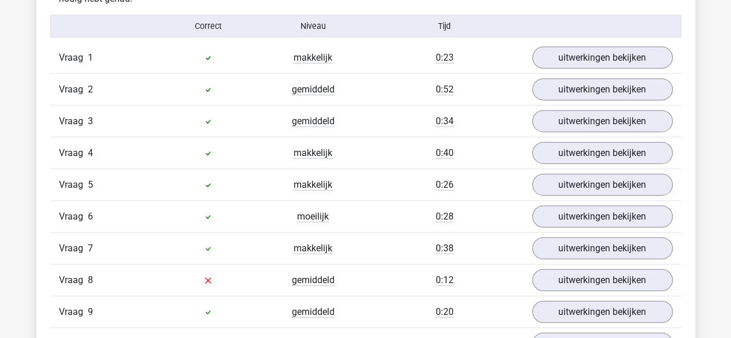
scroll to position [1386, 0]
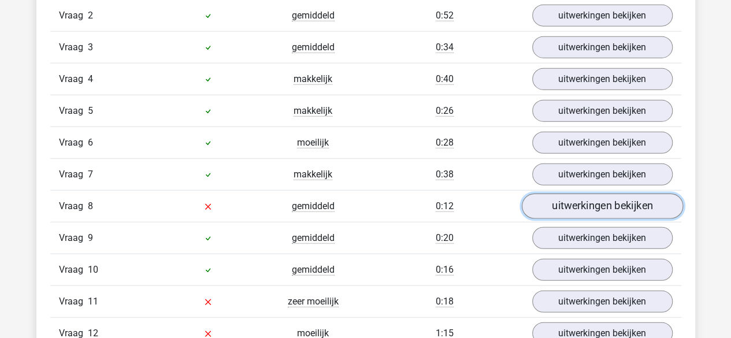
click at [598, 203] on link "uitwerkingen bekijken" at bounding box center [601, 206] width 161 height 25
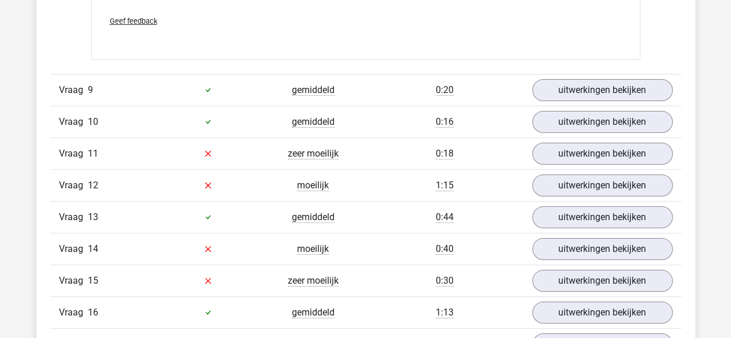
scroll to position [2137, 0]
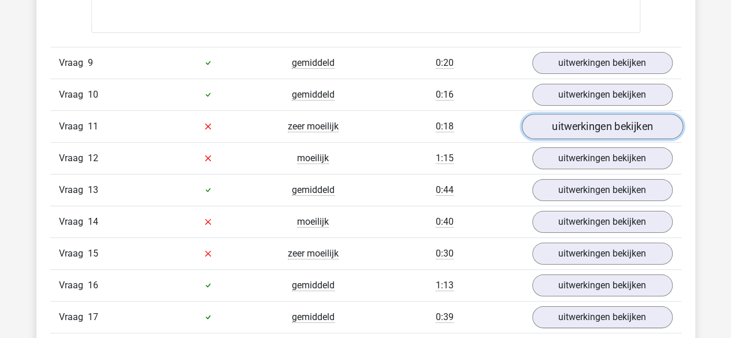
click at [610, 114] on link "uitwerkingen bekijken" at bounding box center [601, 126] width 161 height 25
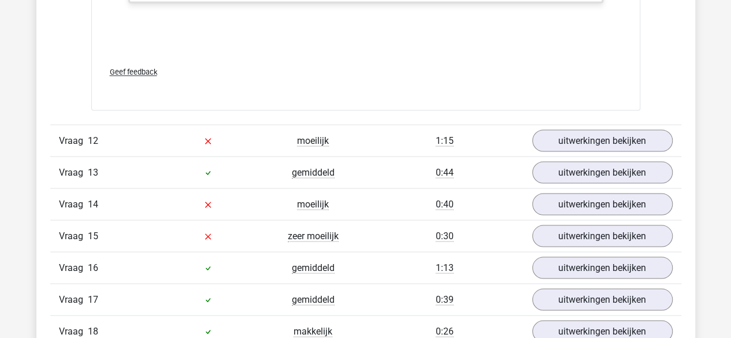
scroll to position [3234, 0]
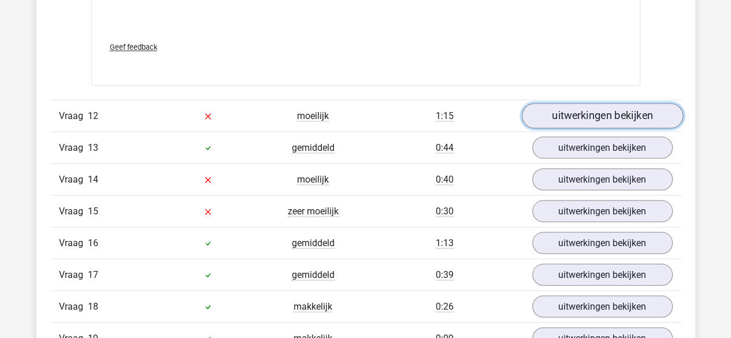
click at [581, 113] on link "uitwerkingen bekijken" at bounding box center [601, 115] width 161 height 25
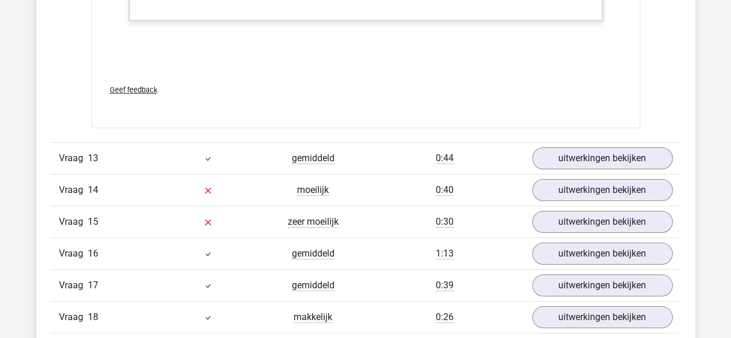
scroll to position [4332, 0]
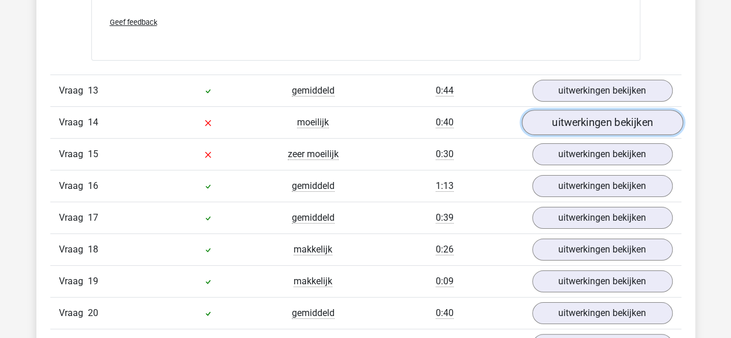
click at [586, 115] on link "uitwerkingen bekijken" at bounding box center [601, 122] width 161 height 25
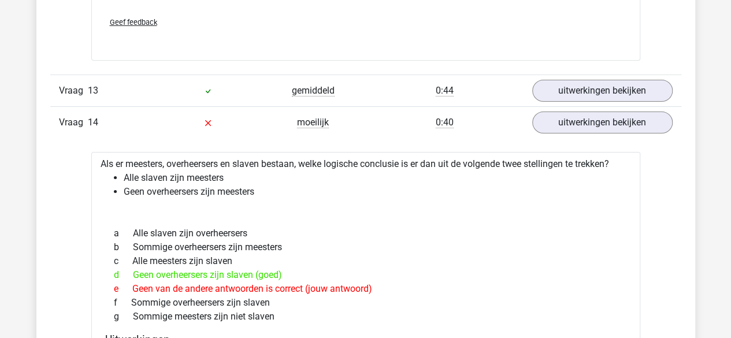
click at [620, 125] on div "Vraag 14 moeilijk 0:40 uitwerkingen bekijken" at bounding box center [365, 122] width 631 height 32
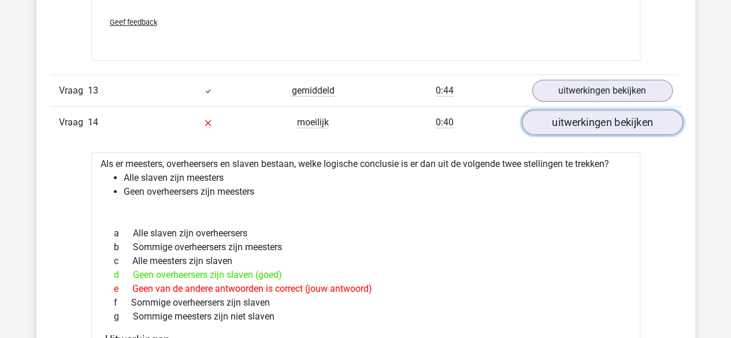
click at [628, 122] on link "uitwerkingen bekijken" at bounding box center [601, 122] width 161 height 25
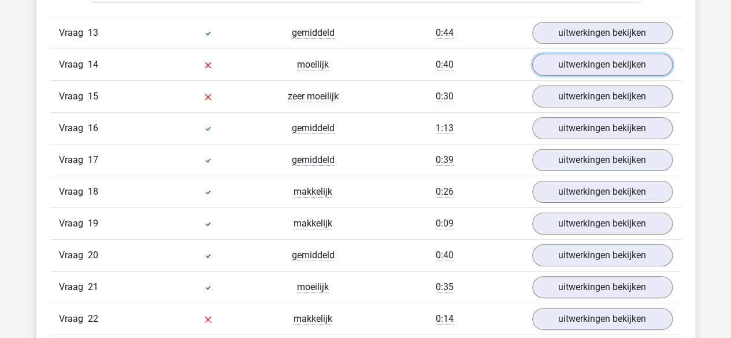
scroll to position [4447, 0]
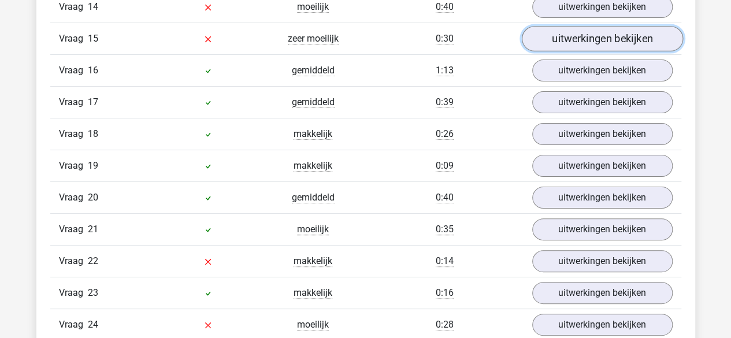
click at [576, 33] on link "uitwerkingen bekijken" at bounding box center [601, 38] width 161 height 25
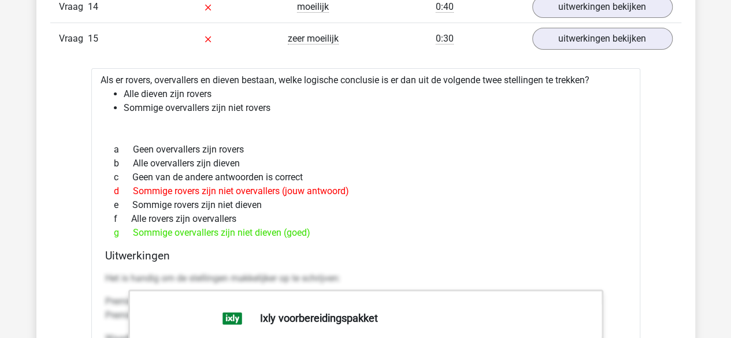
click at [584, 39] on div "Vraag 15 zeer moeilijk 0:30 uitwerkingen bekijken" at bounding box center [365, 39] width 631 height 32
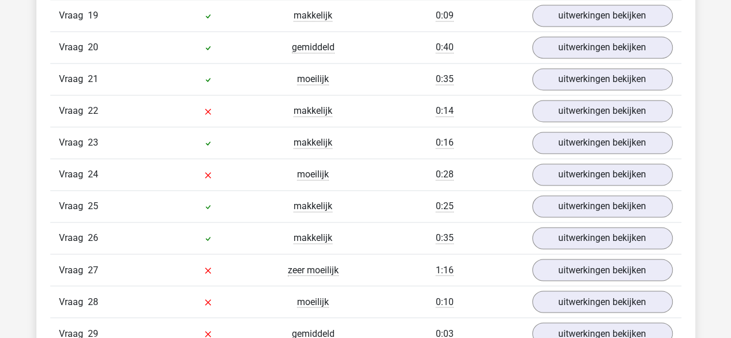
scroll to position [5256, 0]
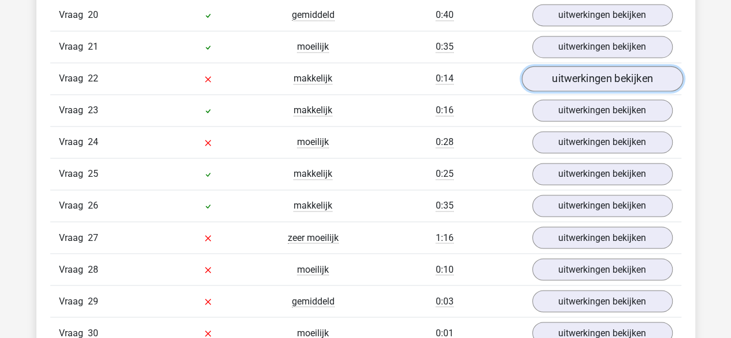
click at [576, 70] on link "uitwerkingen bekijken" at bounding box center [601, 78] width 161 height 25
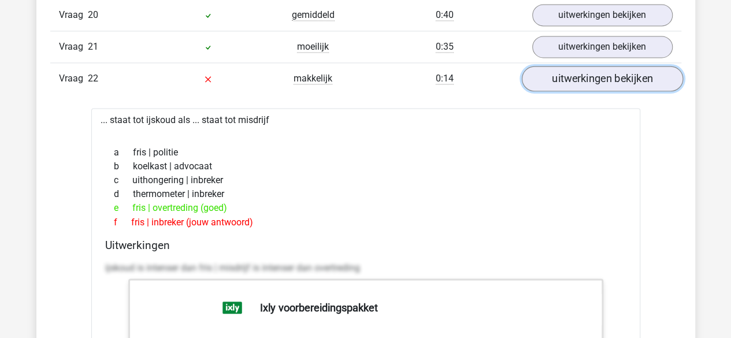
click at [576, 66] on link "uitwerkingen bekijken" at bounding box center [601, 78] width 161 height 25
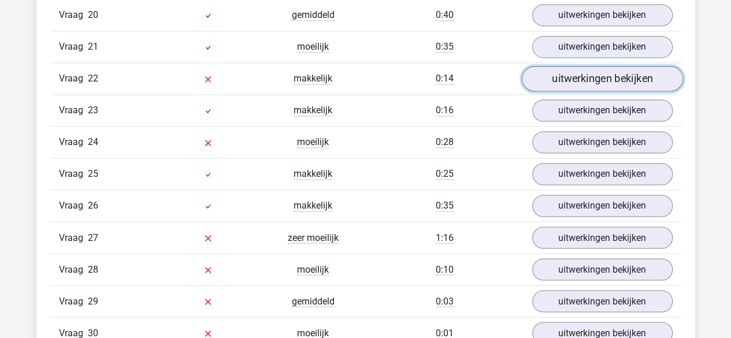
click at [567, 66] on link "uitwerkingen bekijken" at bounding box center [601, 78] width 161 height 25
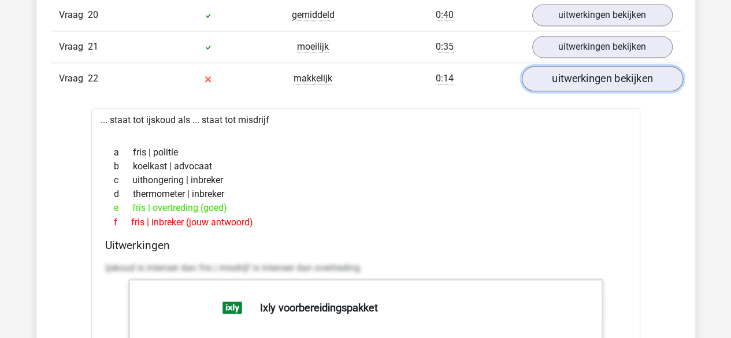
click at [598, 66] on link "uitwerkingen bekijken" at bounding box center [601, 78] width 161 height 25
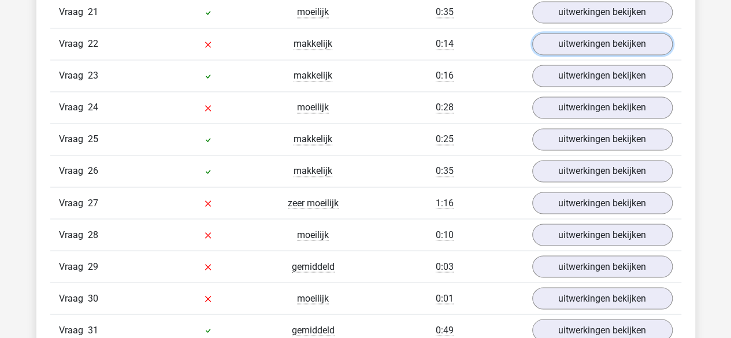
scroll to position [5314, 0]
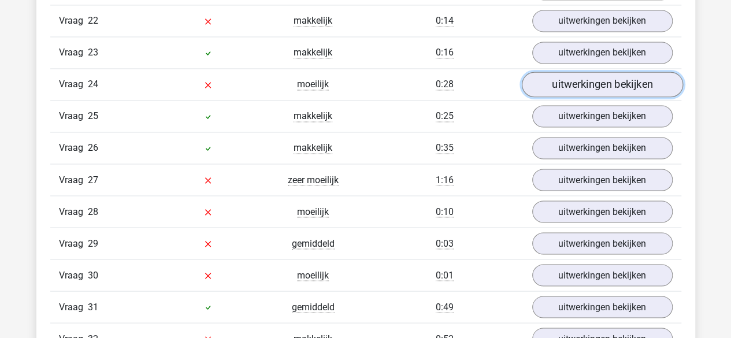
click at [580, 72] on link "uitwerkingen bekijken" at bounding box center [601, 84] width 161 height 25
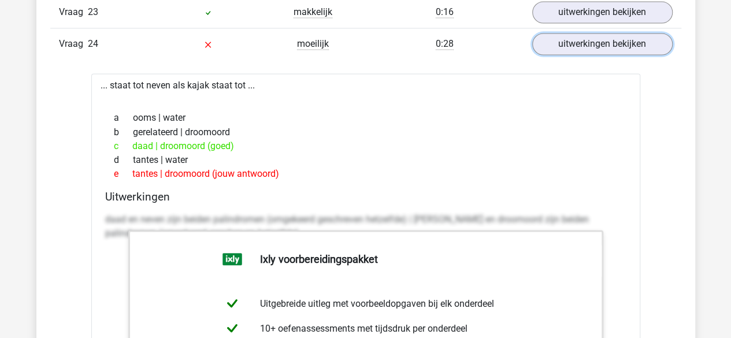
scroll to position [5371, 0]
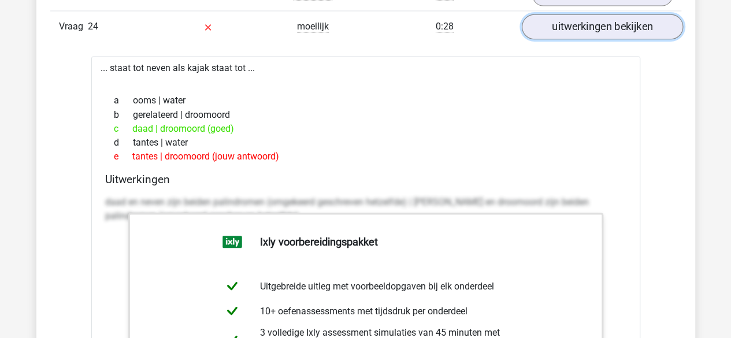
click at [606, 14] on link "uitwerkingen bekijken" at bounding box center [601, 26] width 161 height 25
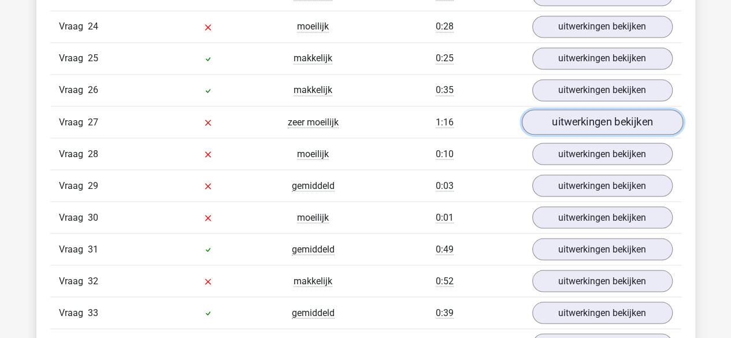
click at [568, 109] on link "uitwerkingen bekijken" at bounding box center [601, 121] width 161 height 25
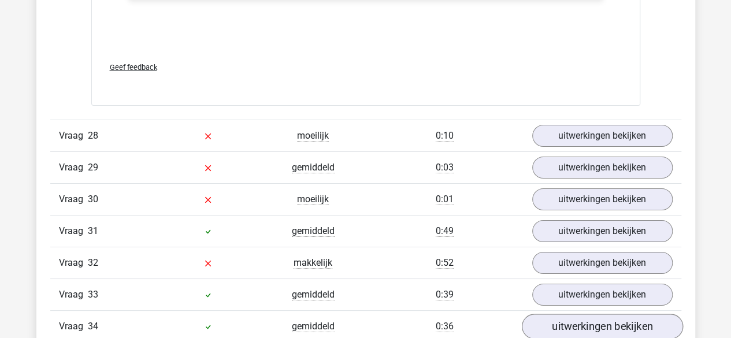
scroll to position [6526, 0]
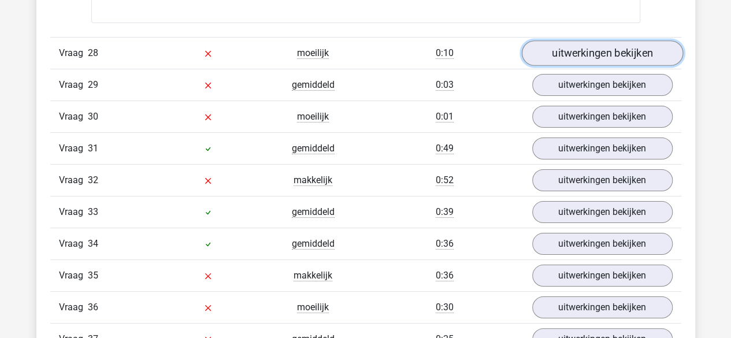
click at [594, 41] on link "uitwerkingen bekijken" at bounding box center [601, 53] width 161 height 25
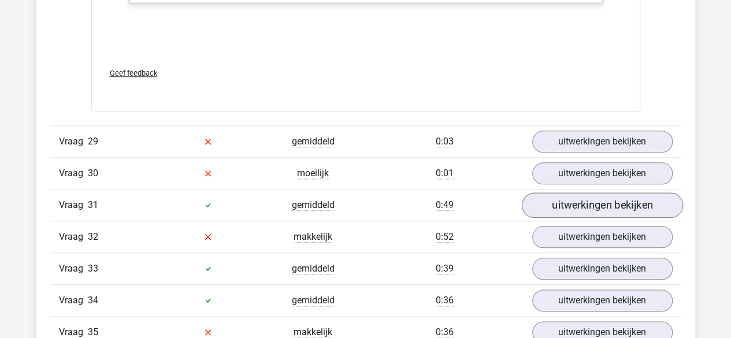
scroll to position [7162, 0]
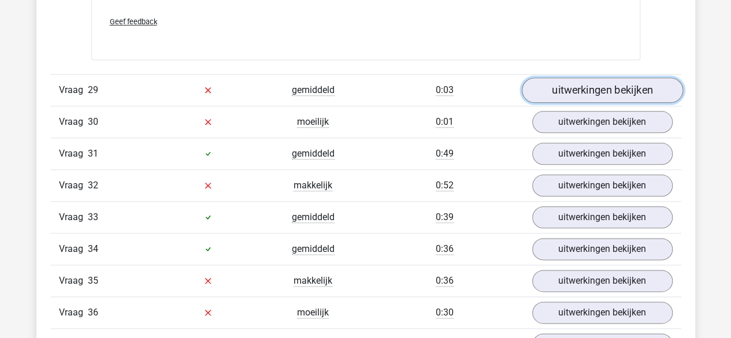
click at [572, 77] on link "uitwerkingen bekijken" at bounding box center [601, 89] width 161 height 25
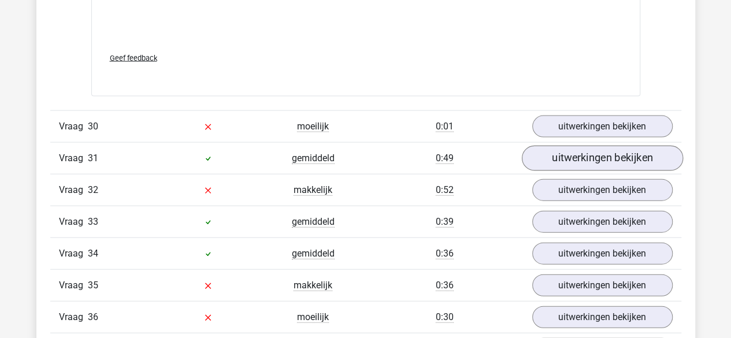
scroll to position [7855, 0]
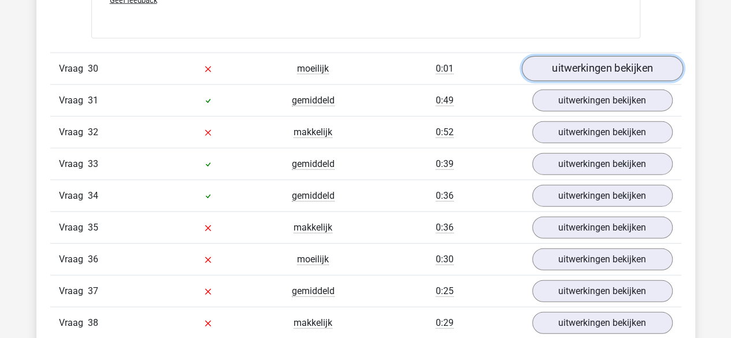
click at [632, 56] on link "uitwerkingen bekijken" at bounding box center [601, 68] width 161 height 25
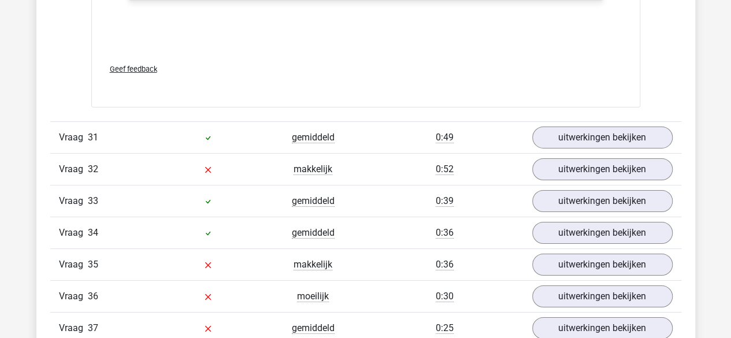
scroll to position [8490, 0]
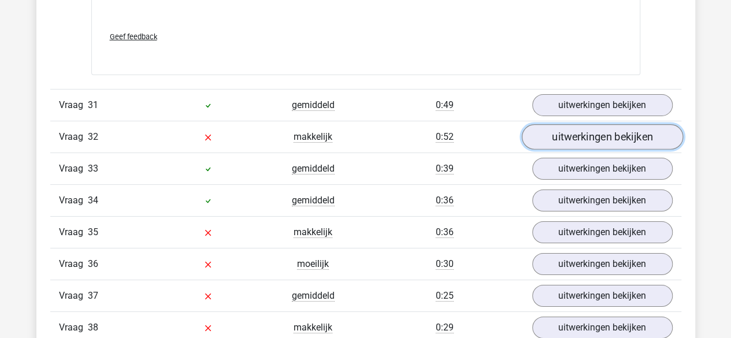
click at [579, 124] on link "uitwerkingen bekijken" at bounding box center [601, 136] width 161 height 25
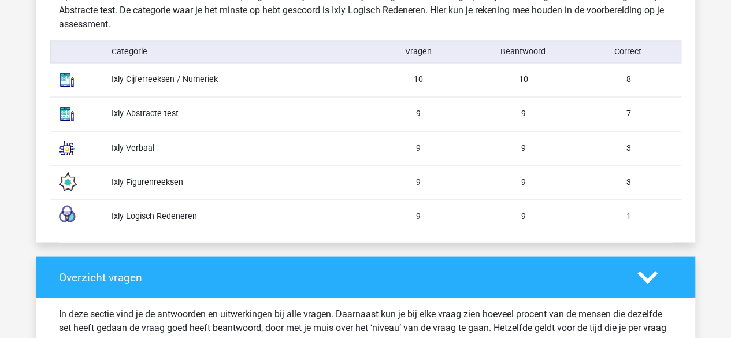
scroll to position [982, 0]
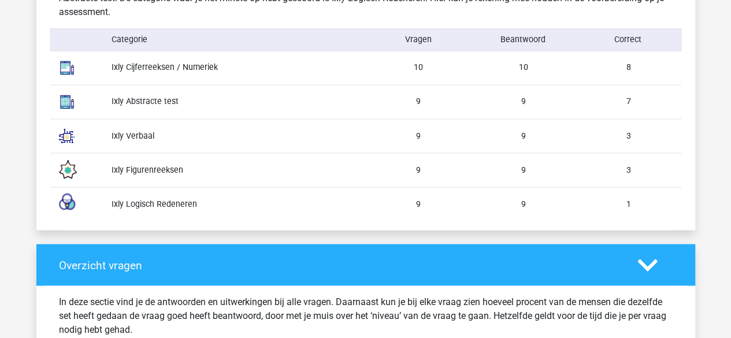
click at [148, 144] on div "Ixly Verbaal 9 9 3" at bounding box center [365, 135] width 631 height 34
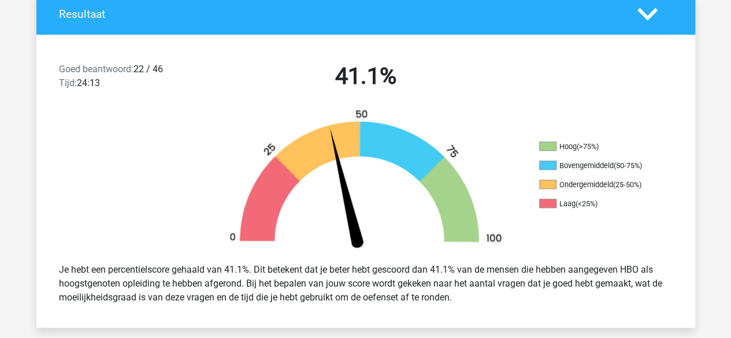
scroll to position [289, 0]
